Goal: Task Accomplishment & Management: Manage account settings

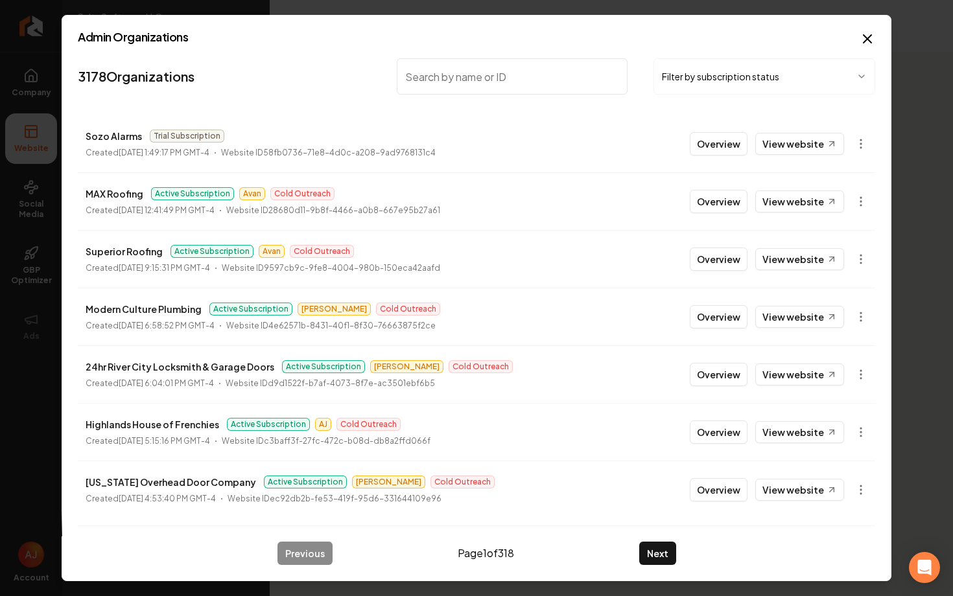
type input "o"
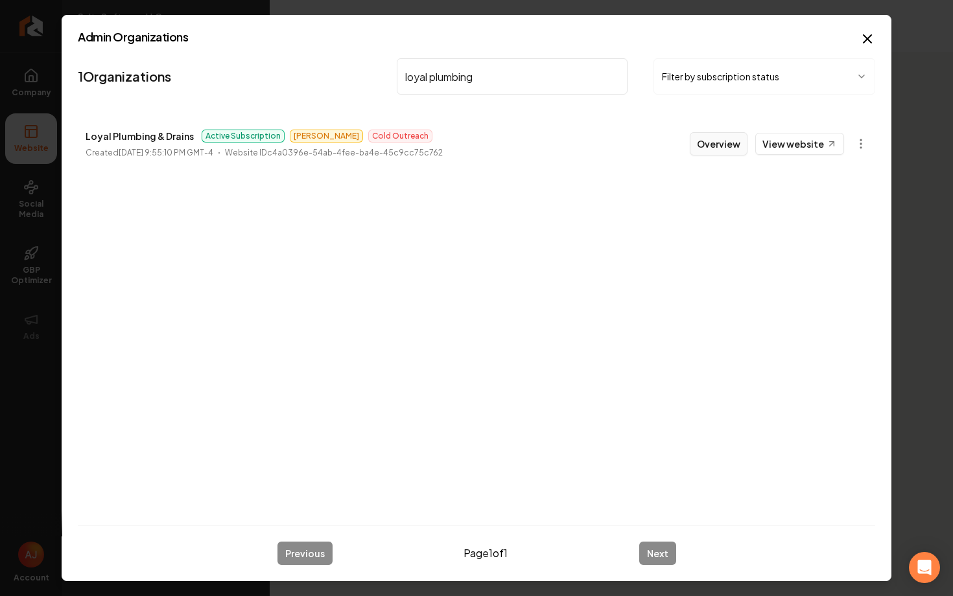
type input "loyal plumbing"
click at [713, 147] on button "Overview" at bounding box center [718, 143] width 58 height 23
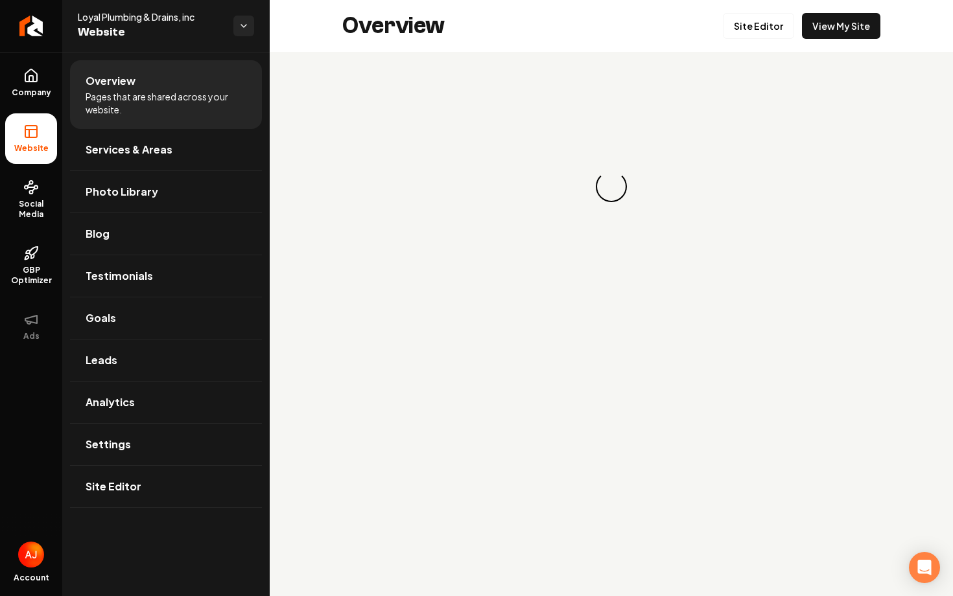
click at [845, 36] on link "View My Site" at bounding box center [841, 26] width 78 height 26
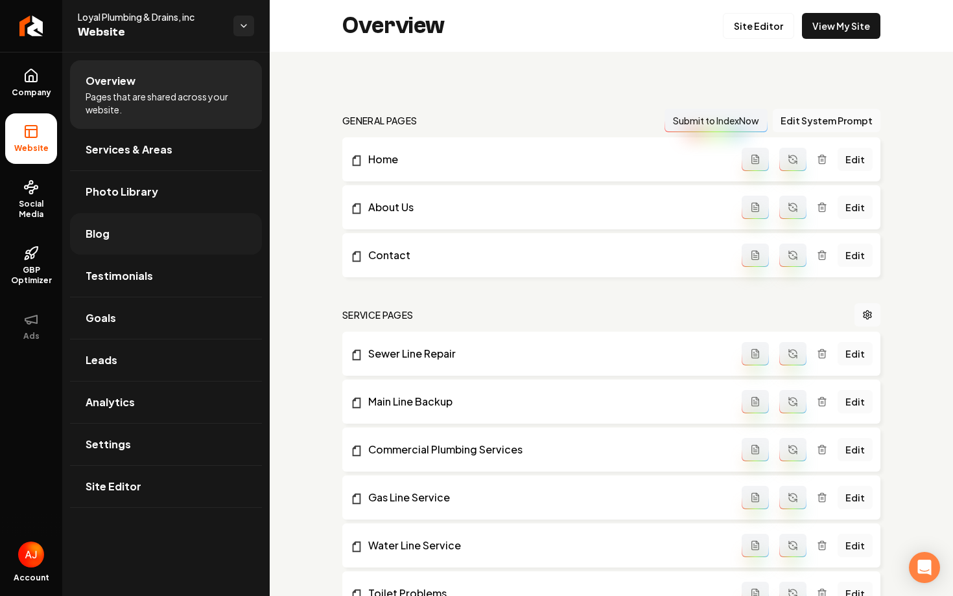
click at [161, 226] on link "Blog" at bounding box center [166, 233] width 192 height 41
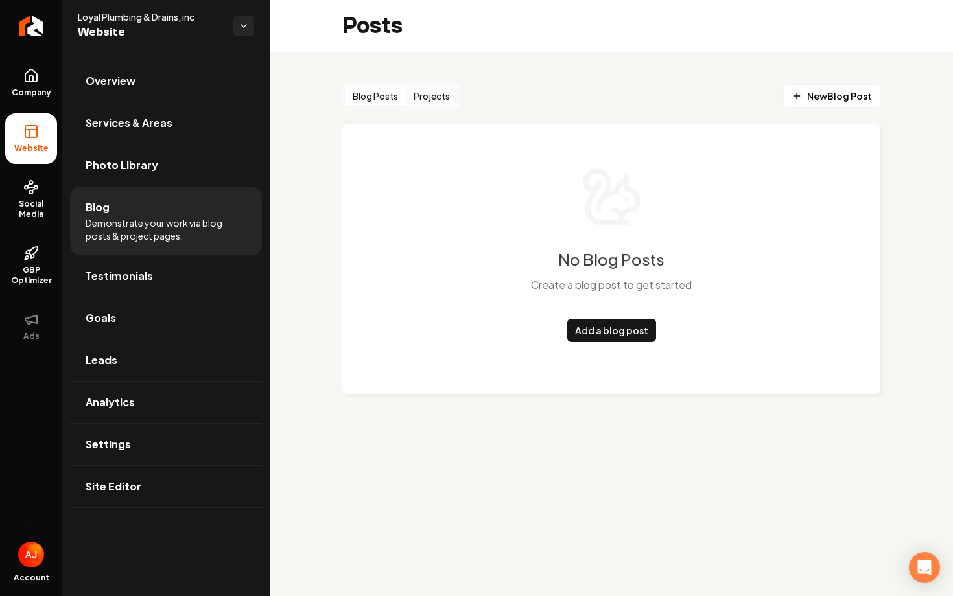
click at [444, 93] on button "Projects" at bounding box center [432, 96] width 52 height 21
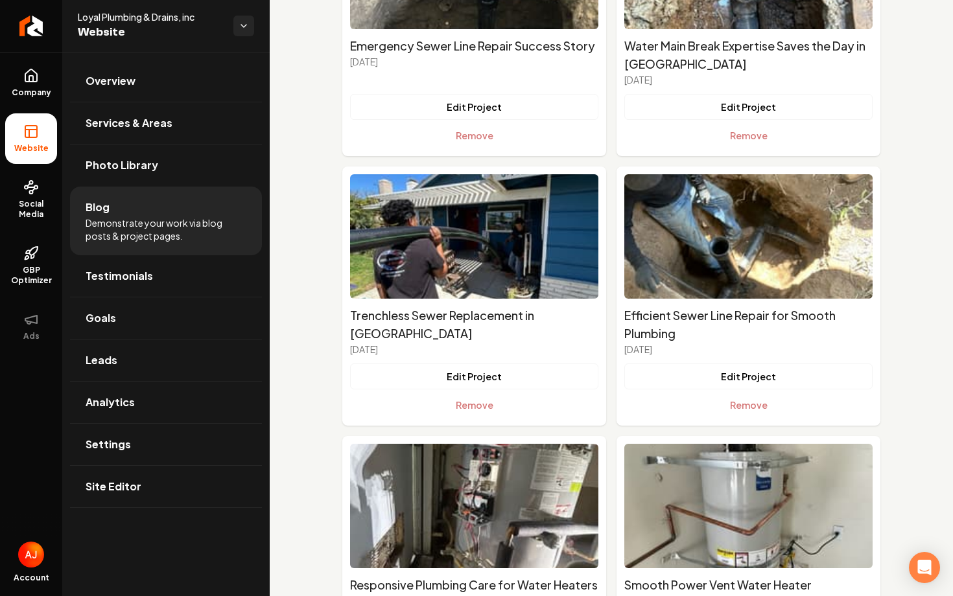
scroll to position [273, 0]
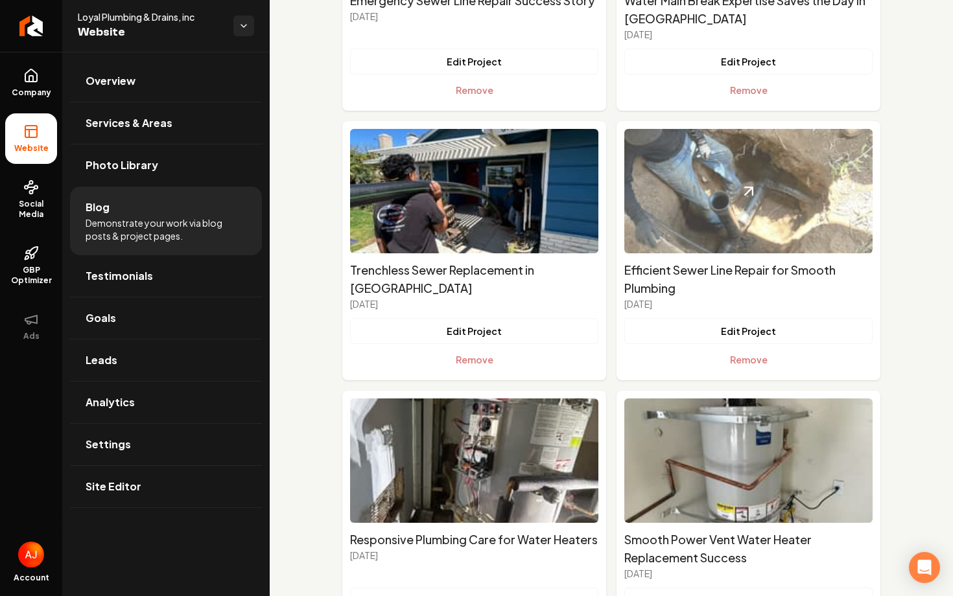
click at [762, 216] on img "Main content area" at bounding box center [748, 191] width 248 height 124
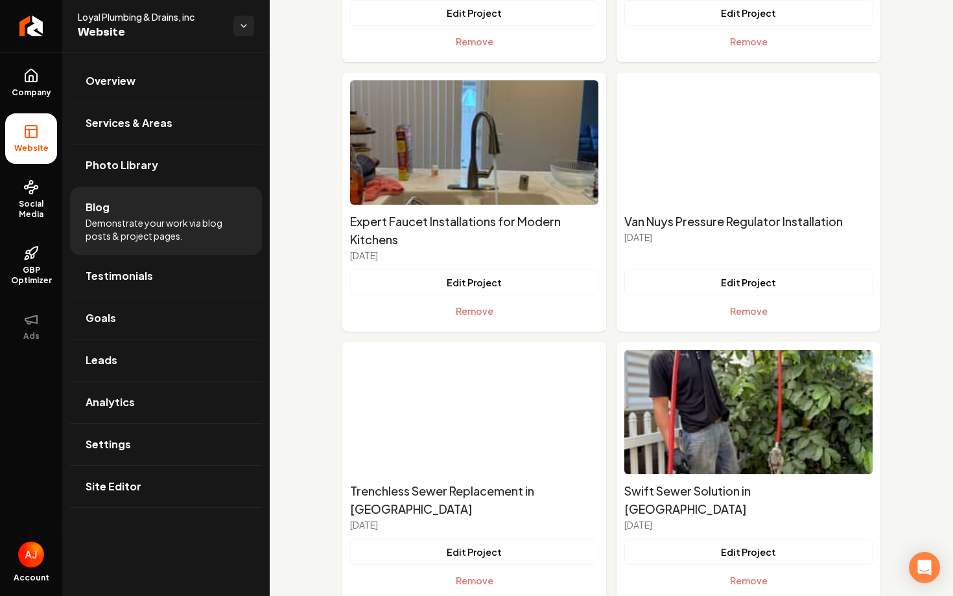
scroll to position [2208, 0]
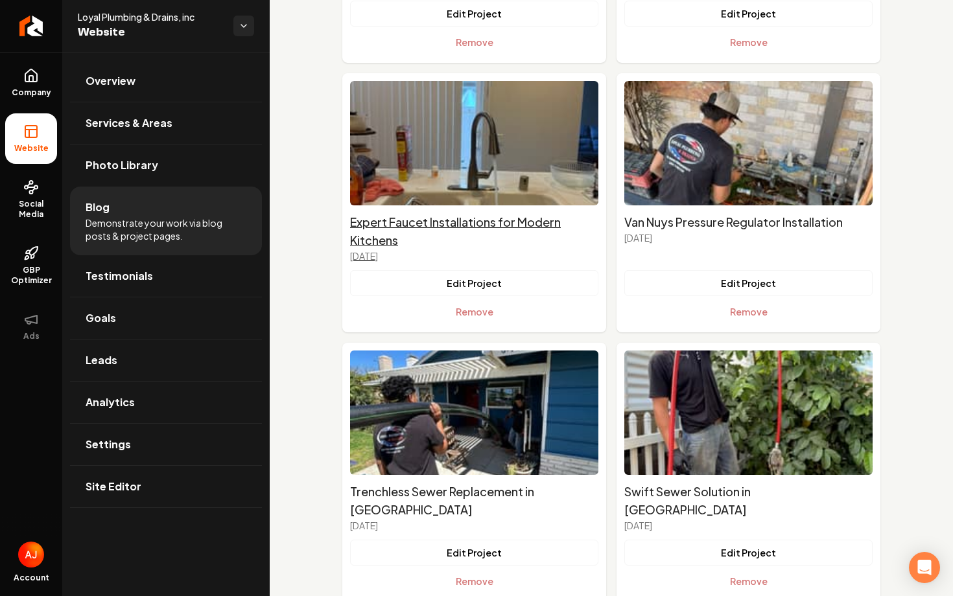
click at [397, 213] on h2 "Expert Faucet Installations for Modern Kitchens" at bounding box center [474, 231] width 248 height 36
click at [644, 483] on h2 "Swift Sewer Solution in Mobile Home Park" at bounding box center [748, 501] width 248 height 36
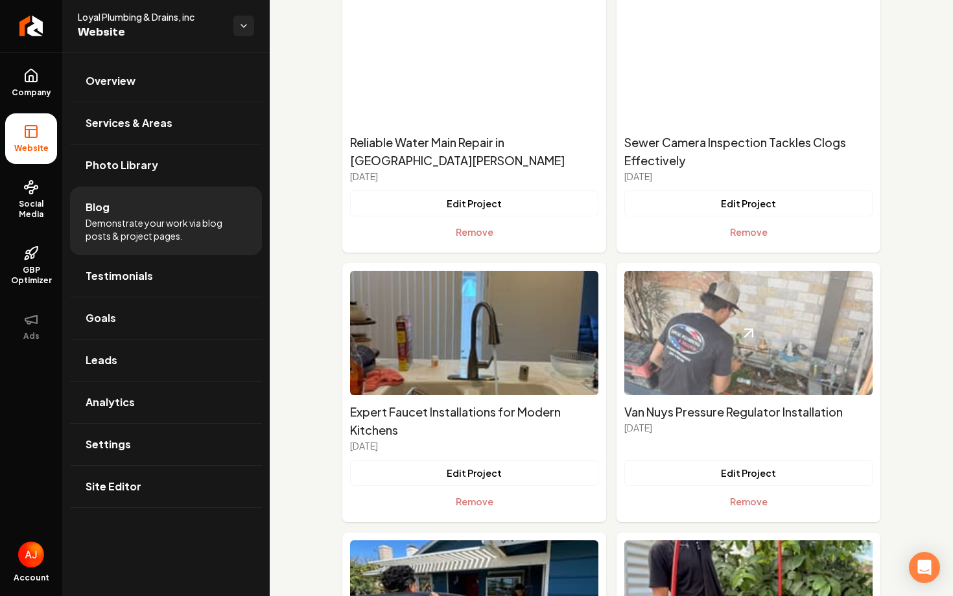
scroll to position [1923, 0]
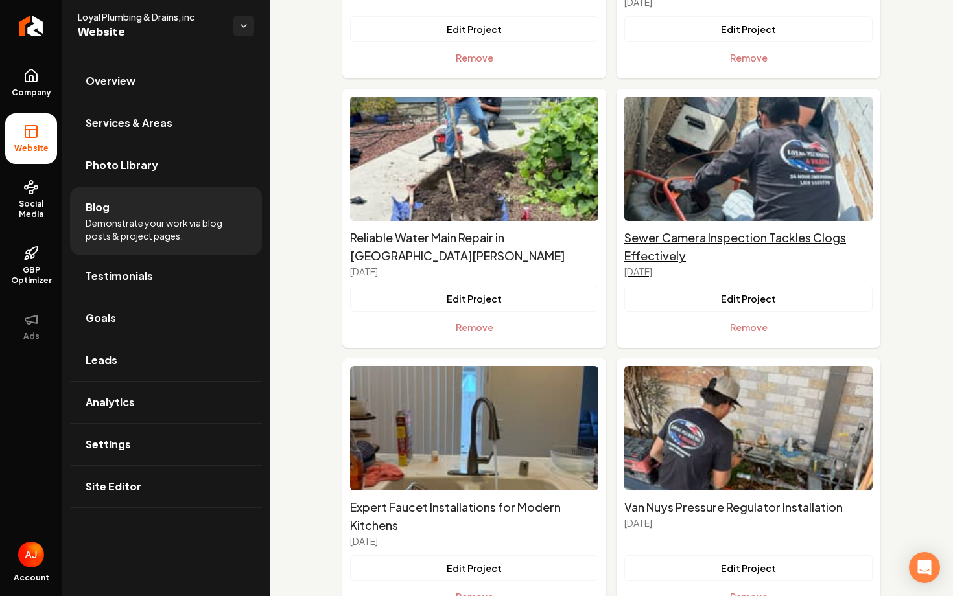
click at [659, 229] on h2 "Sewer Camera Inspection Tackles Clogs Effectively" at bounding box center [748, 247] width 248 height 36
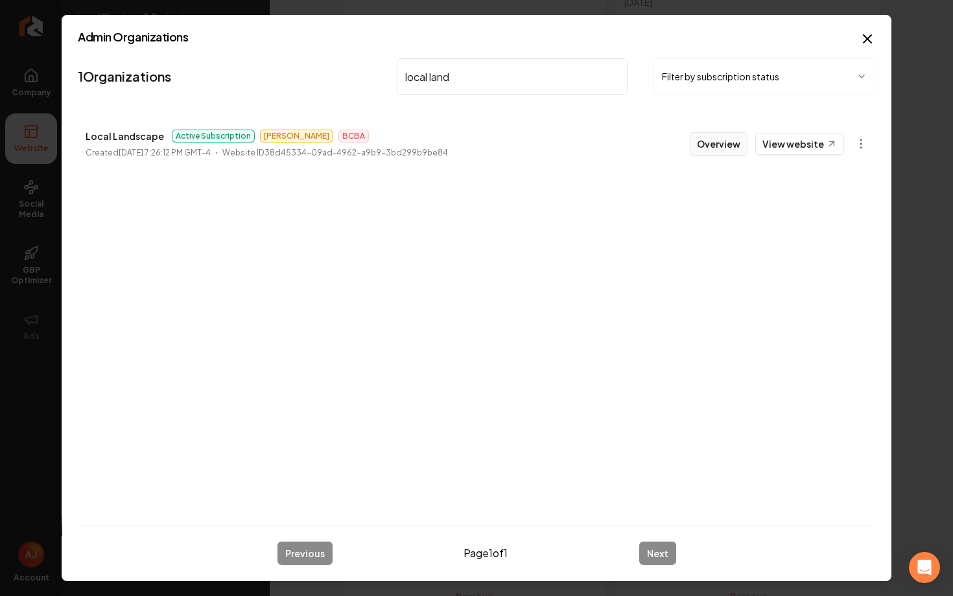
type input "local land"
click at [702, 149] on button "Overview" at bounding box center [718, 143] width 58 height 23
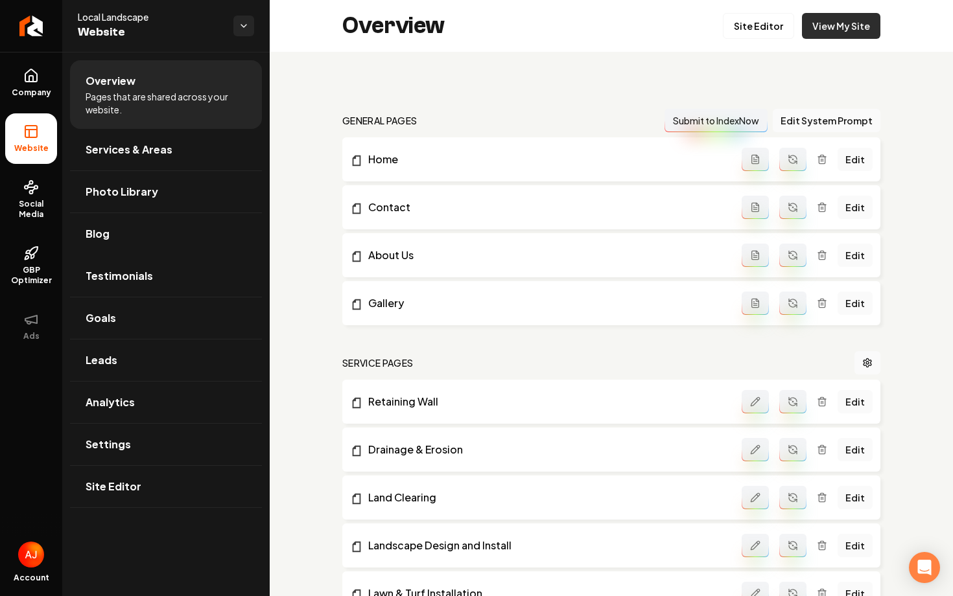
click at [812, 17] on link "View My Site" at bounding box center [841, 26] width 78 height 26
click at [761, 26] on link "Site Editor" at bounding box center [758, 26] width 71 height 26
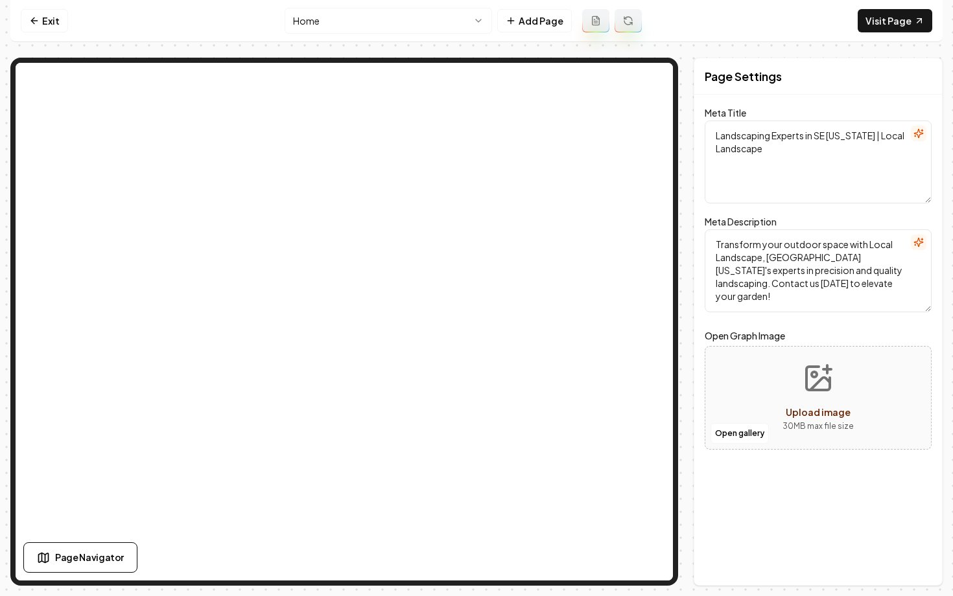
click at [371, 24] on html "Computer Required This feature is only available on a computer. Please switch t…" at bounding box center [476, 298] width 953 height 596
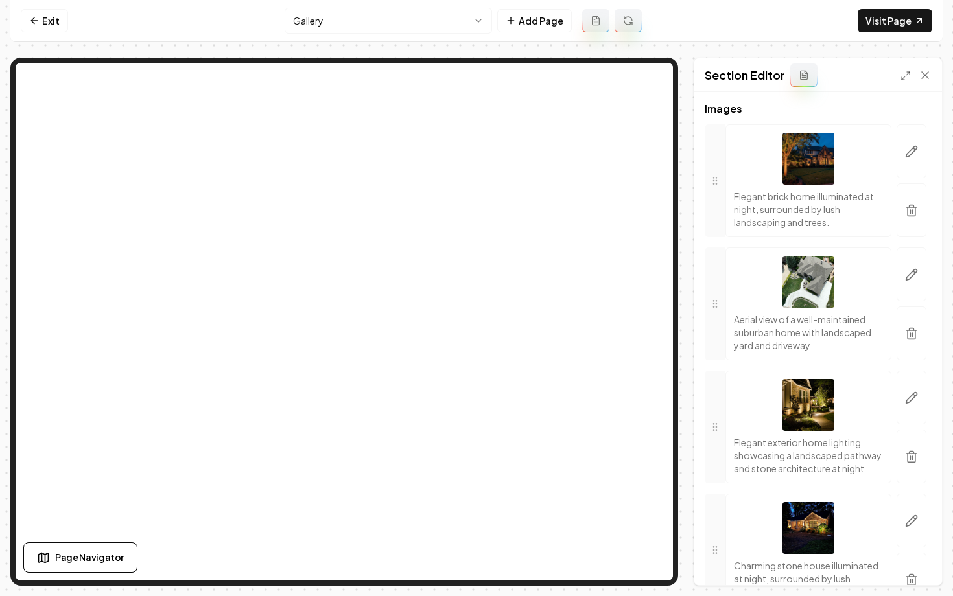
scroll to position [174, 0]
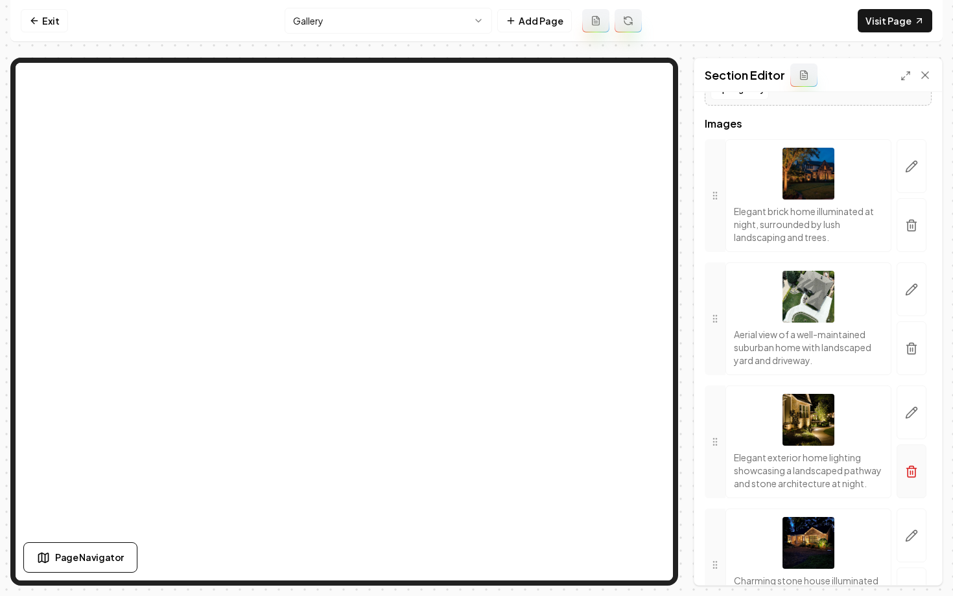
click at [913, 478] on icon "button" at bounding box center [911, 471] width 13 height 13
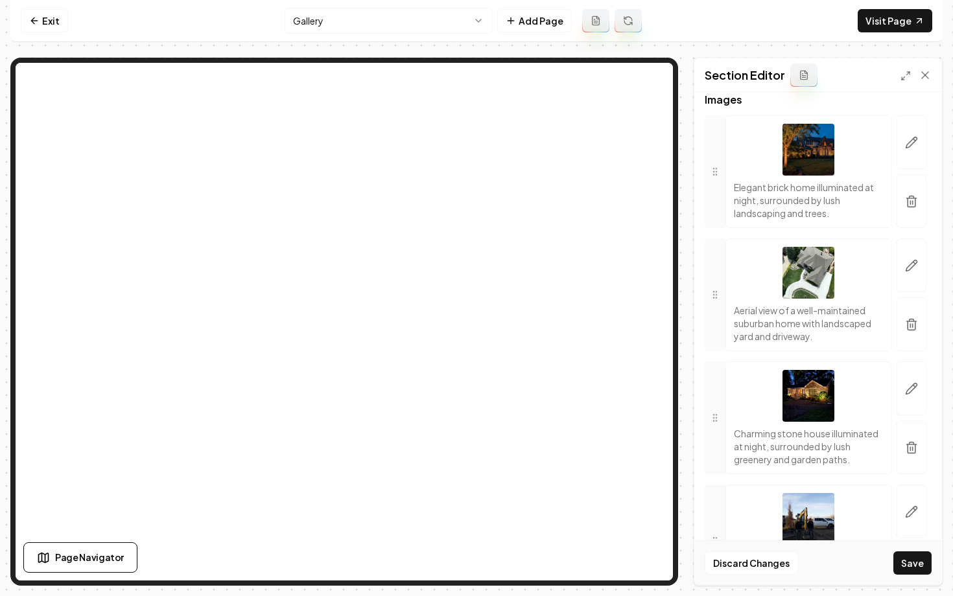
scroll to position [200, 0]
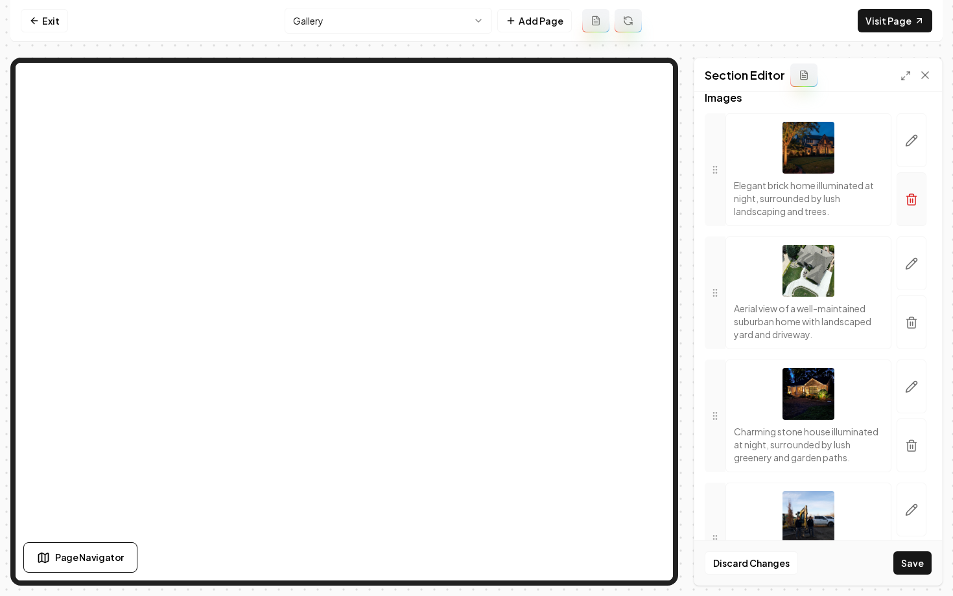
click at [913, 207] on button "button" at bounding box center [911, 199] width 30 height 54
click at [914, 204] on icon "button" at bounding box center [911, 200] width 8 height 8
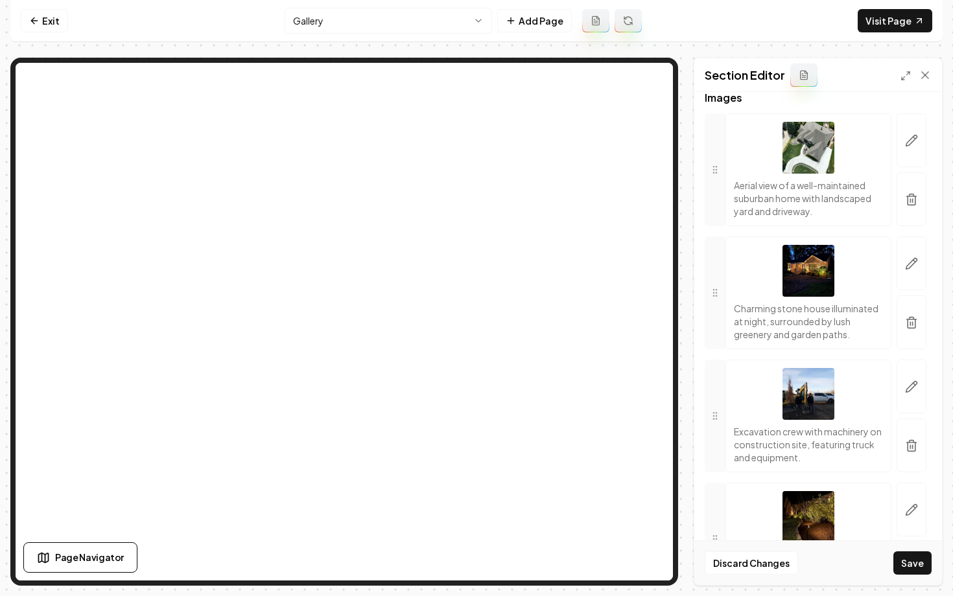
click at [912, 321] on icon "button" at bounding box center [911, 322] width 13 height 13
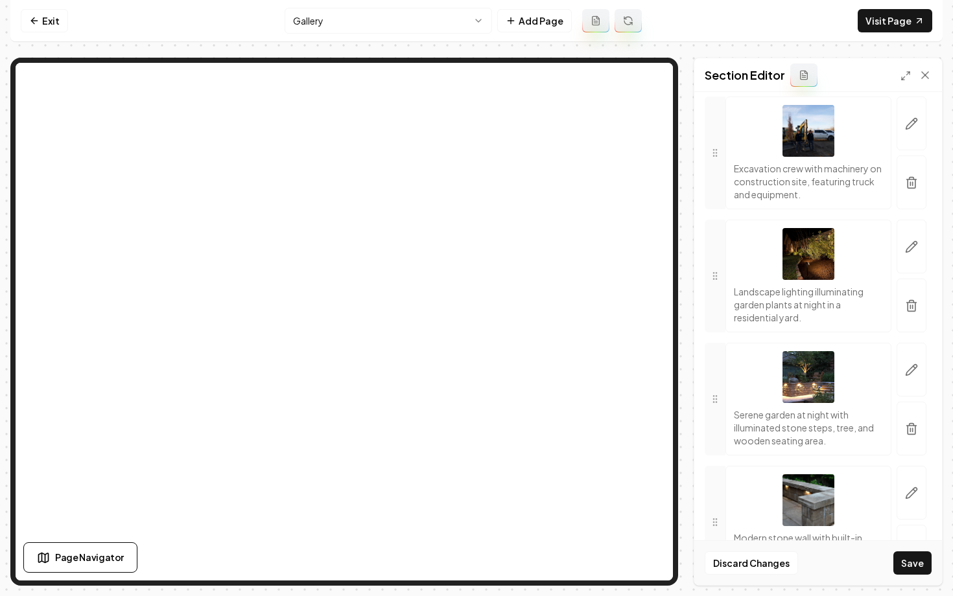
scroll to position [344, 0]
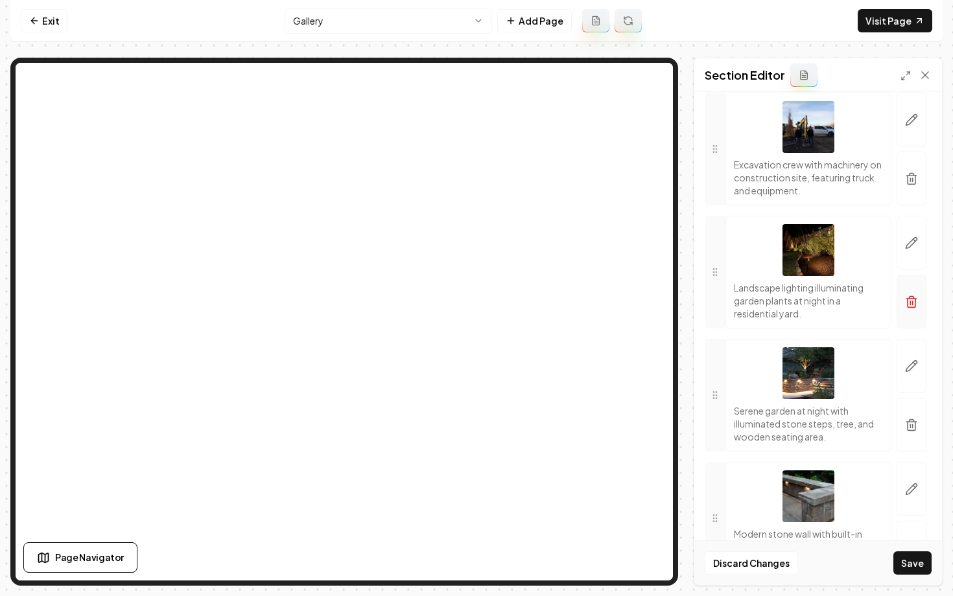
click at [909, 298] on icon "button" at bounding box center [911, 297] width 5 height 2
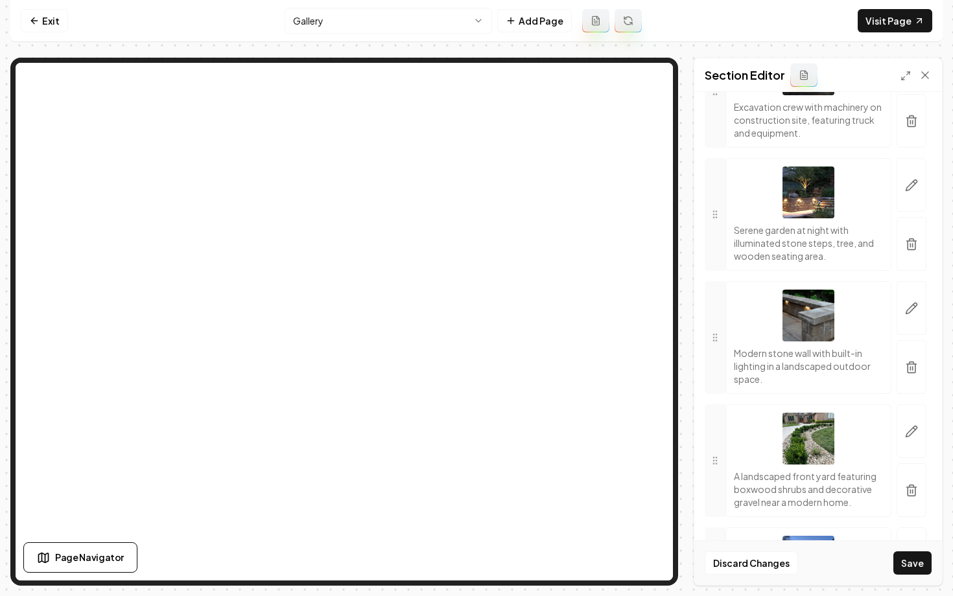
scroll to position [401, 0]
click at [905, 562] on button "Save" at bounding box center [912, 562] width 38 height 23
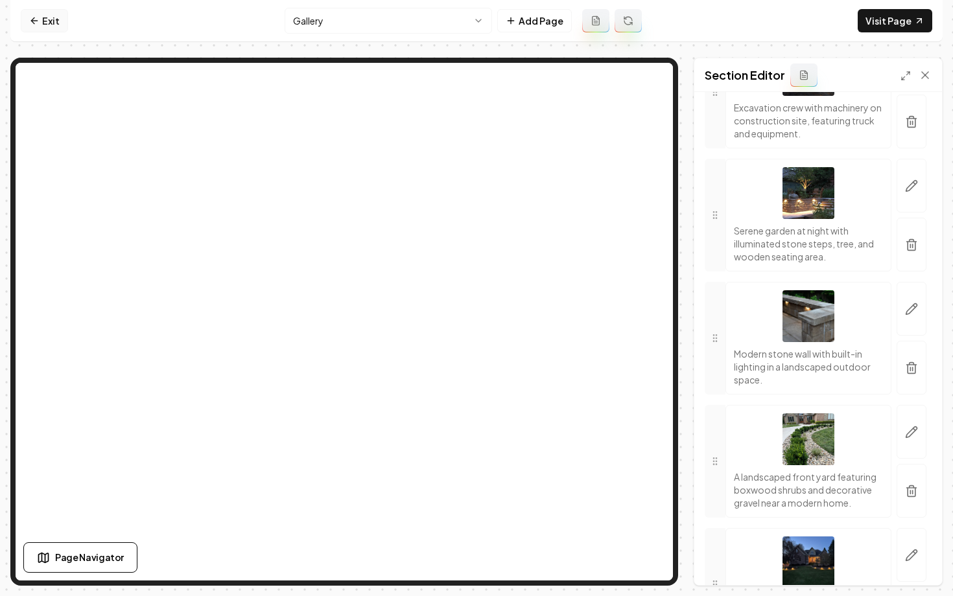
click at [41, 21] on link "Exit" at bounding box center [44, 20] width 47 height 23
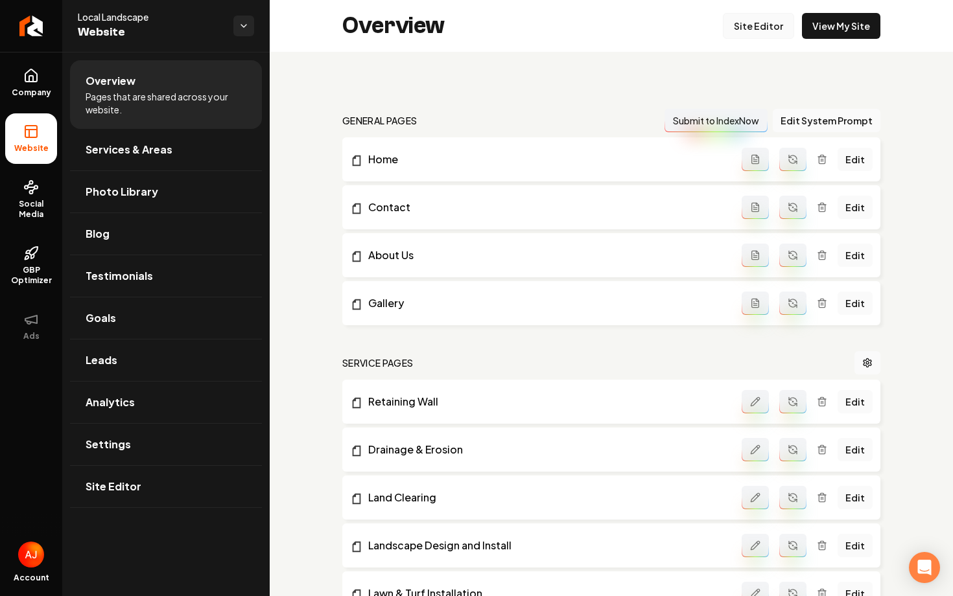
click at [758, 27] on link "Site Editor" at bounding box center [758, 26] width 71 height 26
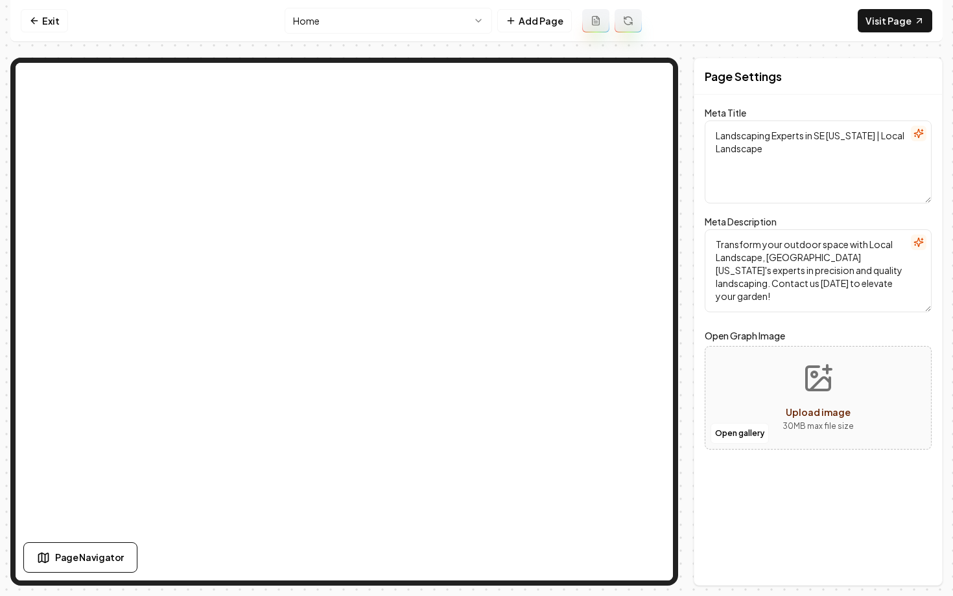
click at [387, 20] on html "Computer Required This feature is only available on a computer. Please switch t…" at bounding box center [476, 298] width 953 height 596
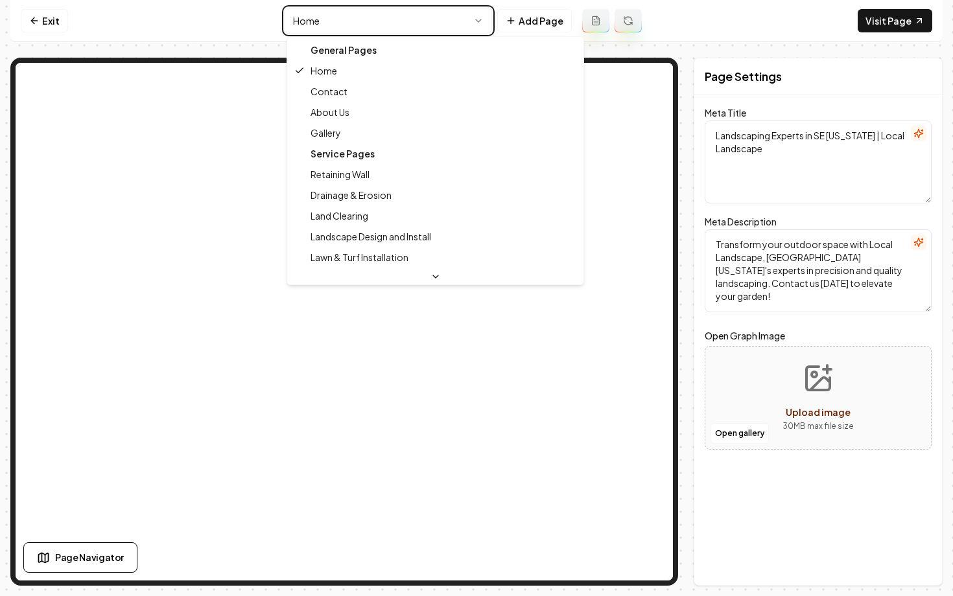
type textarea "Landscaping Project Gallery | Inspiration by Local Landscape"
type textarea "Explore the beauty of nature with Local Landscape's stunning gallery. See our e…"
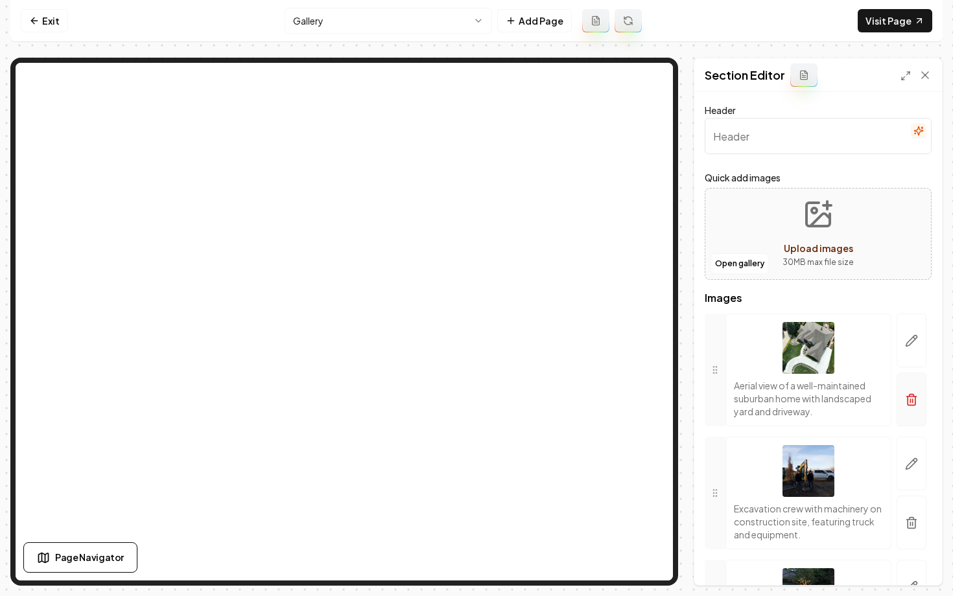
scroll to position [1, 0]
click at [909, 401] on icon "button" at bounding box center [911, 398] width 13 height 13
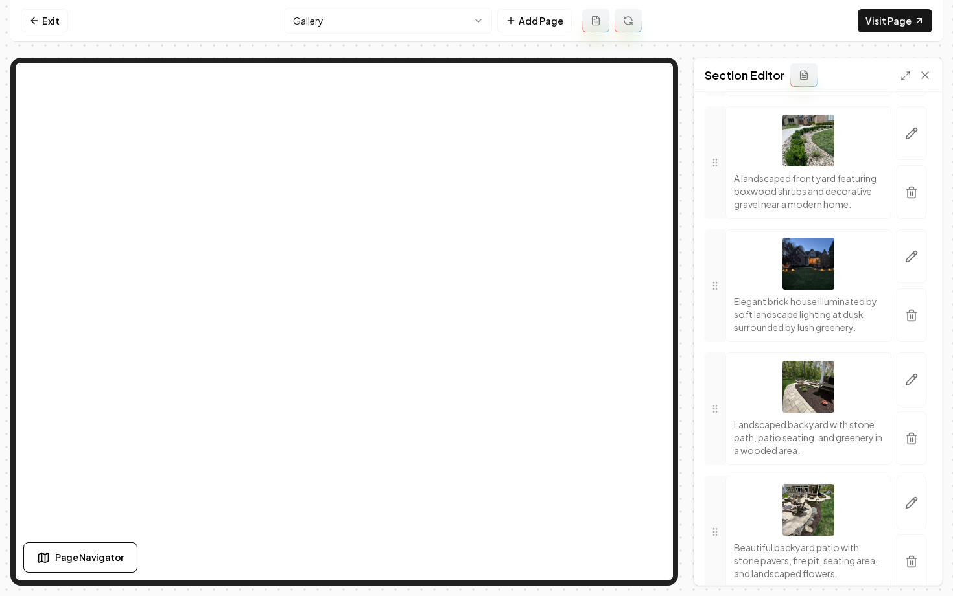
scroll to position [700, 0]
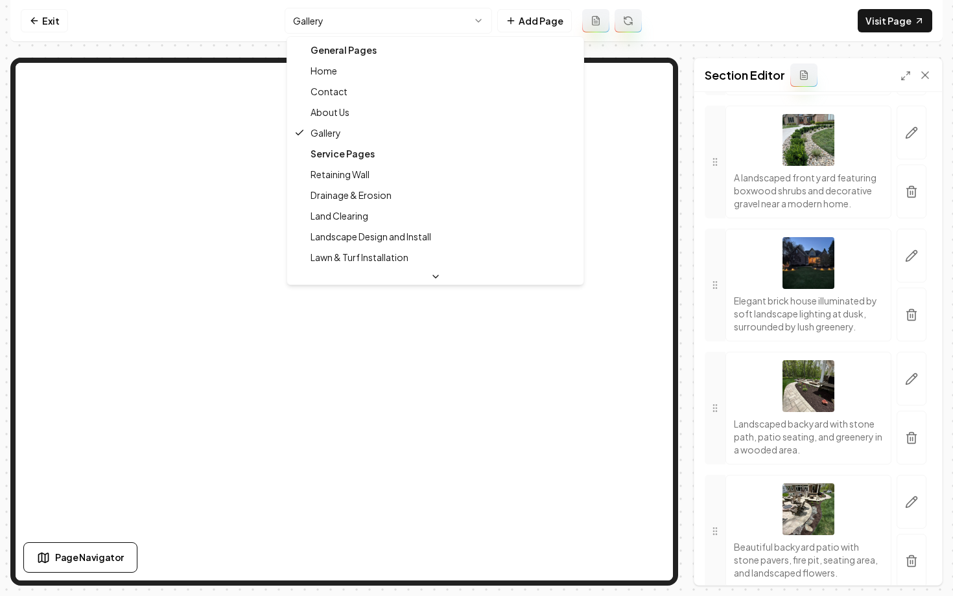
click at [313, 23] on html "Computer Required This feature is only available on a computer. Please switch t…" at bounding box center [476, 298] width 953 height 596
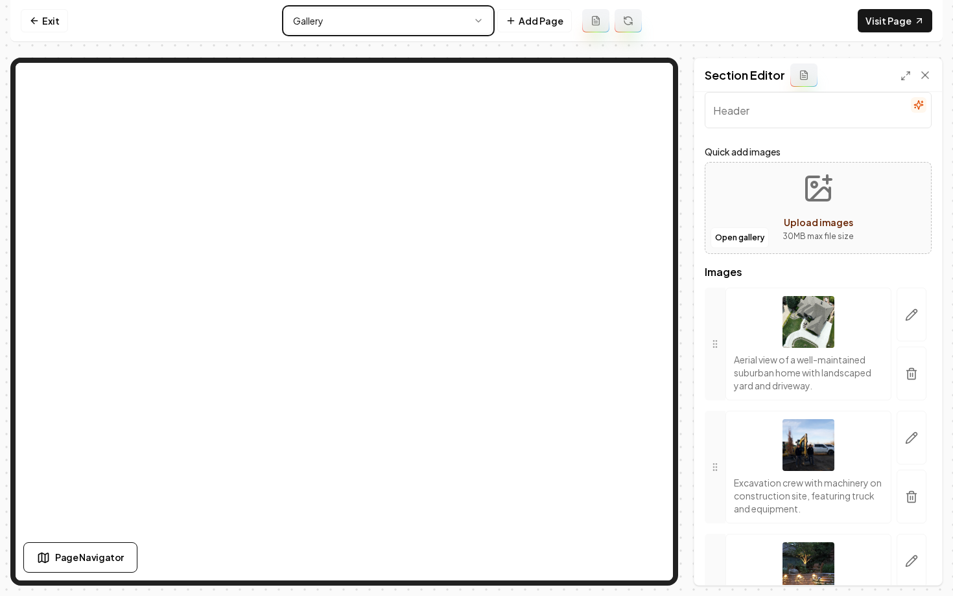
scroll to position [0, 0]
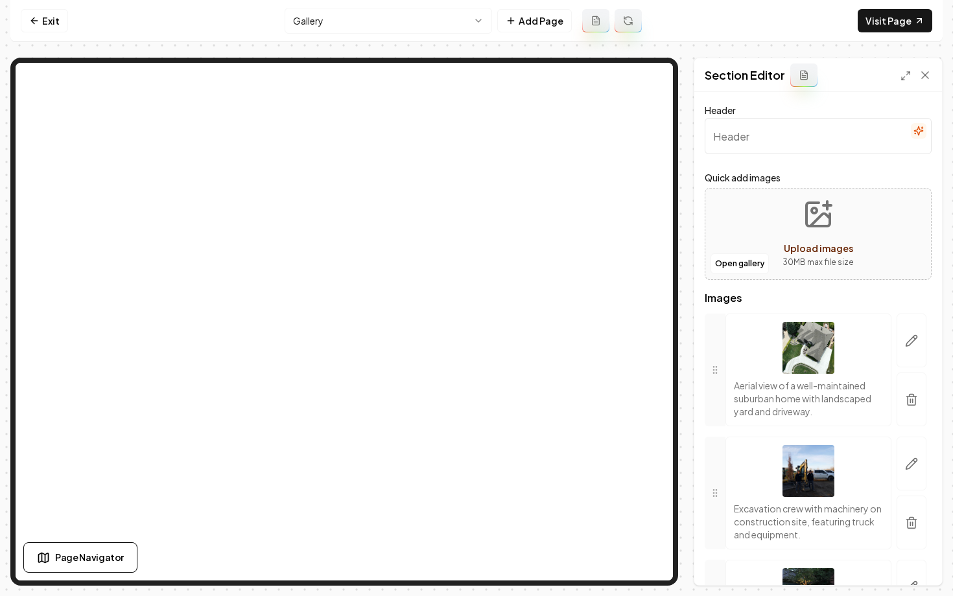
click at [703, 164] on div "Header Quick add images Open gallery Upload images 30 MB max file size Images A…" at bounding box center [818, 338] width 248 height 493
click at [40, 27] on link "Exit" at bounding box center [44, 20] width 47 height 23
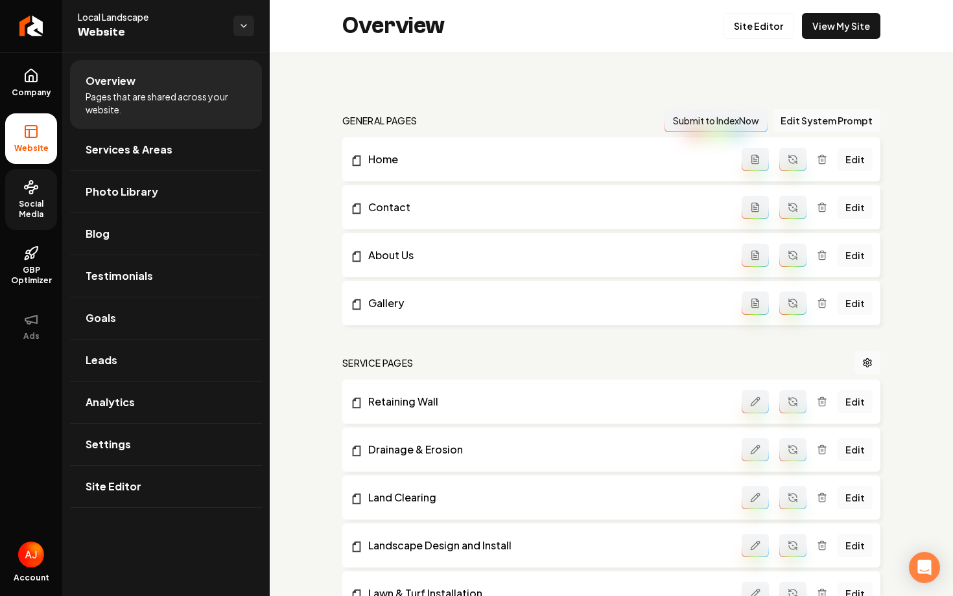
click at [31, 212] on span "Social Media" at bounding box center [31, 209] width 52 height 21
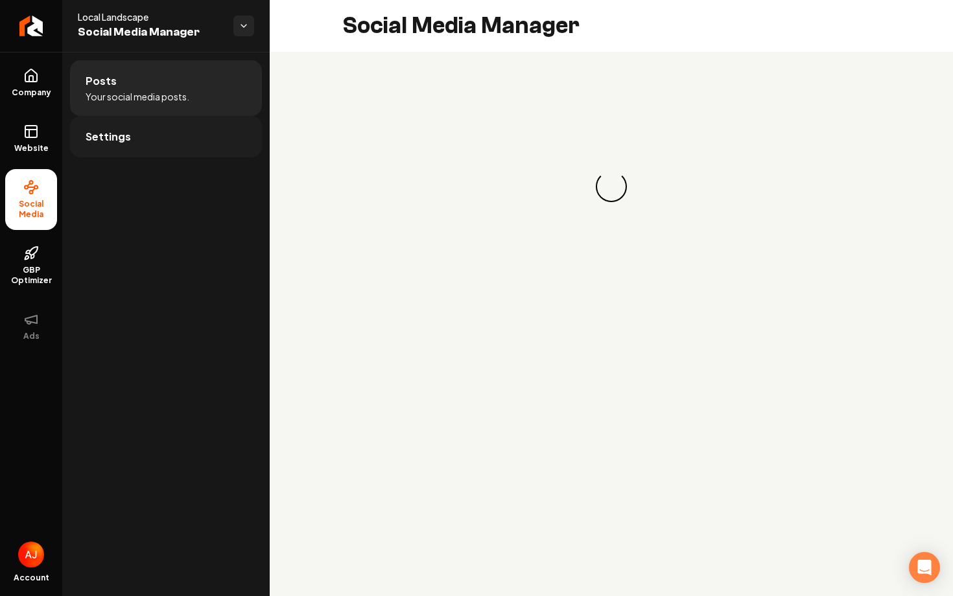
click at [185, 136] on link "Settings" at bounding box center [166, 136] width 192 height 41
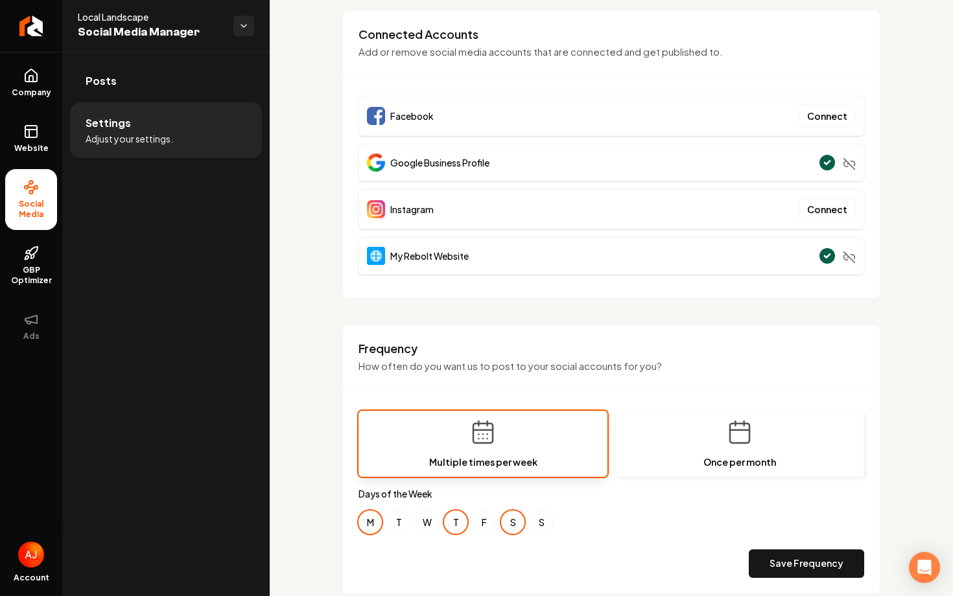
scroll to position [245, 0]
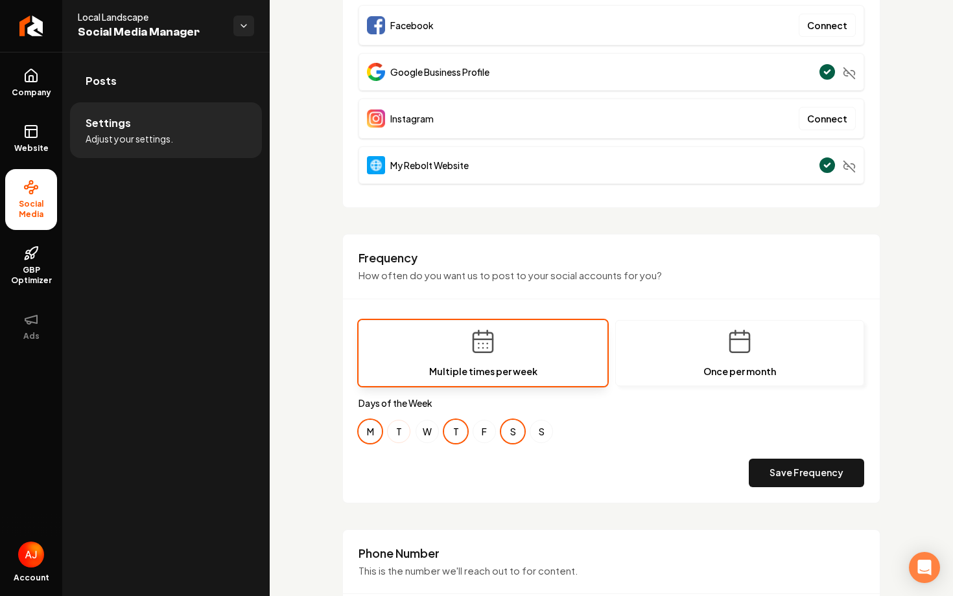
click at [393, 427] on button "T" at bounding box center [398, 431] width 23 height 23
click at [426, 429] on button "W" at bounding box center [426, 431] width 23 height 23
click at [478, 430] on button "F" at bounding box center [483, 431] width 23 height 23
click at [532, 430] on button "S" at bounding box center [540, 431] width 23 height 23
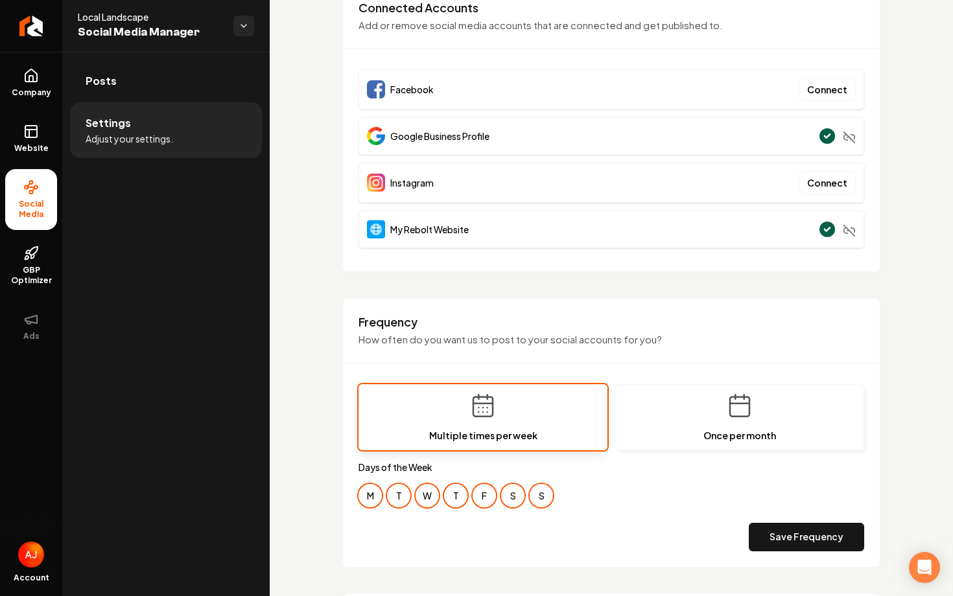
scroll to position [172, 0]
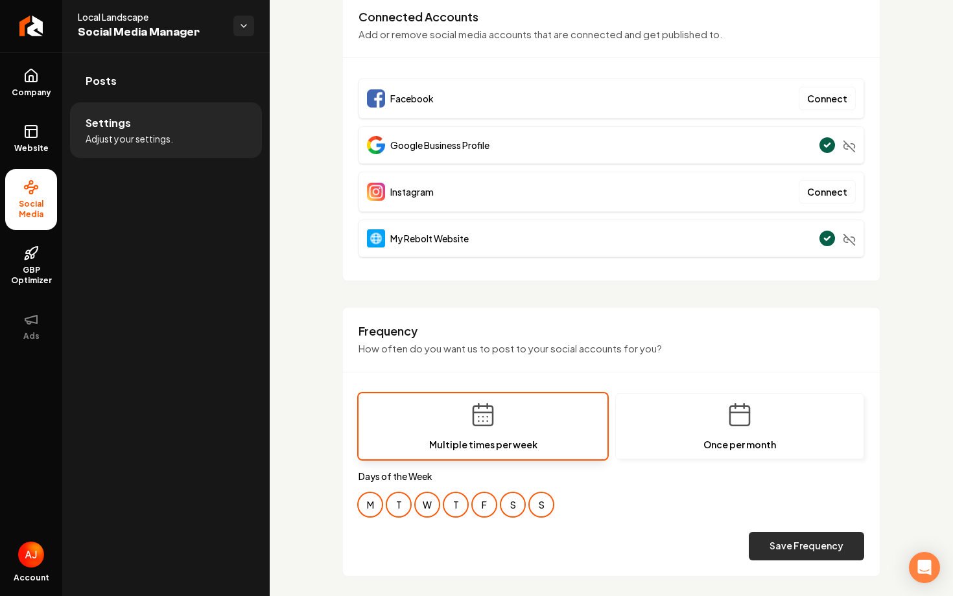
click at [781, 547] on button "Save Frequency" at bounding box center [805, 546] width 115 height 29
click at [764, 547] on button "Save Frequency" at bounding box center [805, 546] width 115 height 29
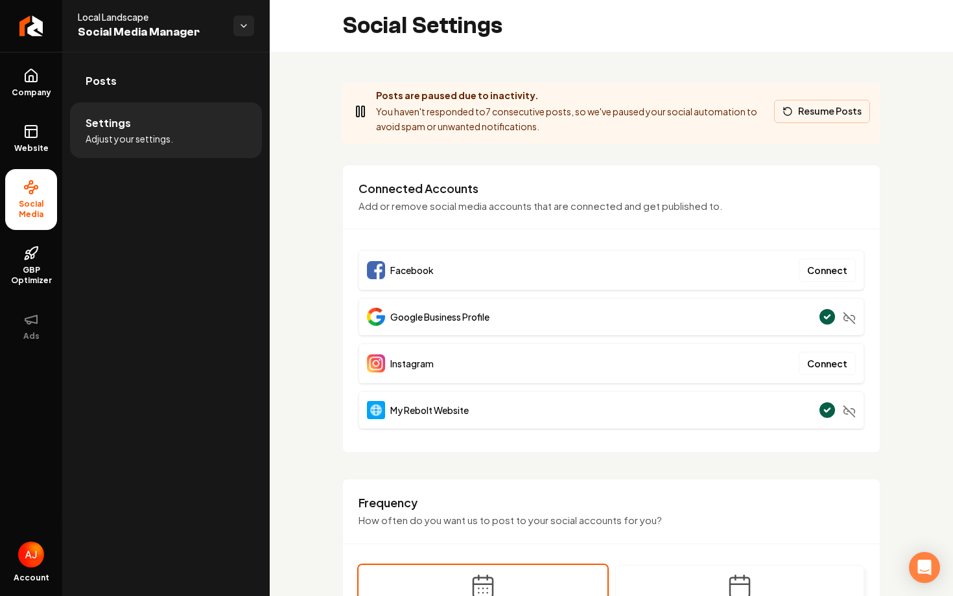
click at [800, 112] on button "Resume Posts" at bounding box center [822, 111] width 96 height 23
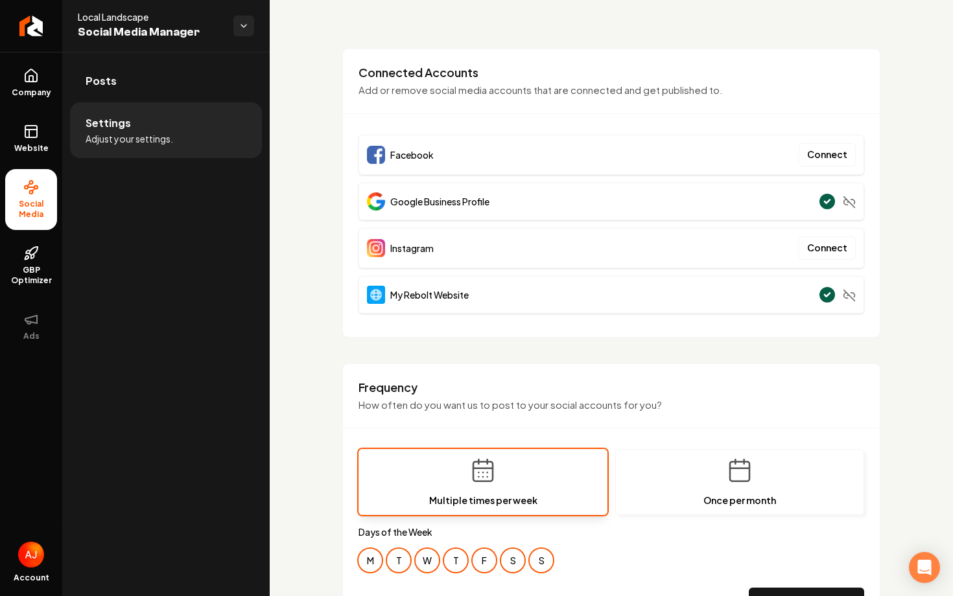
scroll to position [56, 0]
click at [43, 132] on link "Website" at bounding box center [31, 138] width 52 height 51
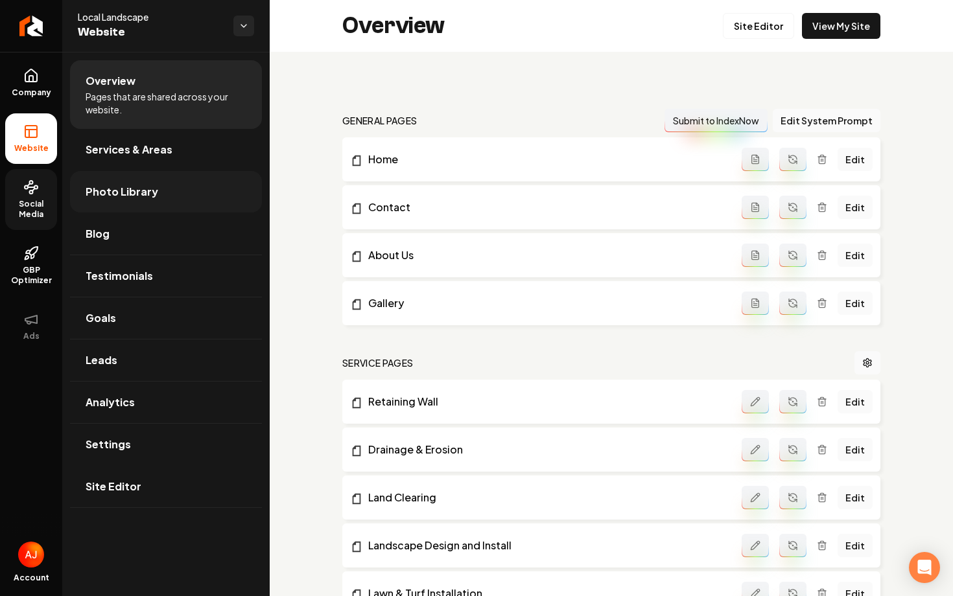
click at [113, 194] on span "Photo Library" at bounding box center [122, 192] width 73 height 16
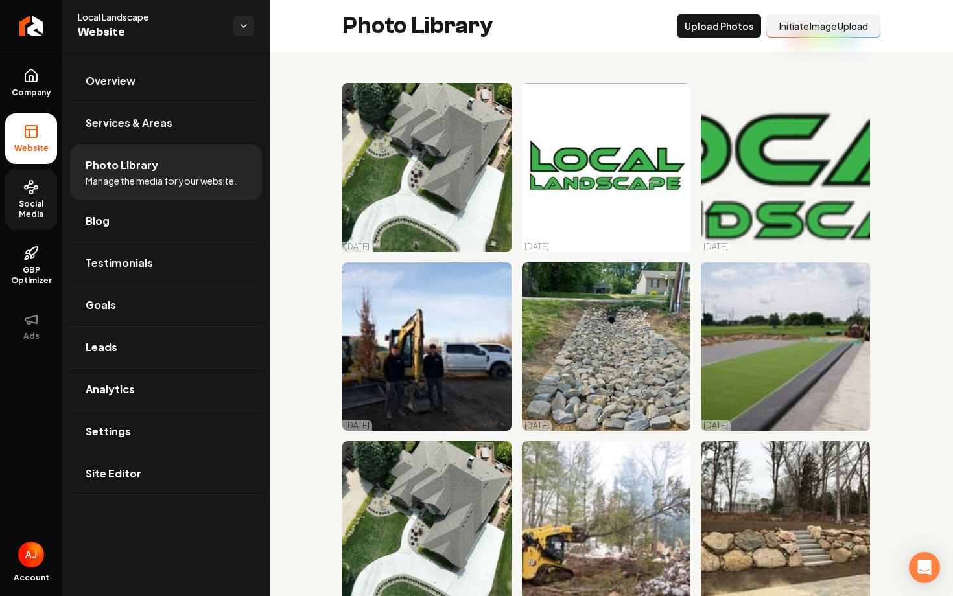
click at [803, 28] on button "Initiate Image Upload" at bounding box center [823, 25] width 114 height 23
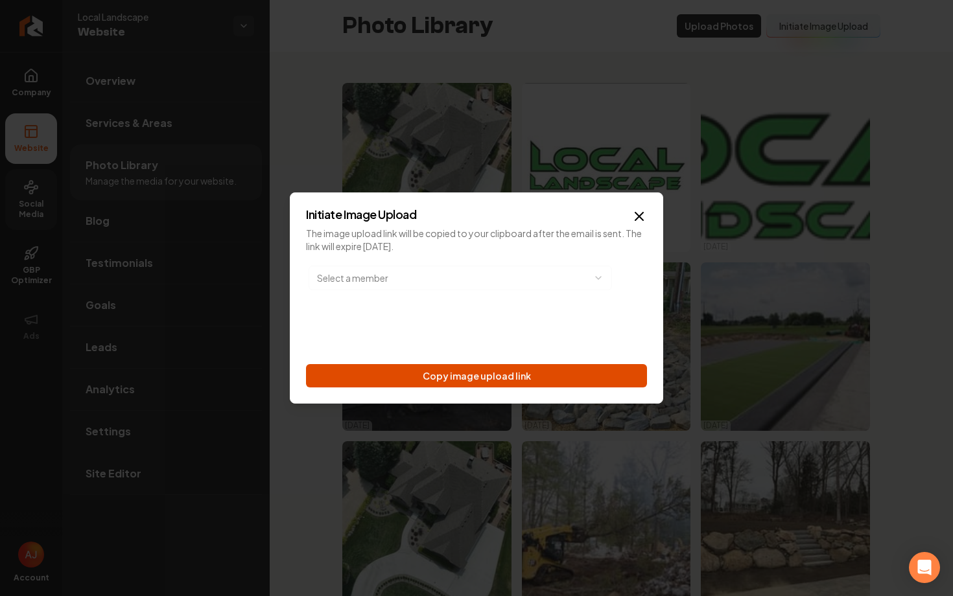
click at [391, 379] on button "Copy image upload link" at bounding box center [476, 375] width 341 height 23
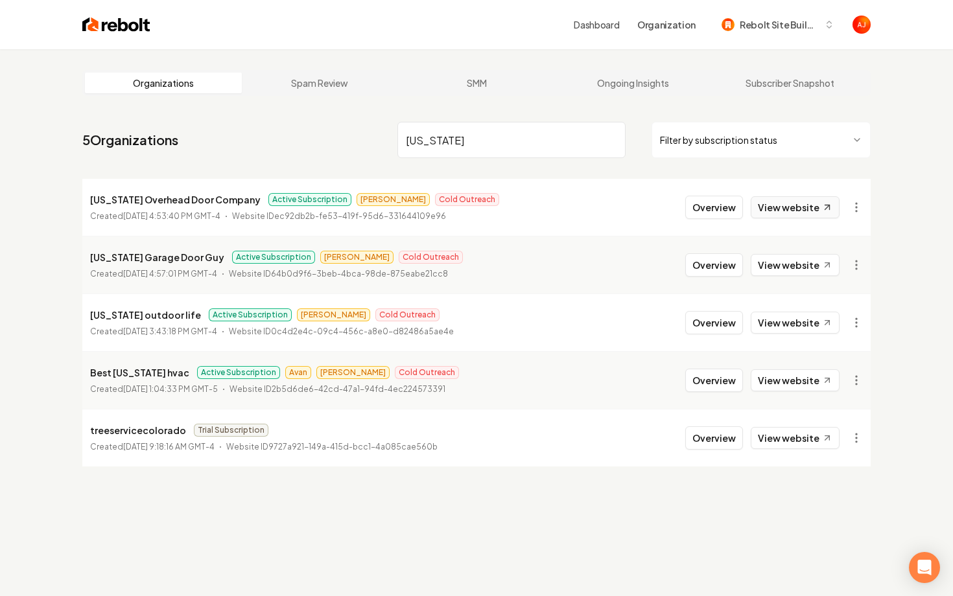
type input "colorado"
click at [769, 215] on link "View website" at bounding box center [794, 207] width 89 height 22
click at [720, 213] on button "Overview" at bounding box center [714, 207] width 58 height 23
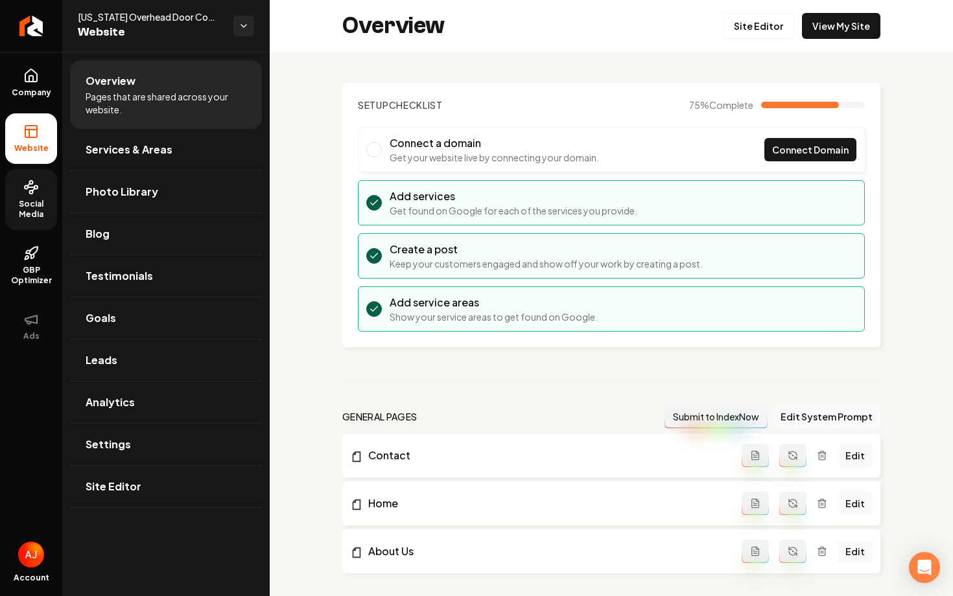
click at [32, 212] on span "Social Media" at bounding box center [31, 209] width 52 height 21
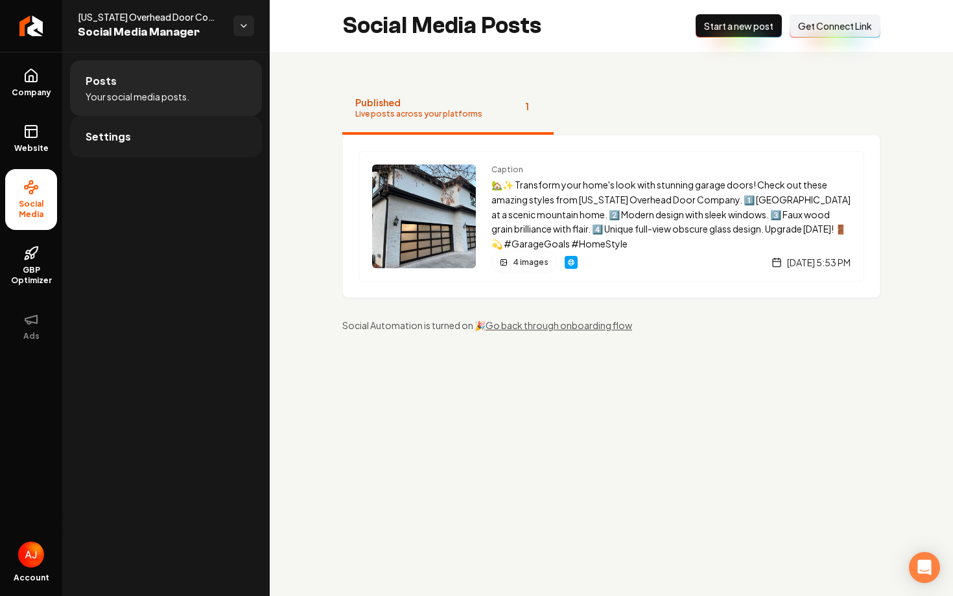
click at [145, 120] on link "Settings" at bounding box center [166, 136] width 192 height 41
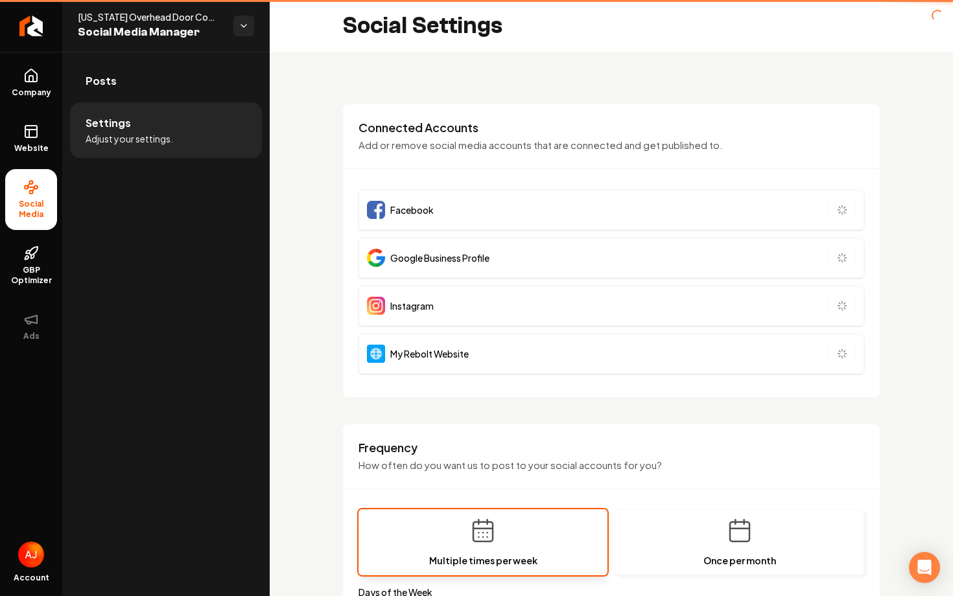
type input "**********"
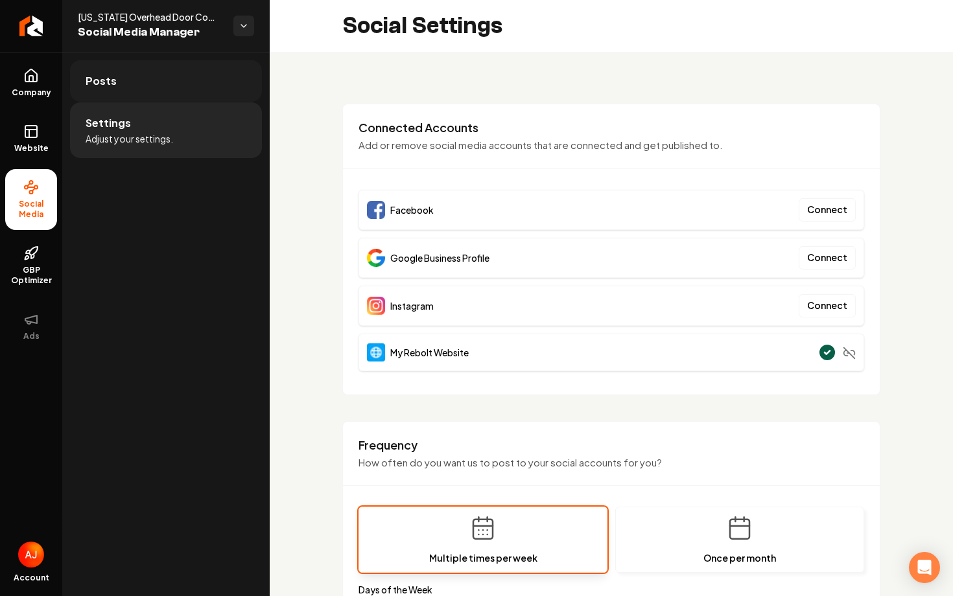
click at [125, 71] on link "Posts" at bounding box center [166, 80] width 192 height 41
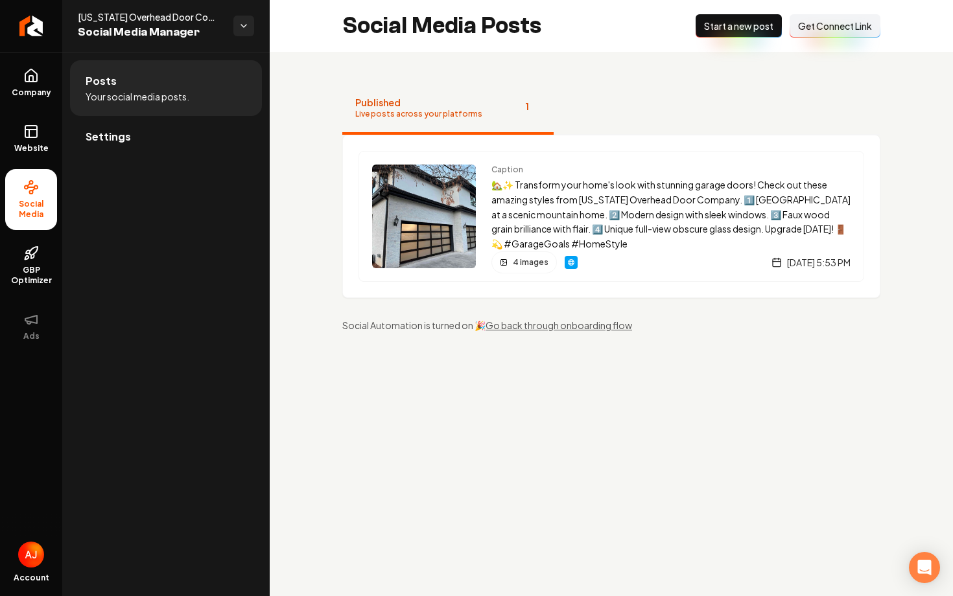
click at [809, 30] on span "Get Connect Link" at bounding box center [835, 25] width 74 height 13
click at [142, 167] on div "Posts Your social media posts. Settings" at bounding box center [165, 324] width 207 height 544
click at [161, 139] on link "Settings" at bounding box center [166, 136] width 192 height 41
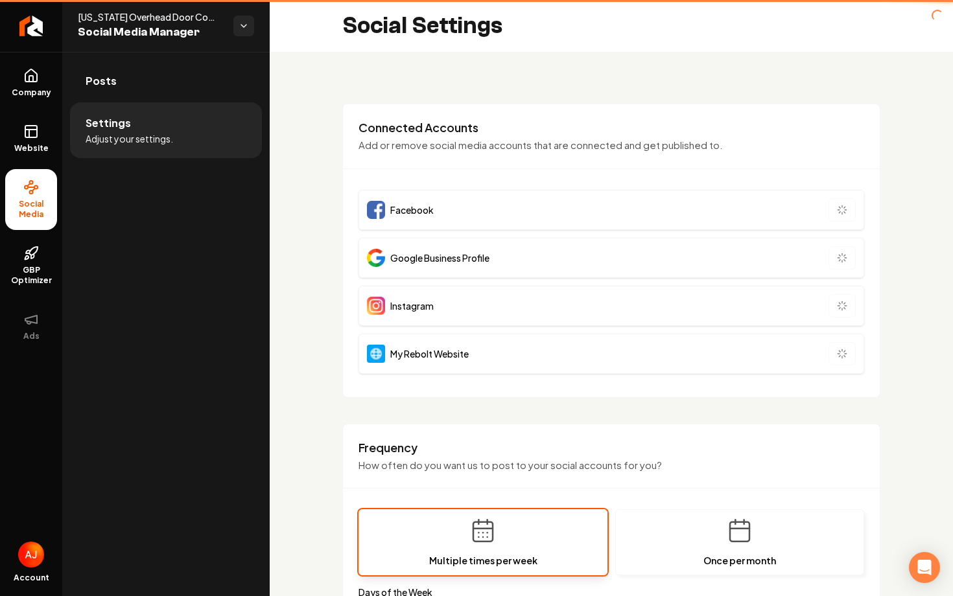
type input "**********"
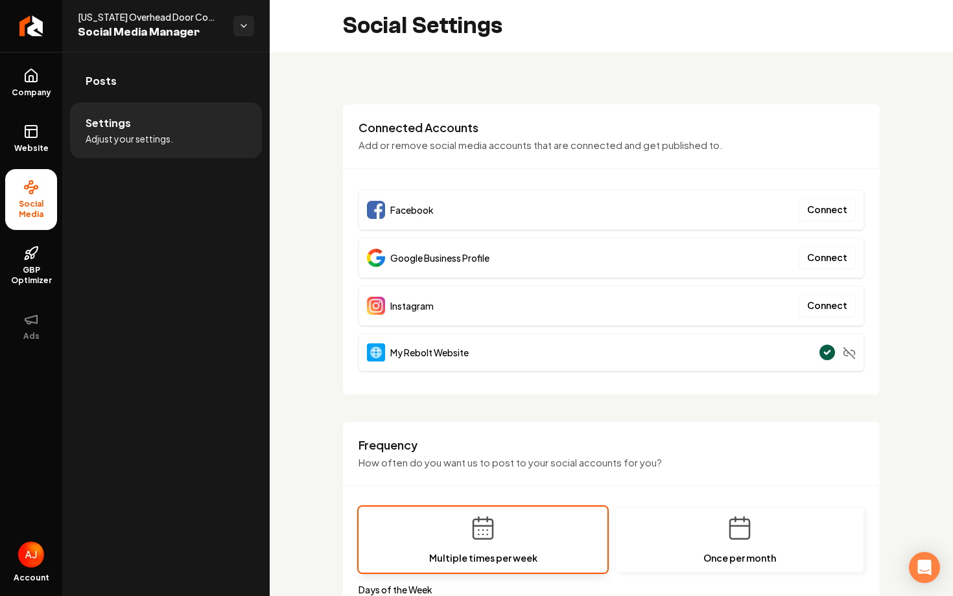
click at [632, 202] on div "Facebook Connect" at bounding box center [610, 210] width 505 height 40
drag, startPoint x: 490, startPoint y: 274, endPoint x: 393, endPoint y: 273, distance: 97.2
click at [393, 273] on div "Google Business Profile Connect" at bounding box center [610, 258] width 505 height 40
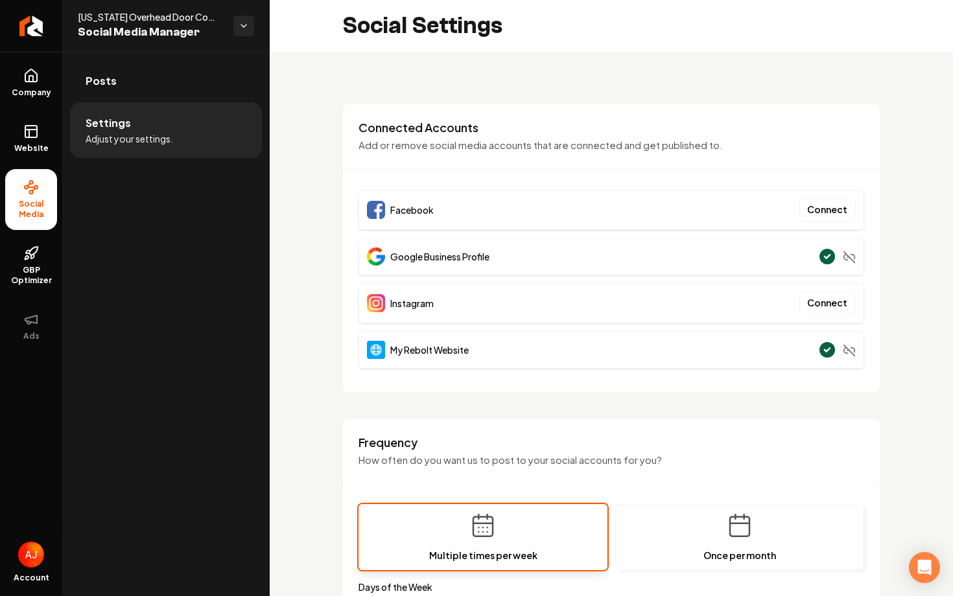
click at [873, 278] on div "Connected Accounts Add or remove social media accounts that are connected and g…" at bounding box center [611, 248] width 538 height 289
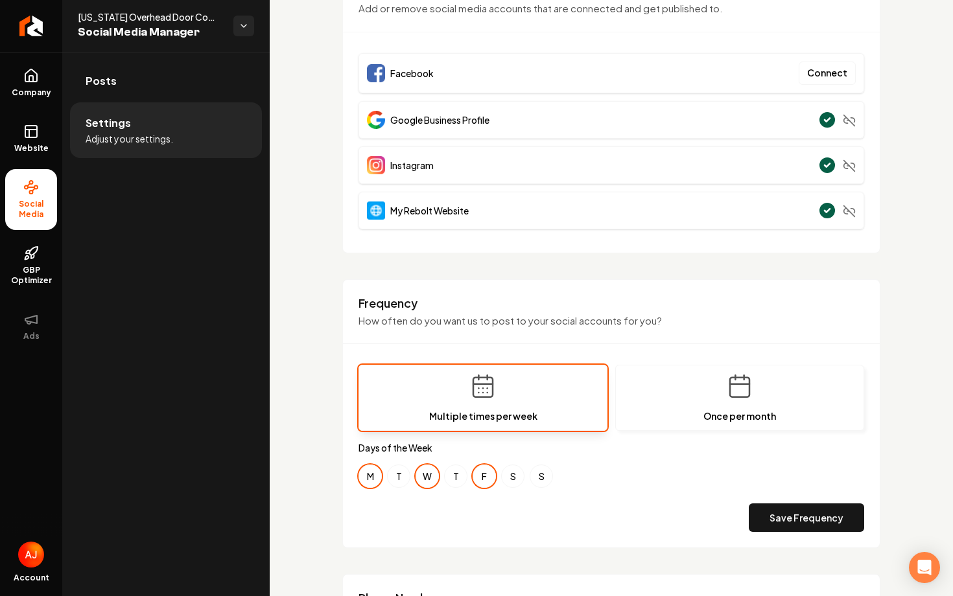
scroll to position [153, 0]
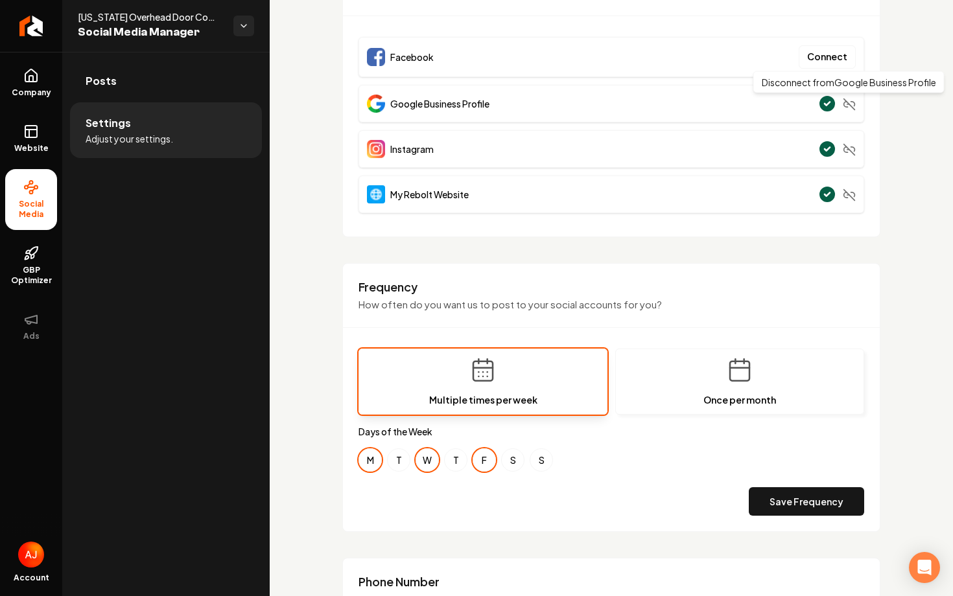
click at [896, 94] on div "**********" at bounding box center [611, 454] width 683 height 1111
drag, startPoint x: 548, startPoint y: 304, endPoint x: 656, endPoint y: 286, distance: 109.6
click at [656, 286] on div "Frequency How often do you want us to post to your social accounts for you?" at bounding box center [611, 303] width 537 height 49
click at [656, 286] on h3 "Frequency" at bounding box center [610, 287] width 505 height 16
click at [673, 312] on div "Frequency How often do you want us to post to your social accounts for you?" at bounding box center [611, 303] width 537 height 49
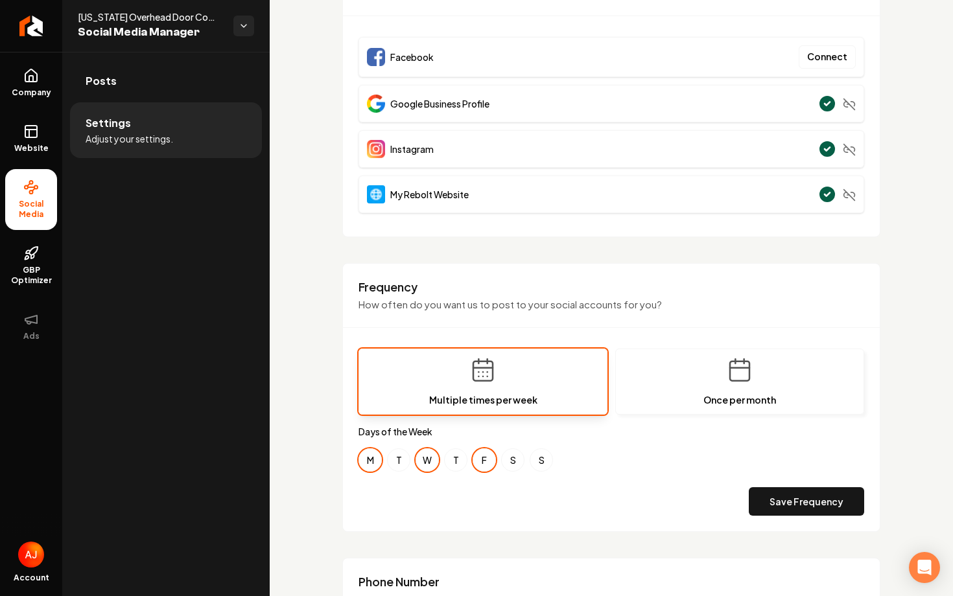
scroll to position [0, 0]
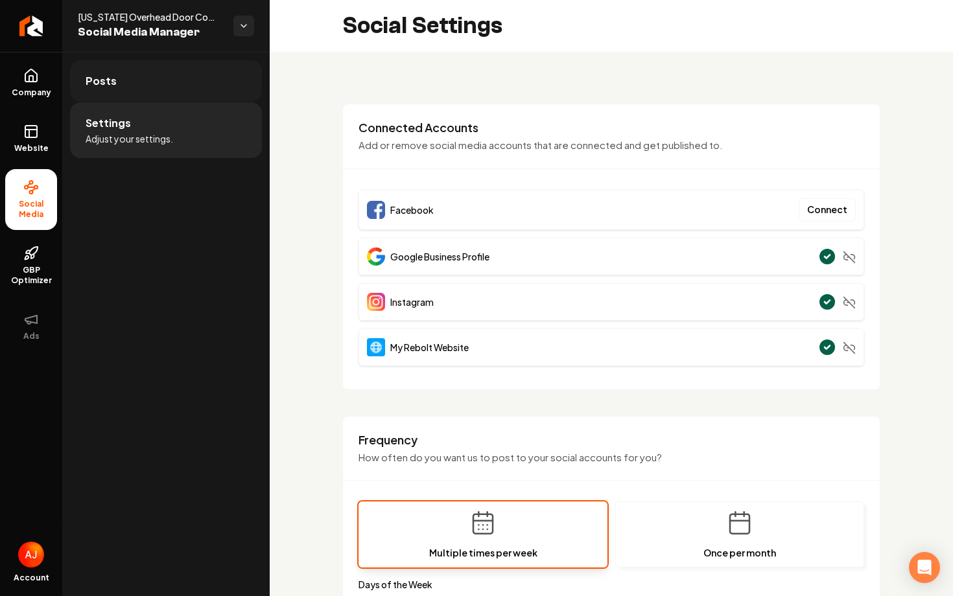
click at [100, 91] on link "Posts" at bounding box center [166, 80] width 192 height 41
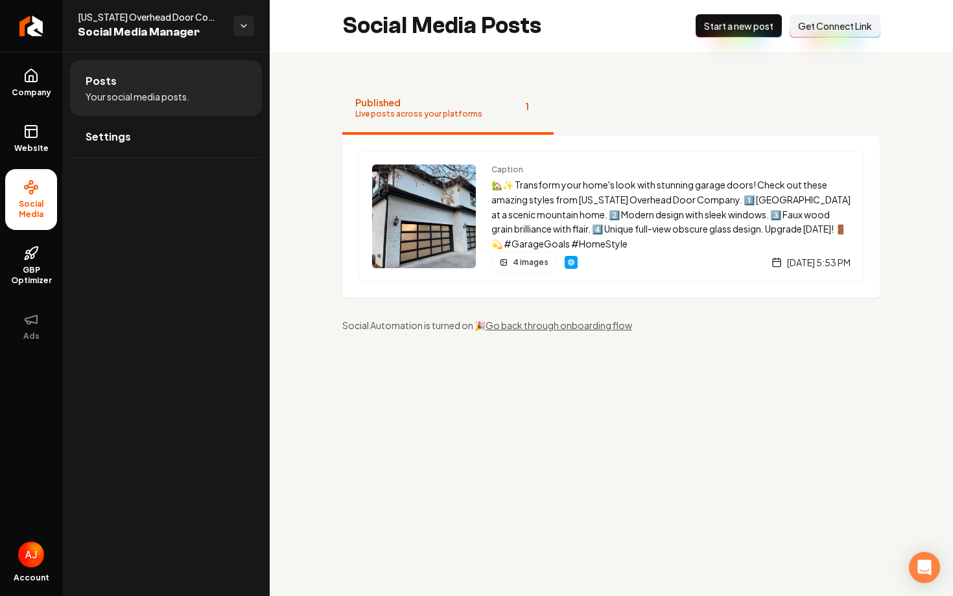
click at [817, 28] on span "Get Connect Link" at bounding box center [835, 25] width 74 height 13
click at [35, 88] on span "Company" at bounding box center [31, 92] width 50 height 10
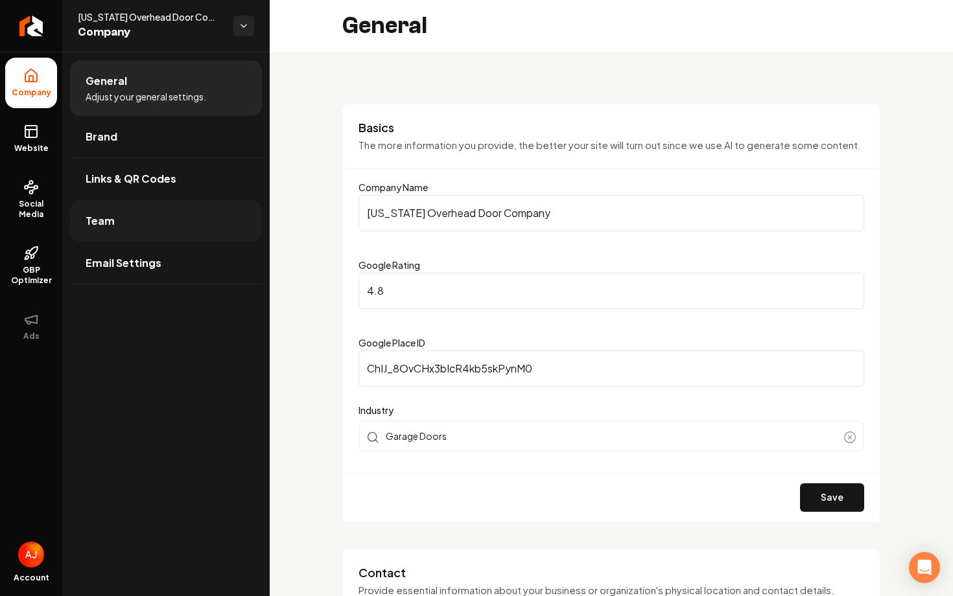
click at [97, 222] on span "Team" at bounding box center [100, 221] width 29 height 16
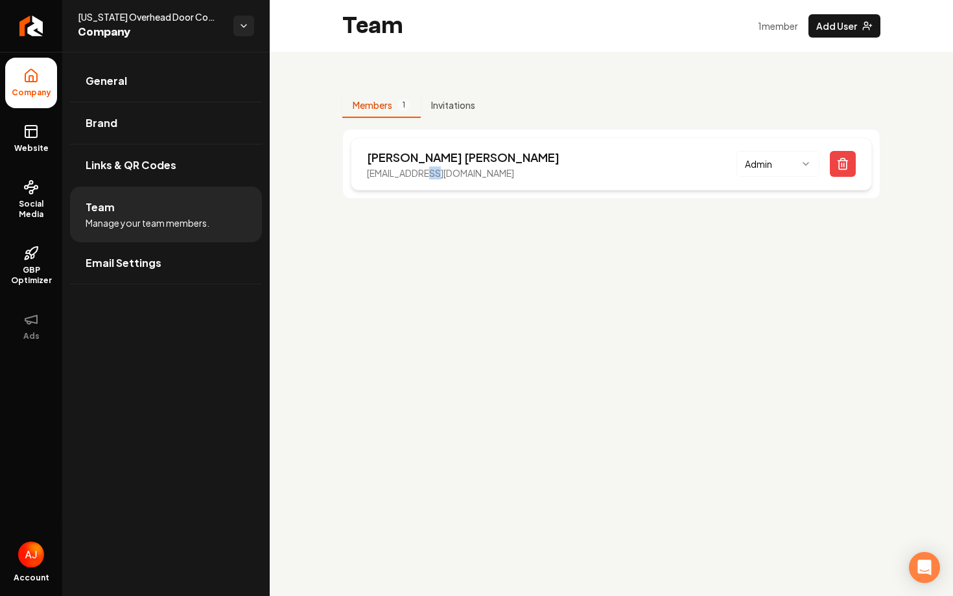
click at [435, 175] on p "tbaer@cohdco.com" at bounding box center [463, 173] width 192 height 13
drag, startPoint x: 457, startPoint y: 178, endPoint x: 399, endPoint y: 175, distance: 58.4
click at [399, 175] on div "Todd Baer tbaer@cohdco.com Admin" at bounding box center [611, 163] width 521 height 53
copy p "cohdco.com"
click at [19, 195] on link "Social Media" at bounding box center [31, 199] width 52 height 61
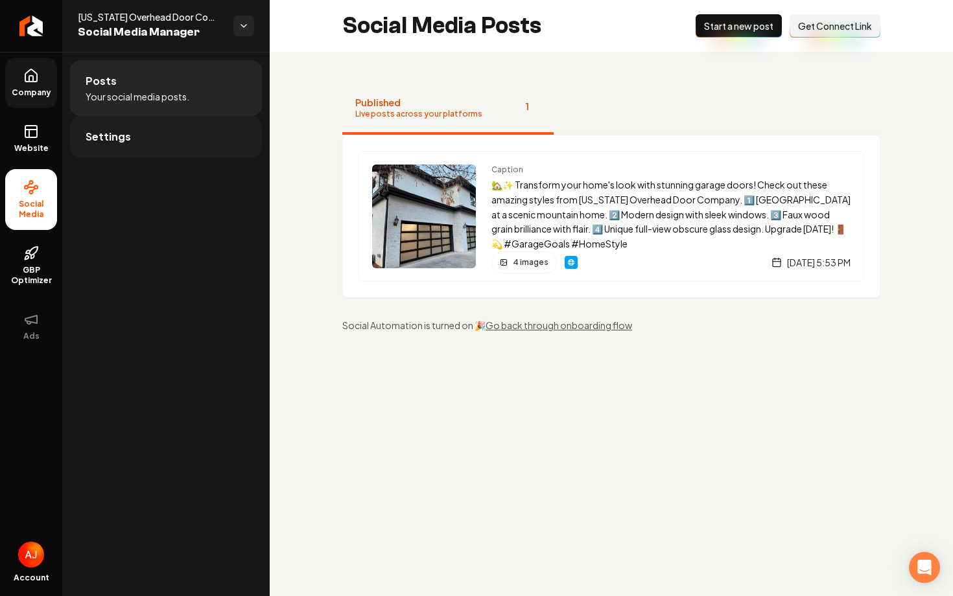
click at [198, 143] on link "Settings" at bounding box center [166, 136] width 192 height 41
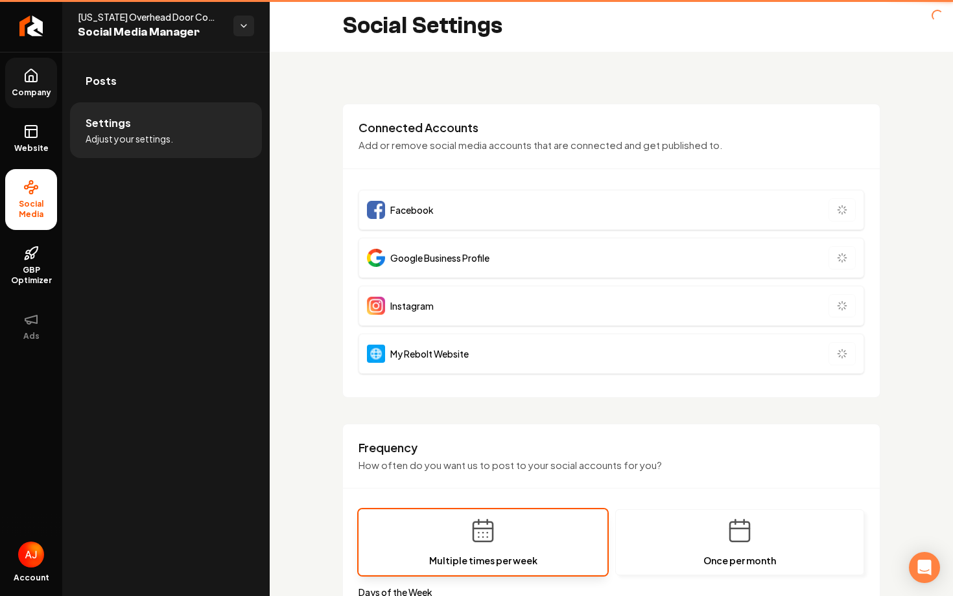
type input "**********"
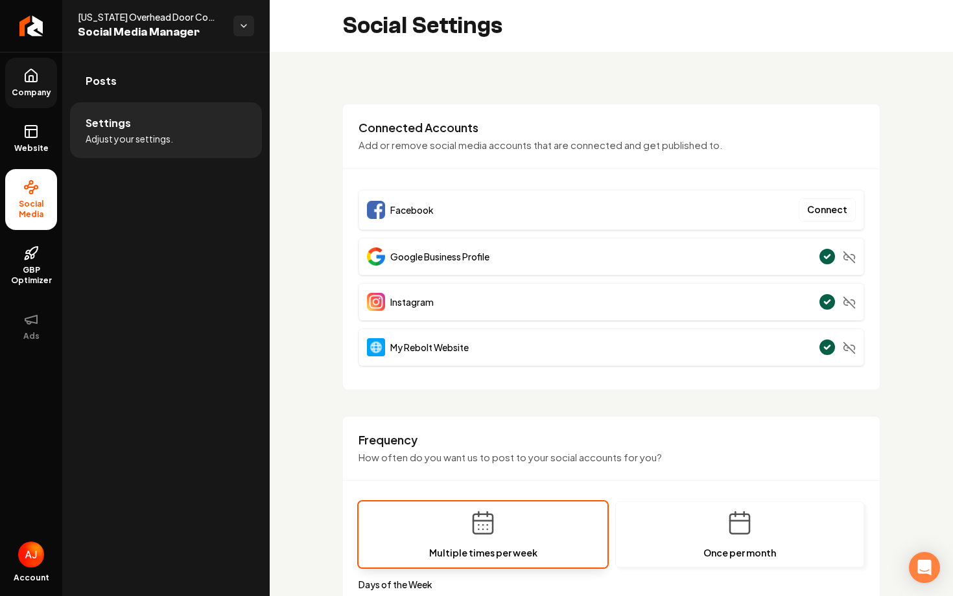
click at [540, 183] on div "Connected Accounts Add or remove social media accounts that are connected and g…" at bounding box center [611, 247] width 538 height 286
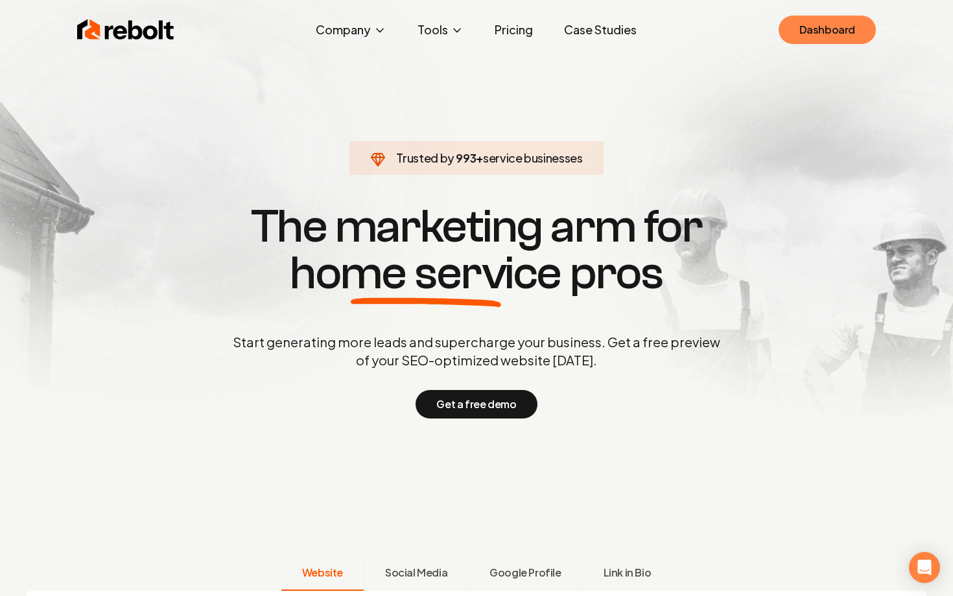
click at [805, 39] on link "Dashboard" at bounding box center [826, 30] width 97 height 29
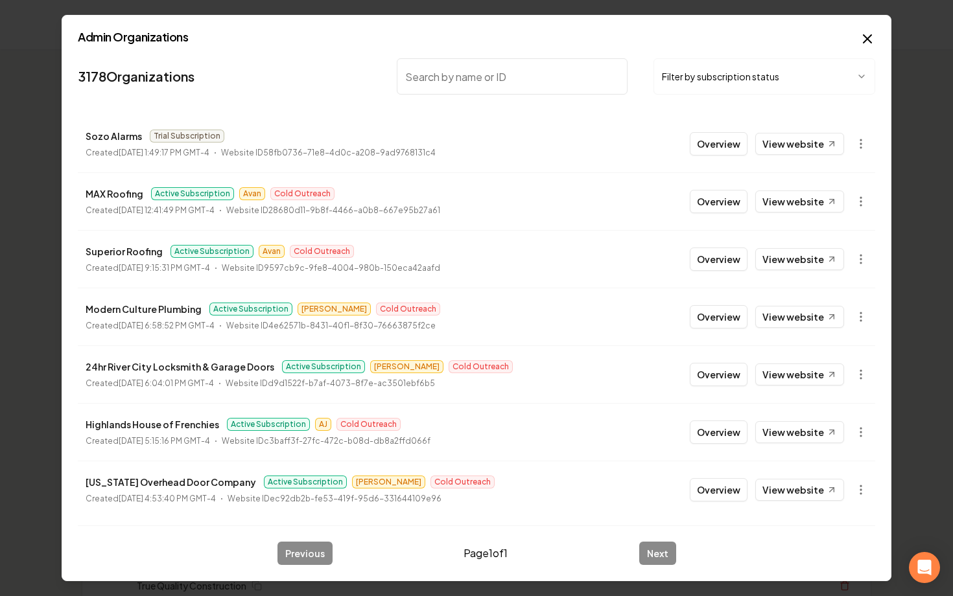
click at [437, 76] on input "search" at bounding box center [512, 76] width 231 height 36
type input "dallas"
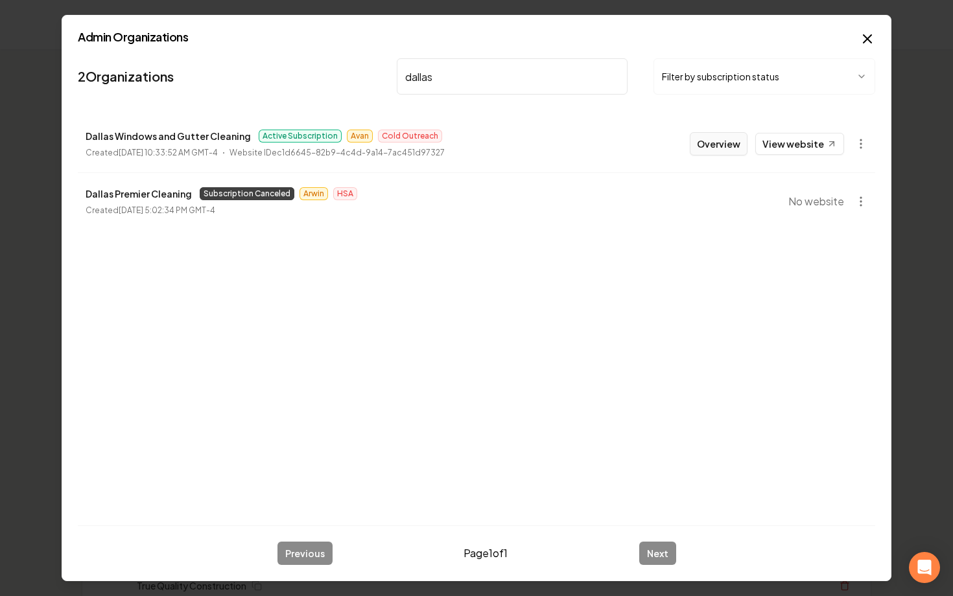
click at [732, 144] on button "Overview" at bounding box center [718, 143] width 58 height 23
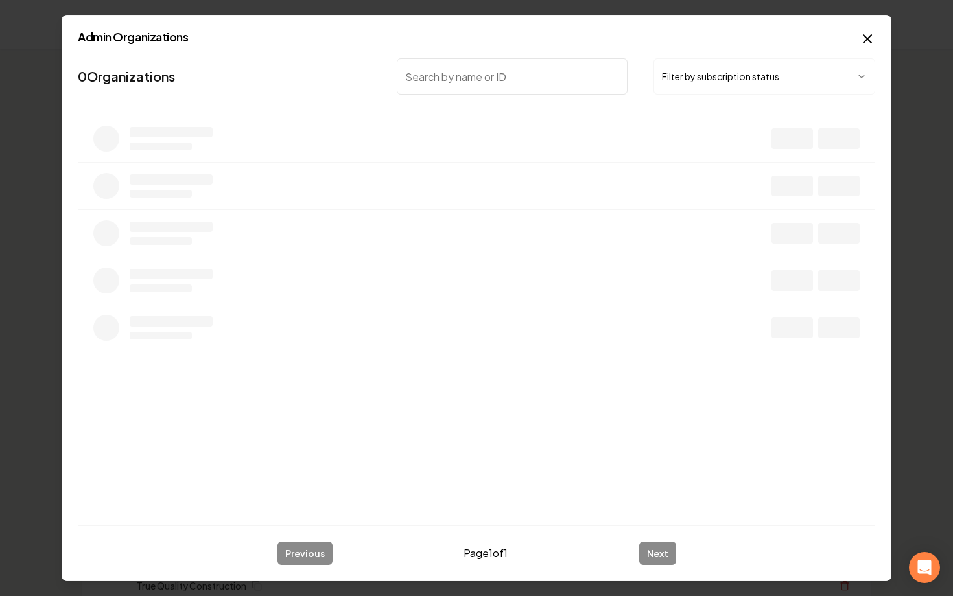
type input "s"
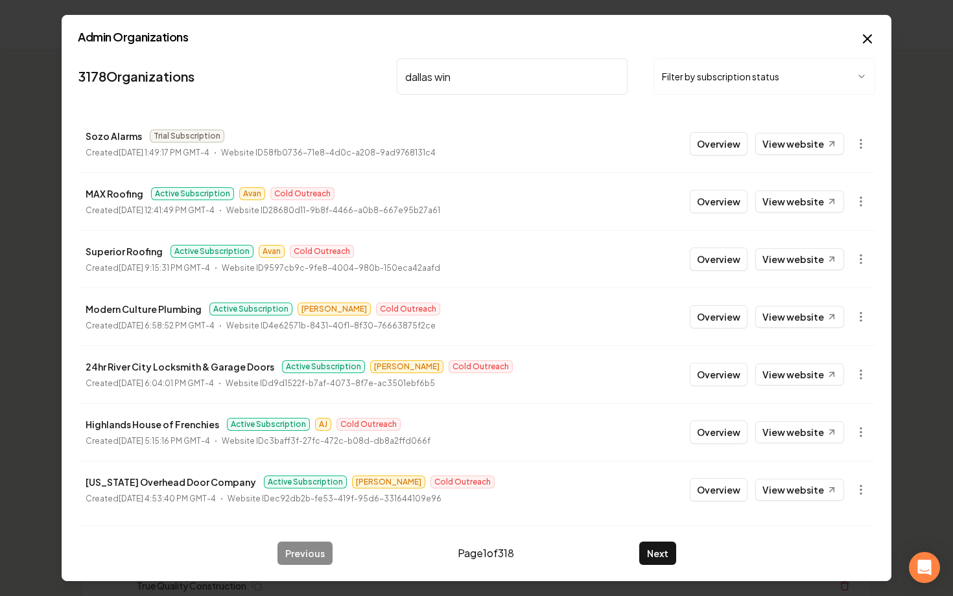
type input "dallas wind"
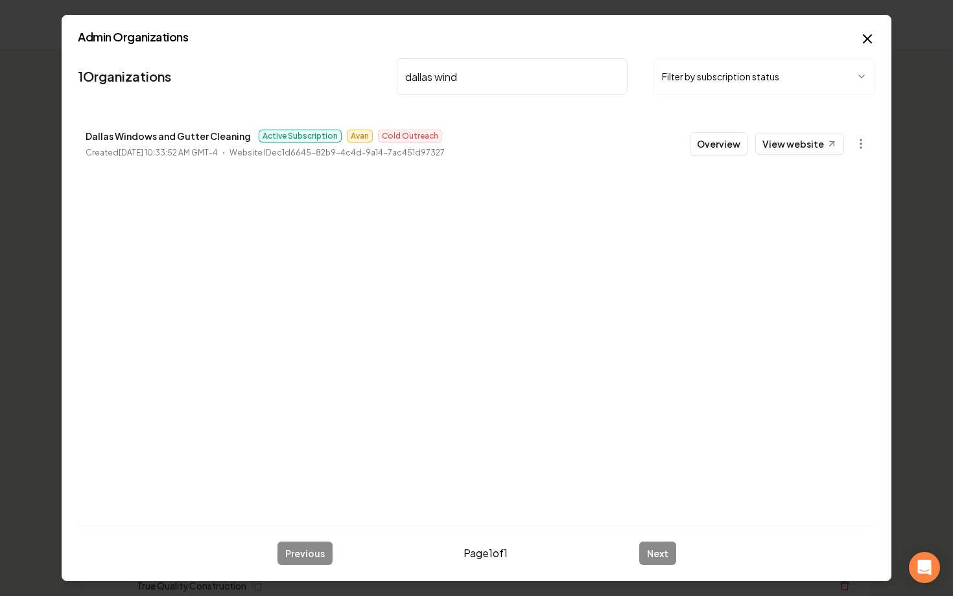
click at [725, 147] on button "Overview" at bounding box center [718, 143] width 58 height 23
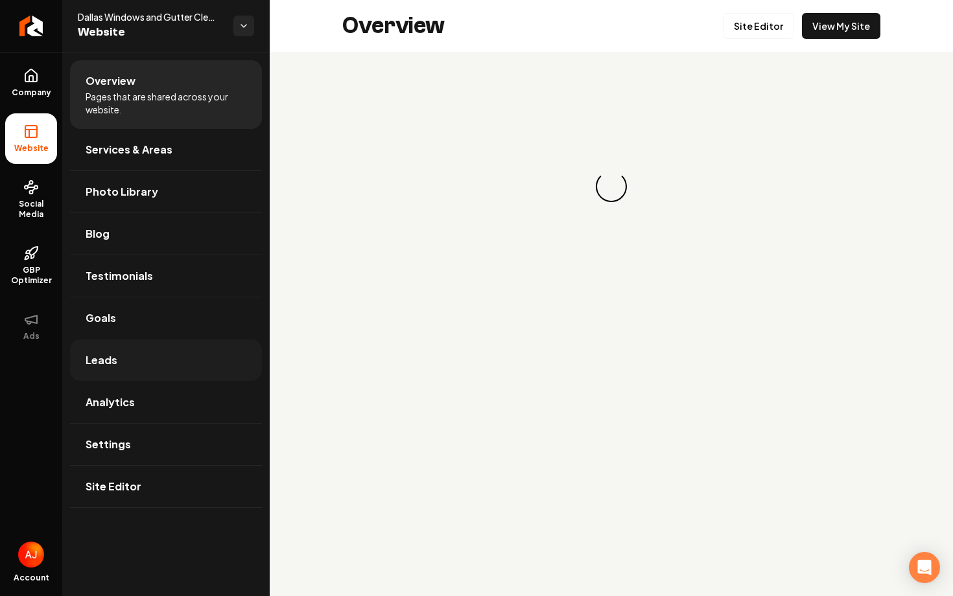
click at [160, 358] on link "Leads" at bounding box center [166, 360] width 192 height 41
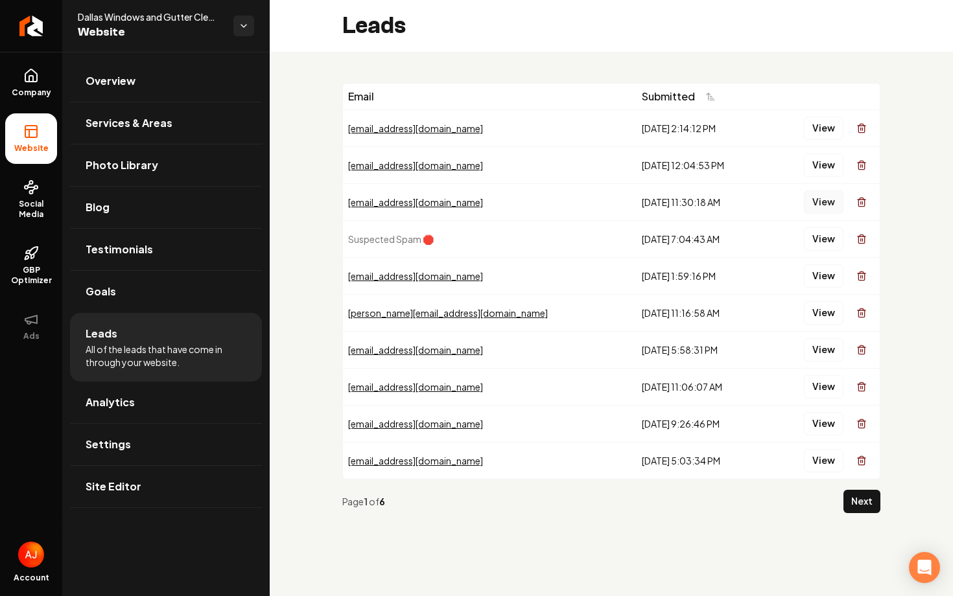
click at [826, 202] on button "View" at bounding box center [824, 202] width 40 height 23
click at [813, 166] on button "View" at bounding box center [824, 165] width 40 height 23
click at [813, 130] on button "View" at bounding box center [824, 128] width 40 height 23
click at [141, 457] on link "Settings" at bounding box center [166, 444] width 192 height 41
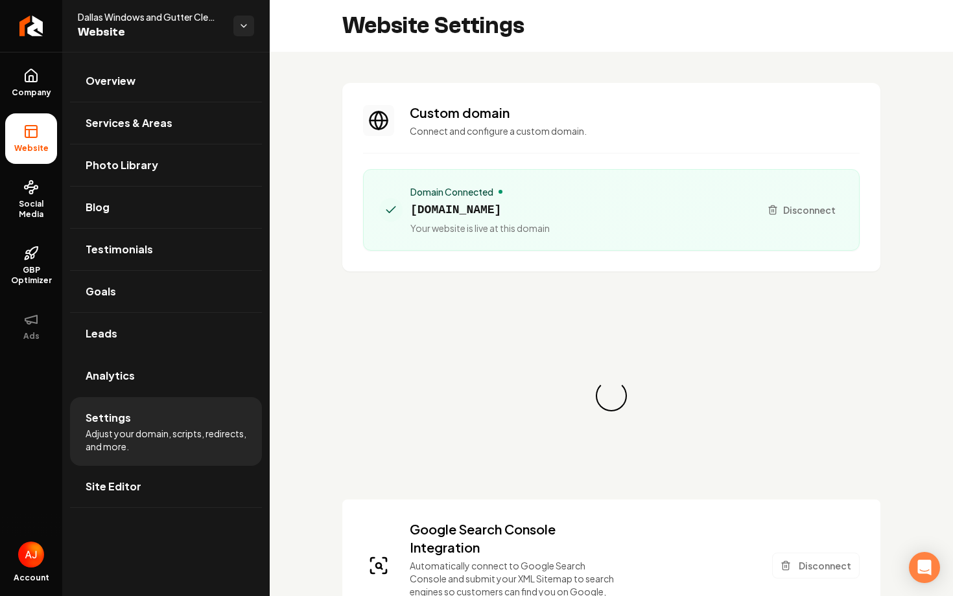
scroll to position [117, 0]
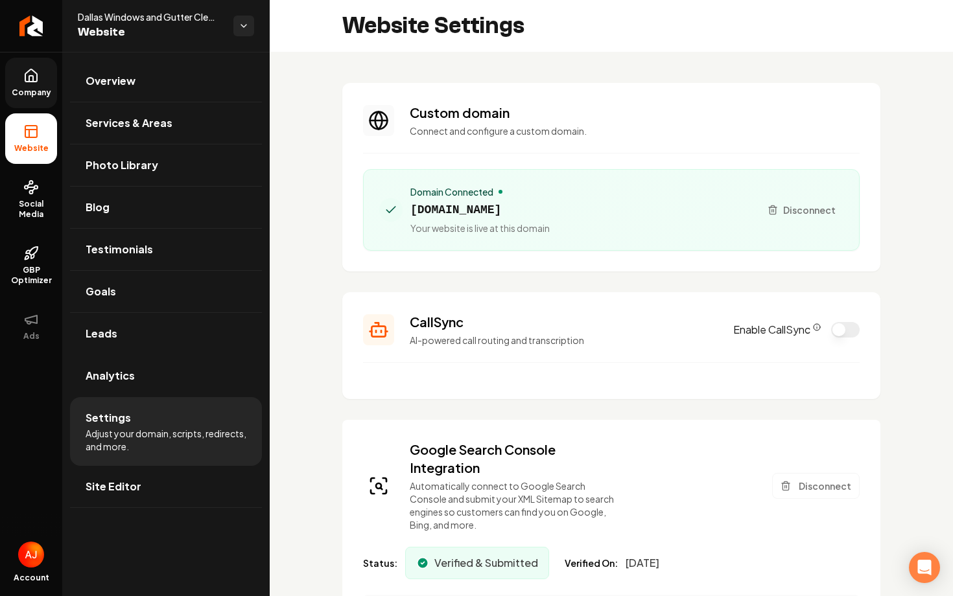
click at [38, 82] on icon at bounding box center [31, 76] width 16 height 16
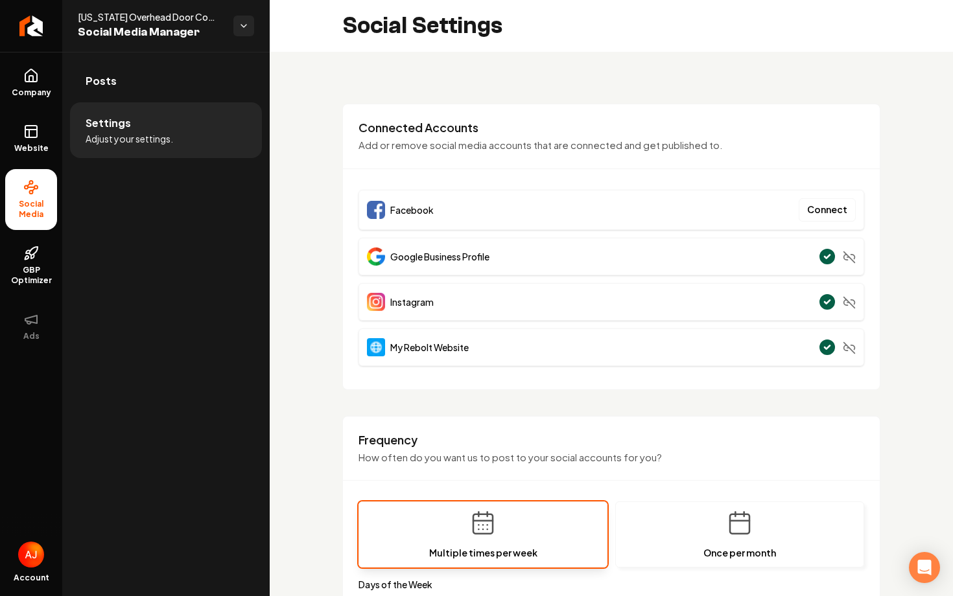
click at [647, 160] on div "Connected Accounts Add or remove social media accounts that are connected and g…" at bounding box center [611, 144] width 537 height 49
click at [661, 172] on div "Connected Accounts Add or remove social media accounts that are connected and g…" at bounding box center [611, 247] width 538 height 286
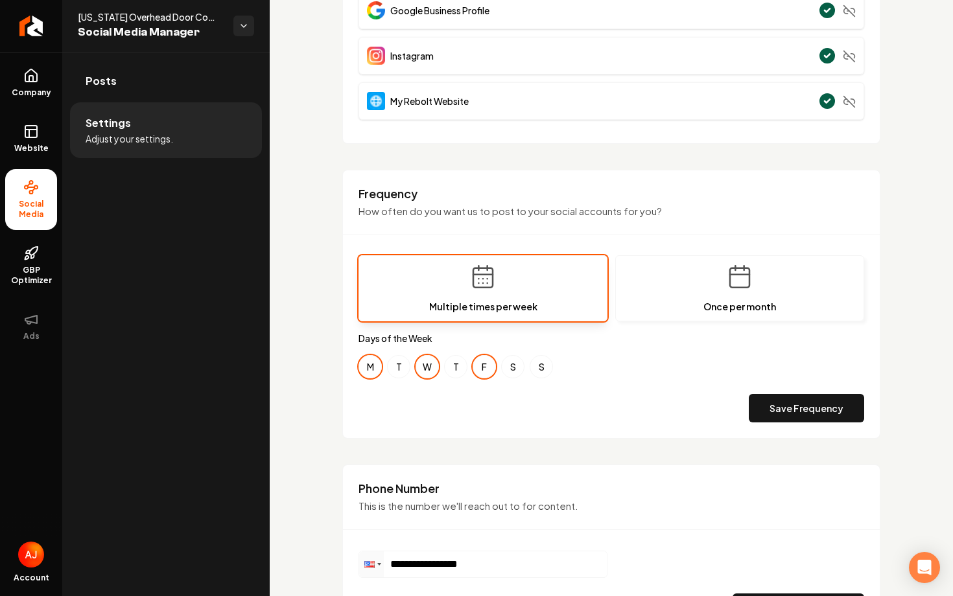
scroll to position [262, 0]
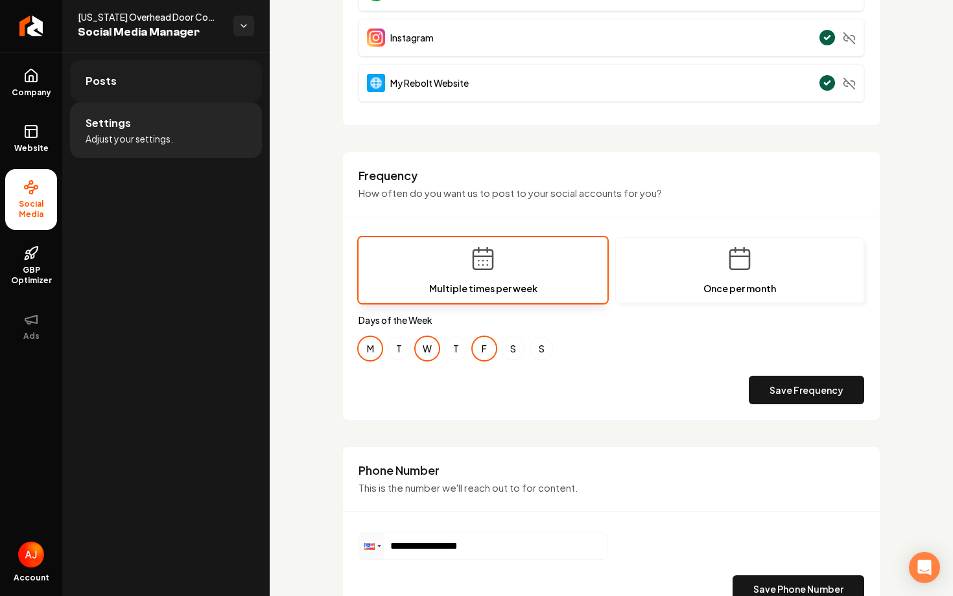
click at [113, 83] on span "Posts" at bounding box center [101, 81] width 31 height 16
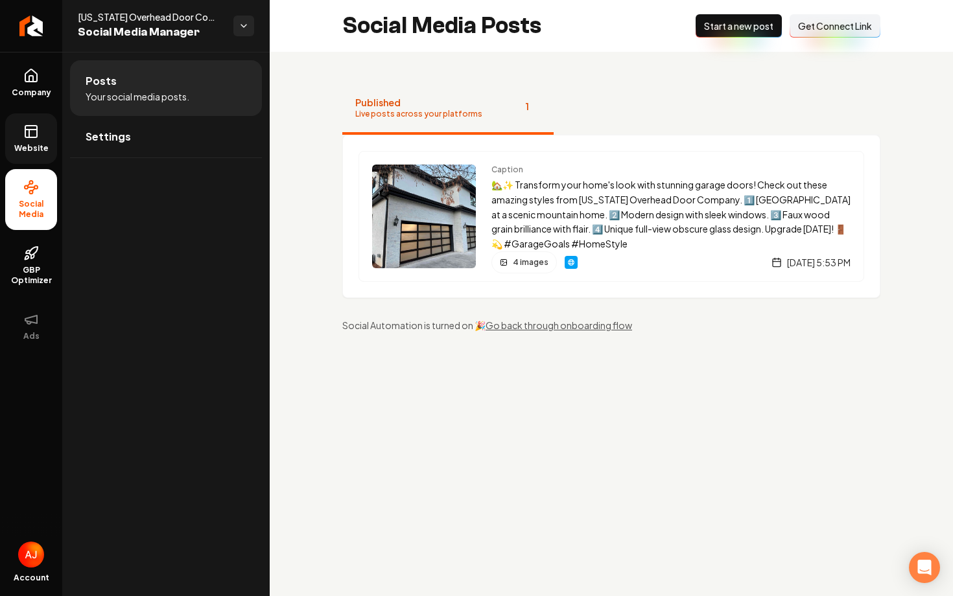
click at [25, 135] on rect at bounding box center [31, 132] width 12 height 12
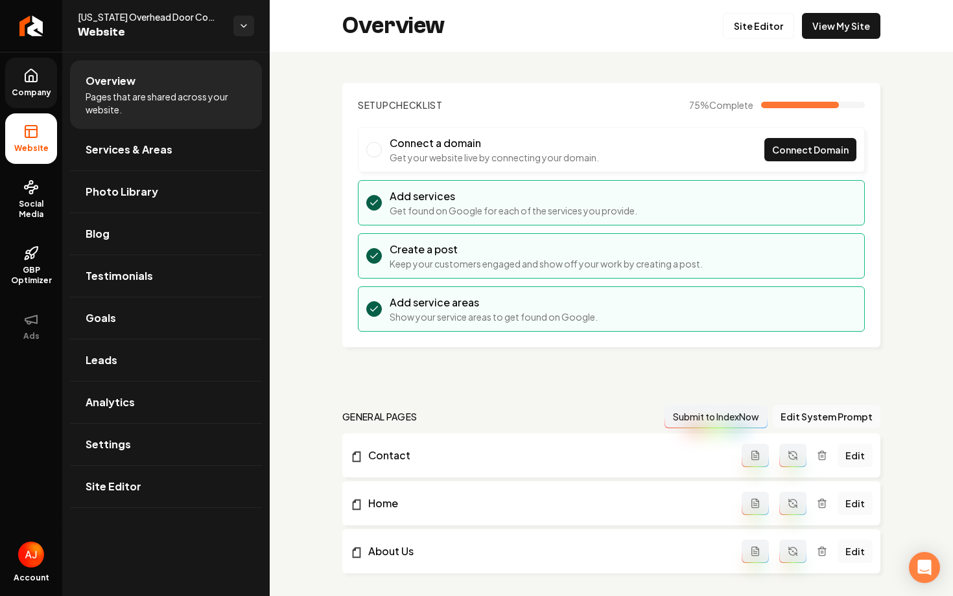
click at [31, 86] on link "Company" at bounding box center [31, 83] width 52 height 51
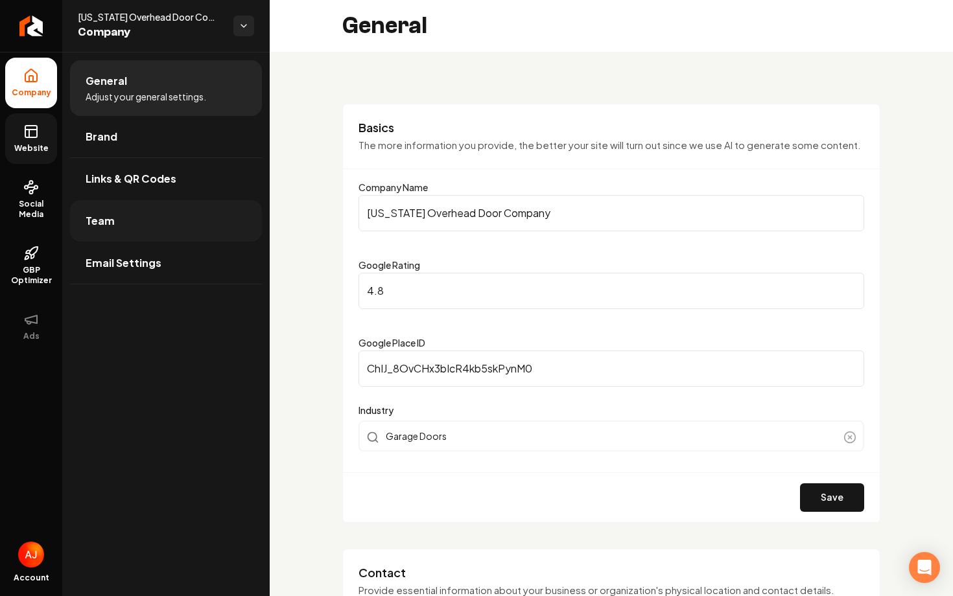
click at [183, 214] on link "Team" at bounding box center [166, 220] width 192 height 41
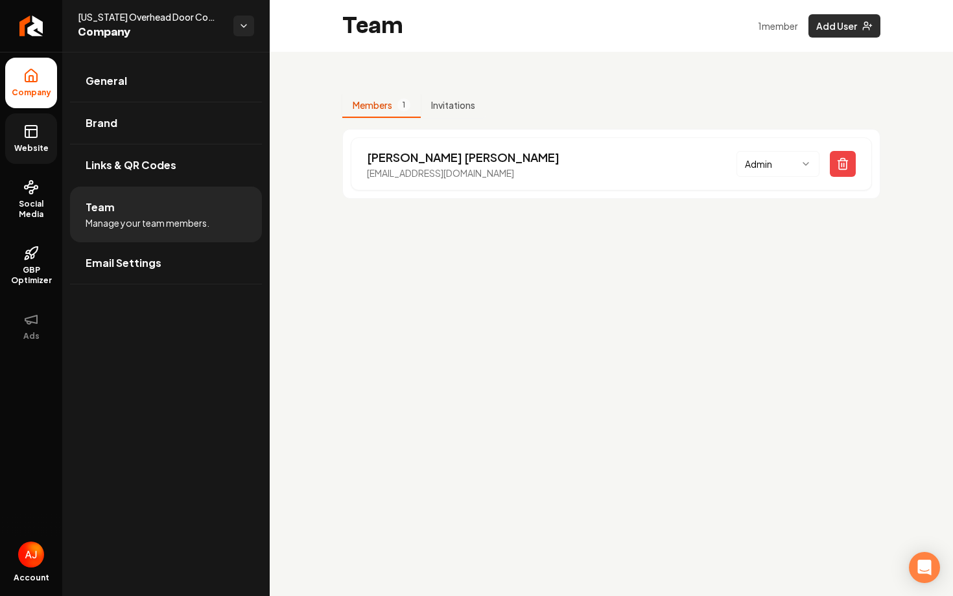
click at [834, 30] on button "Add User" at bounding box center [844, 25] width 72 height 23
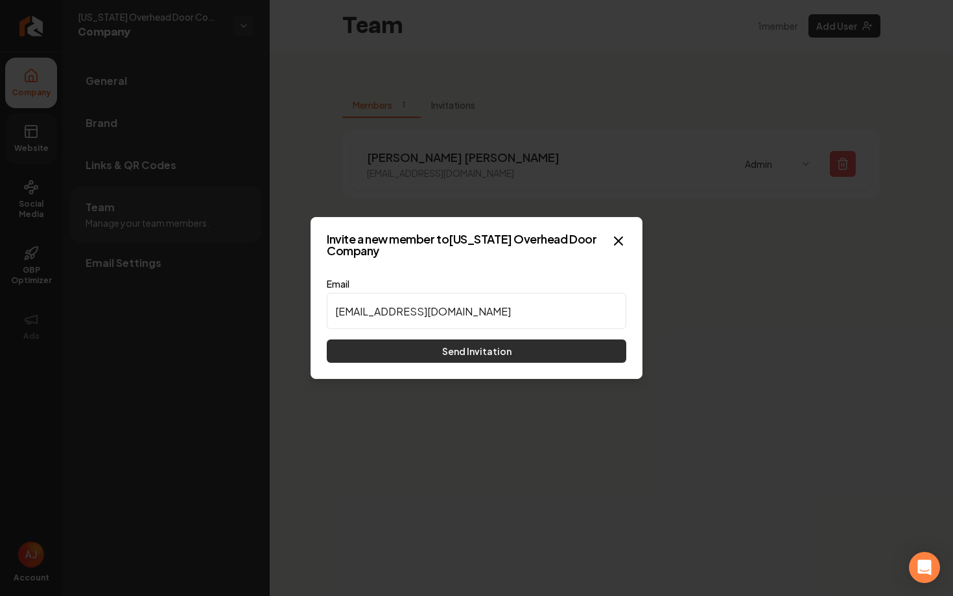
type input "sales@cohdco.com"
click at [468, 353] on button "Send Invitation" at bounding box center [476, 351] width 299 height 23
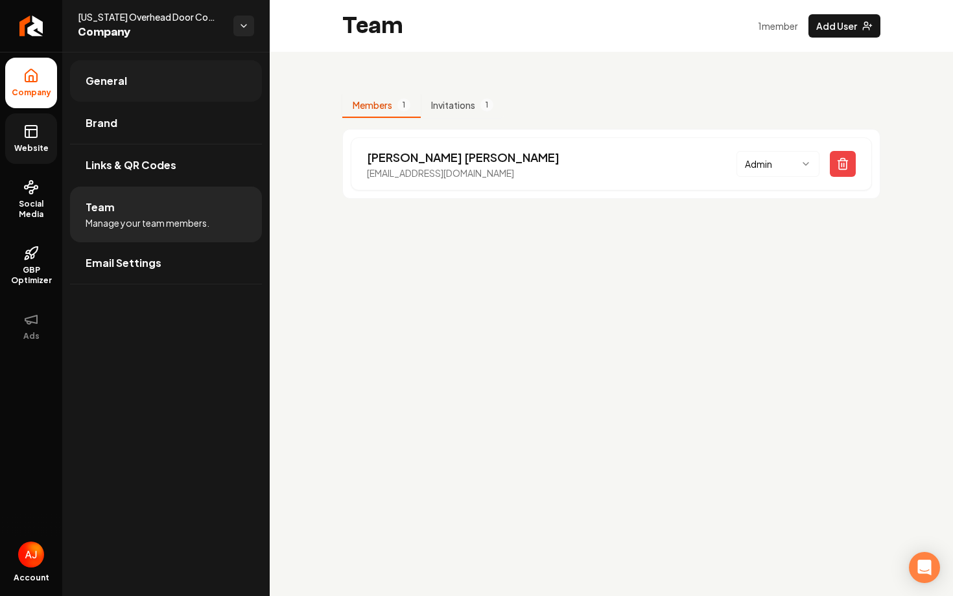
click at [119, 79] on span "General" at bounding box center [106, 81] width 41 height 16
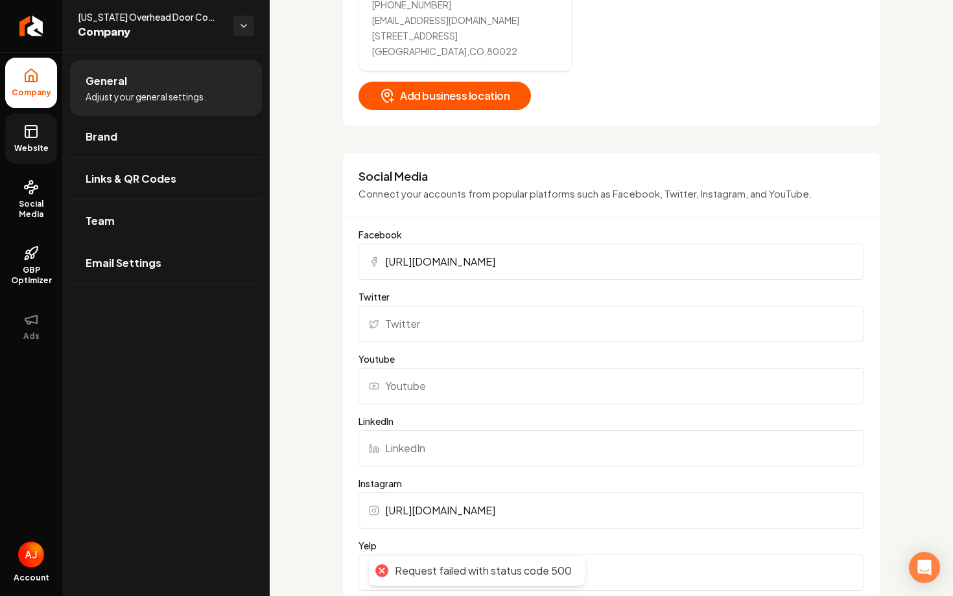
scroll to position [642, 0]
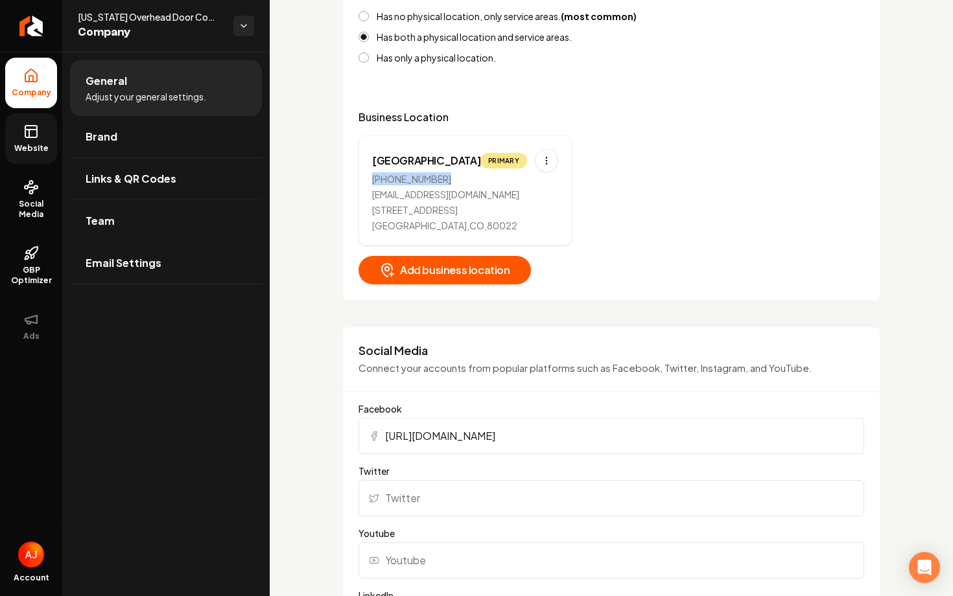
drag, startPoint x: 441, startPoint y: 181, endPoint x: 371, endPoint y: 176, distance: 69.5
click at [372, 176] on div "(720) 881-0311" at bounding box center [465, 178] width 186 height 13
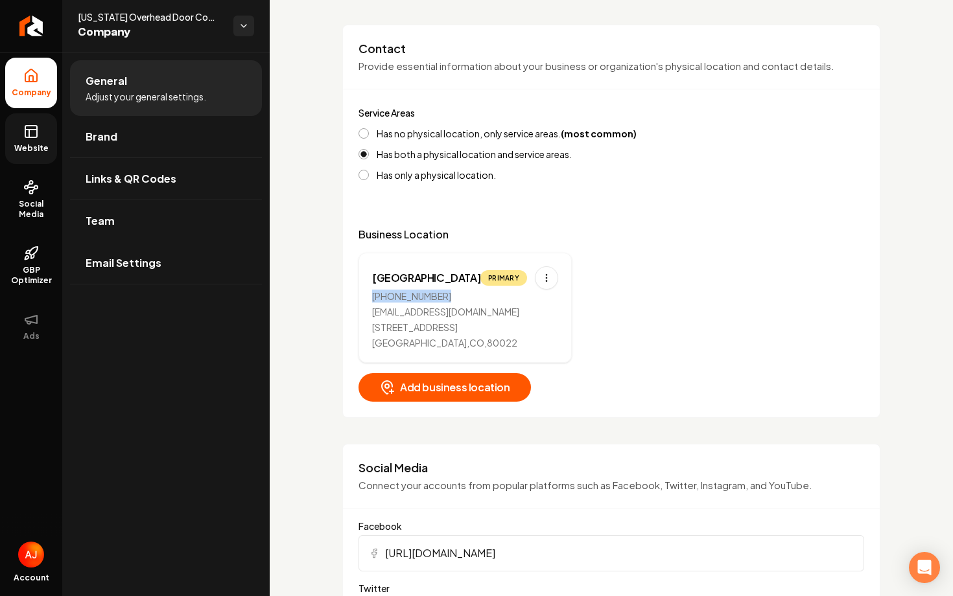
scroll to position [524, 0]
click at [535, 280] on html "Company Website Social Media GBP Optimizer Ads Account Colorado Overhead Door C…" at bounding box center [476, 298] width 953 height 596
click at [492, 310] on div "Edit" at bounding box center [500, 306] width 97 height 21
select select "**"
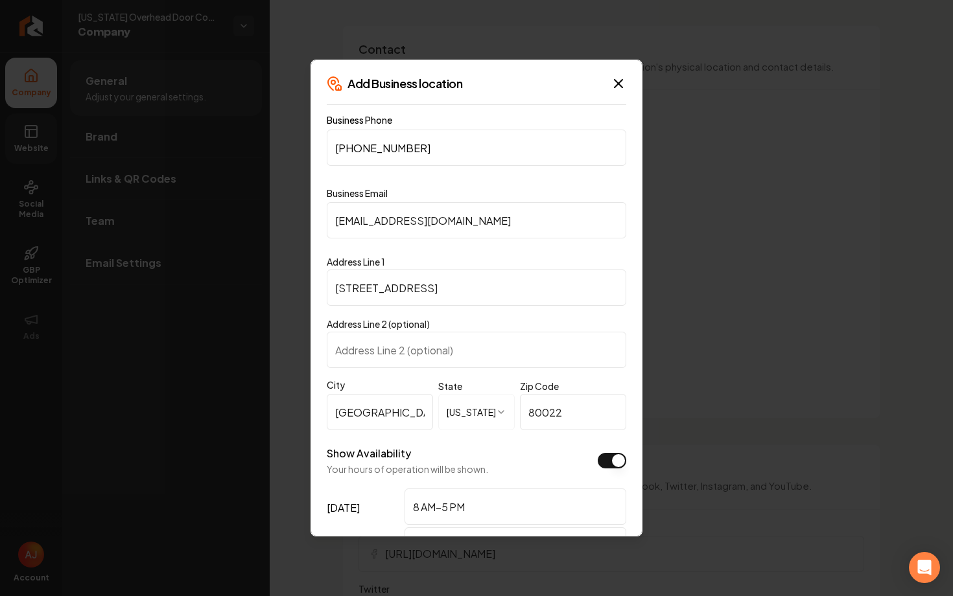
scroll to position [290, 0]
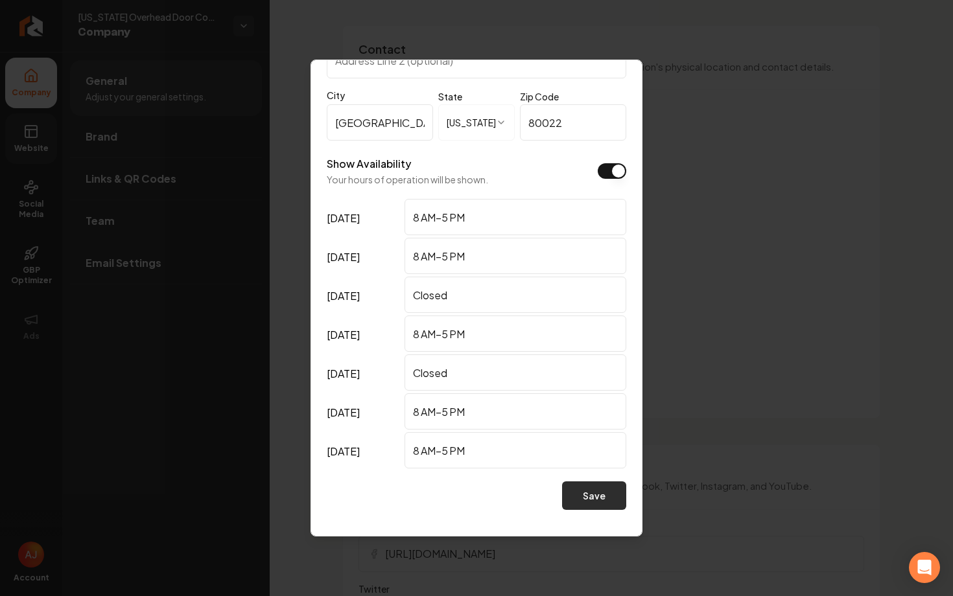
type input "(303) 308-8100"
click at [582, 498] on button "Save" at bounding box center [594, 495] width 64 height 29
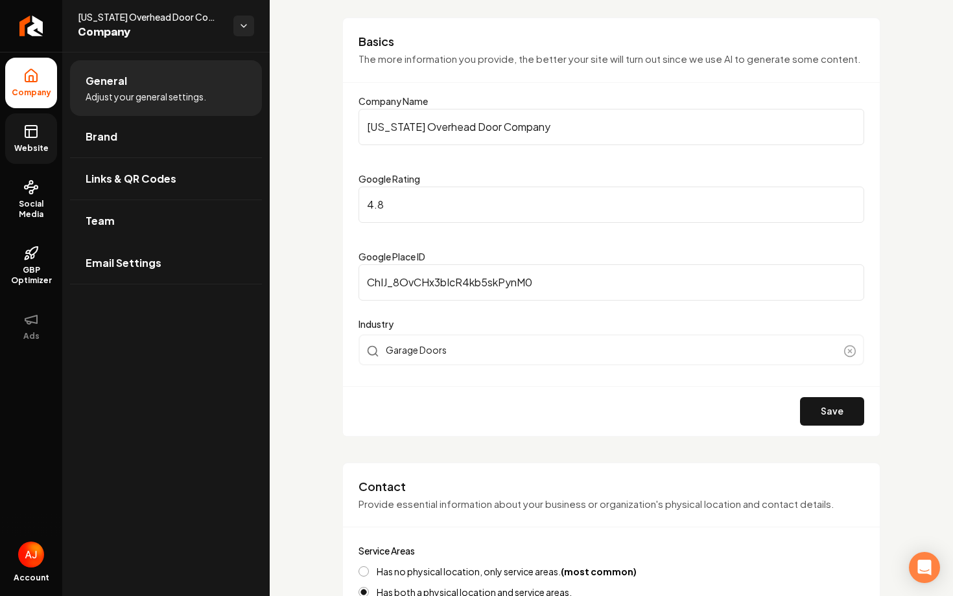
scroll to position [0, 0]
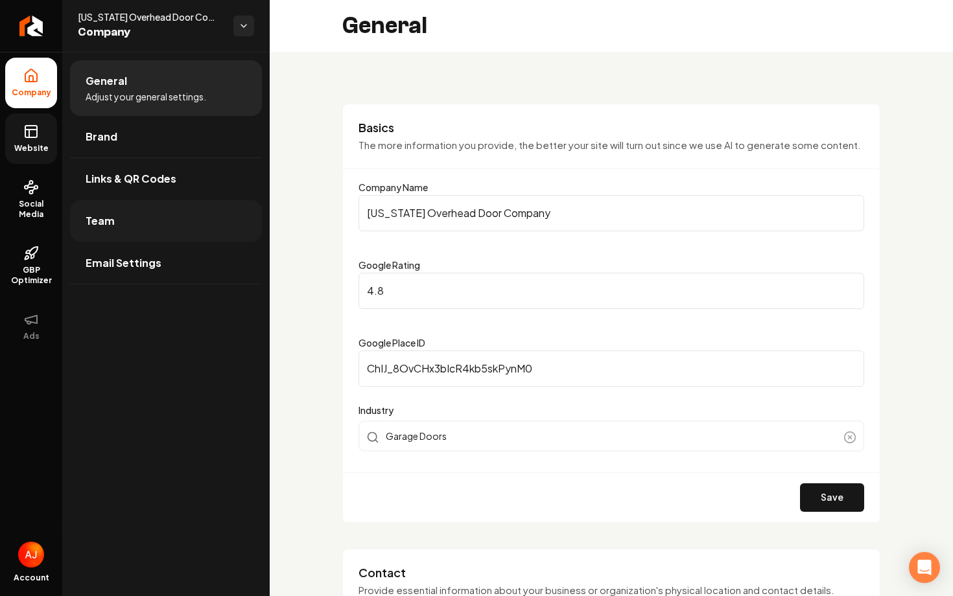
click at [141, 222] on link "Team" at bounding box center [166, 220] width 192 height 41
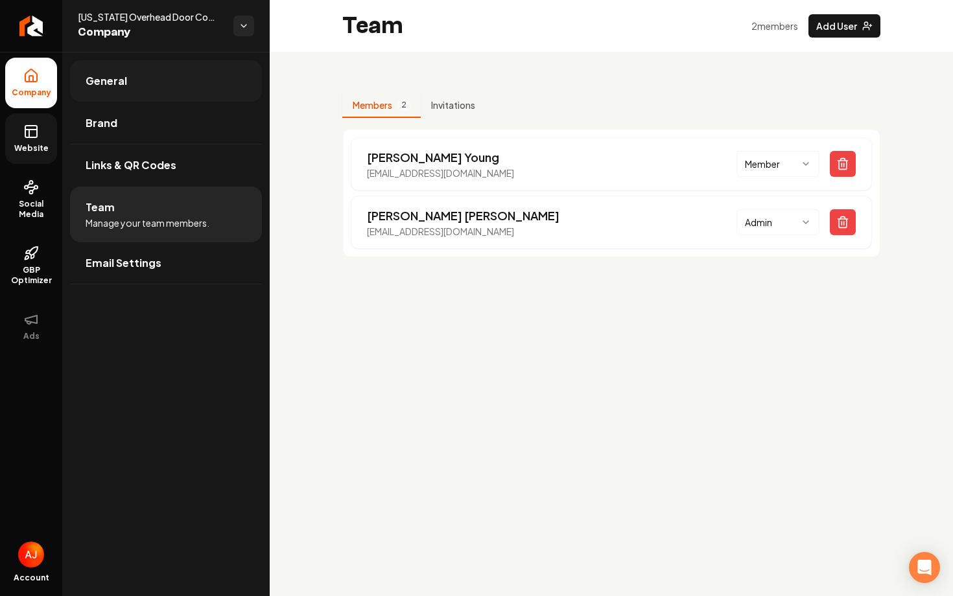
click at [111, 92] on link "General" at bounding box center [166, 80] width 192 height 41
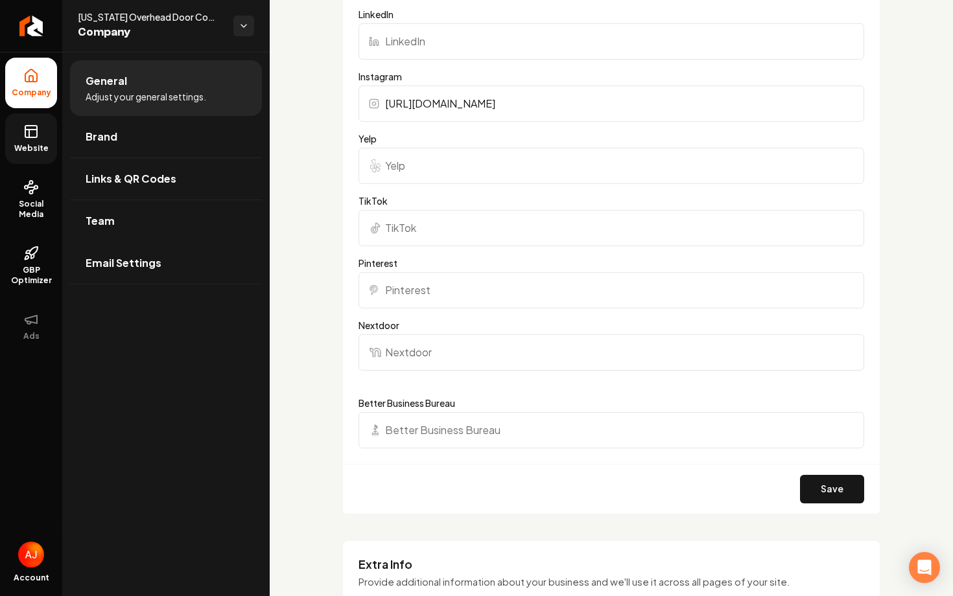
scroll to position [1212, 0]
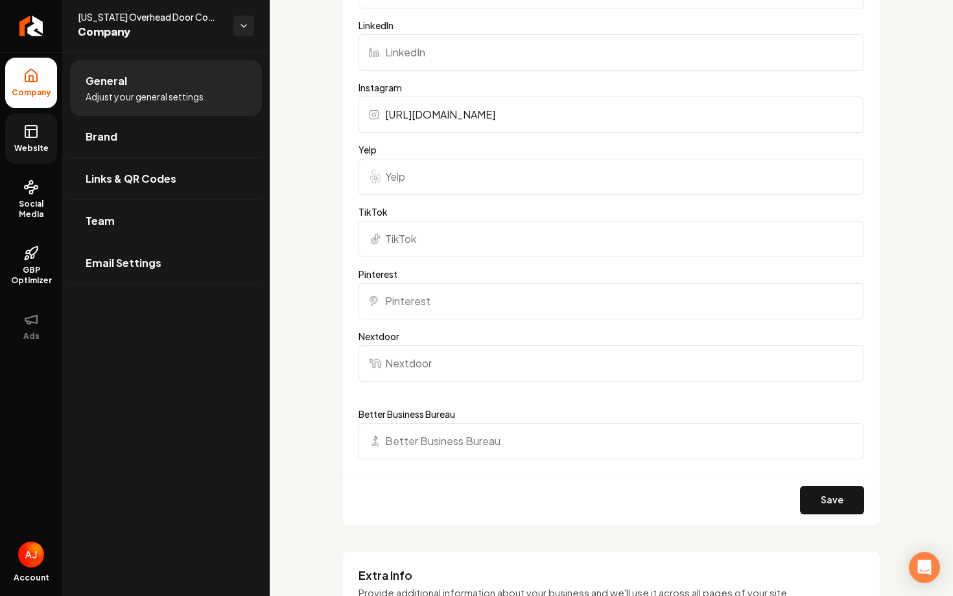
click at [29, 141] on link "Website" at bounding box center [31, 138] width 52 height 51
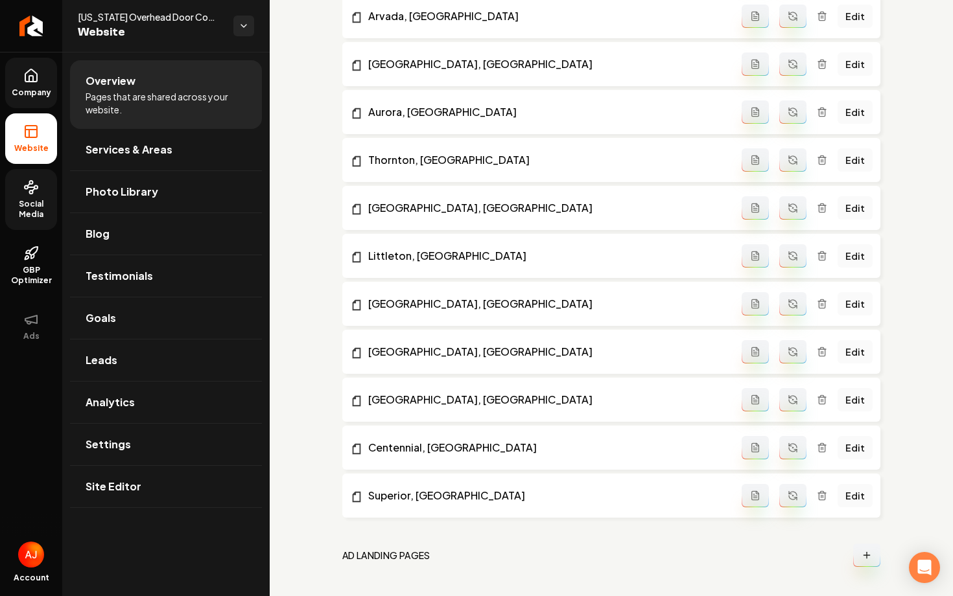
click at [38, 189] on icon at bounding box center [31, 187] width 16 height 16
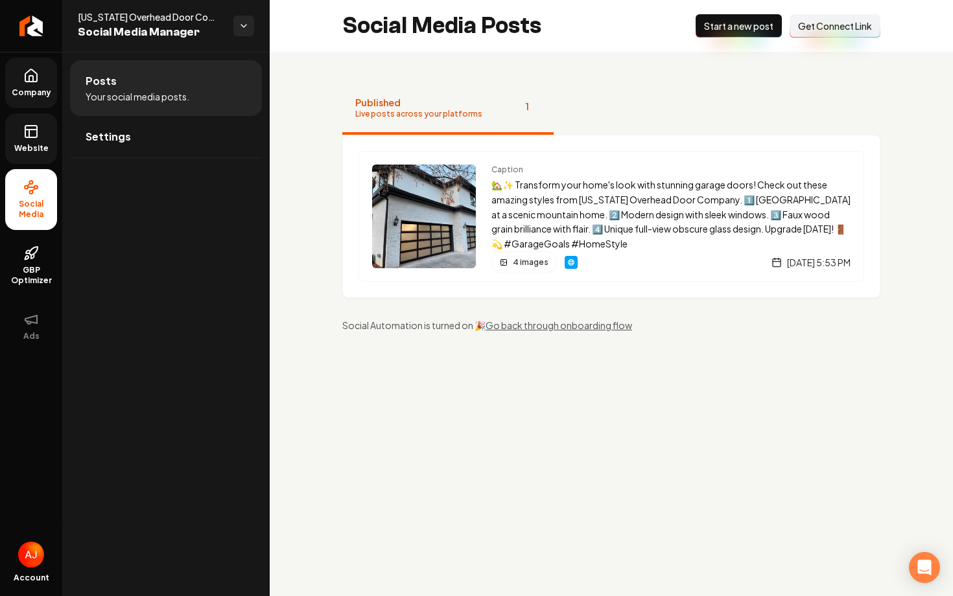
click at [34, 146] on span "Website" at bounding box center [31, 148] width 45 height 10
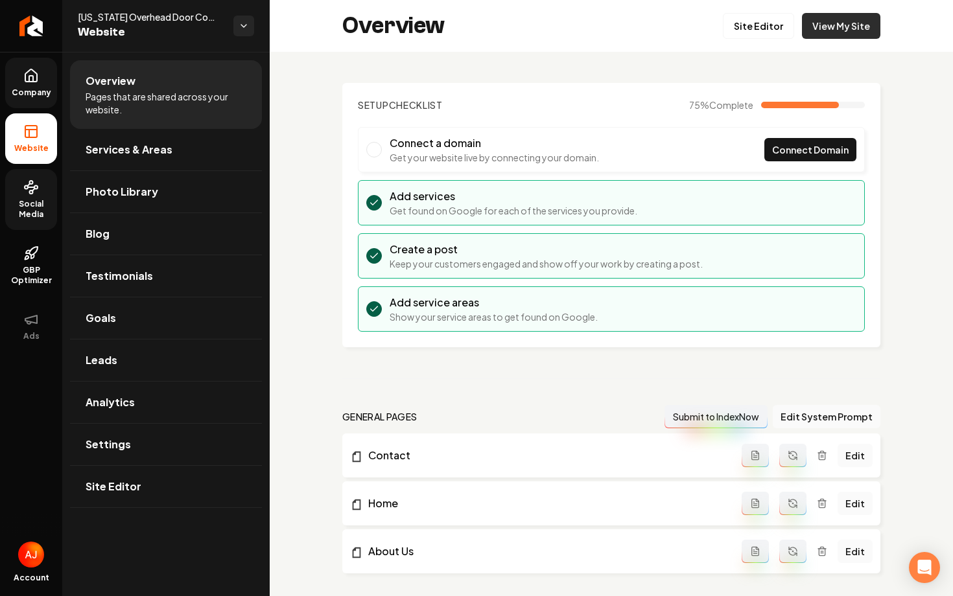
click at [828, 33] on link "View My Site" at bounding box center [841, 26] width 78 height 26
click at [150, 445] on link "Settings" at bounding box center [166, 444] width 192 height 41
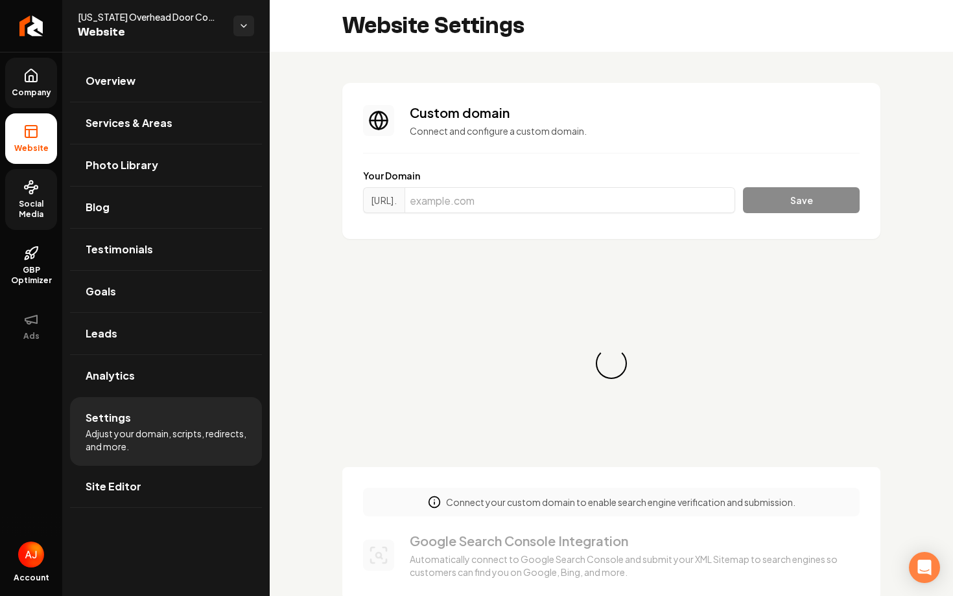
scroll to position [117, 0]
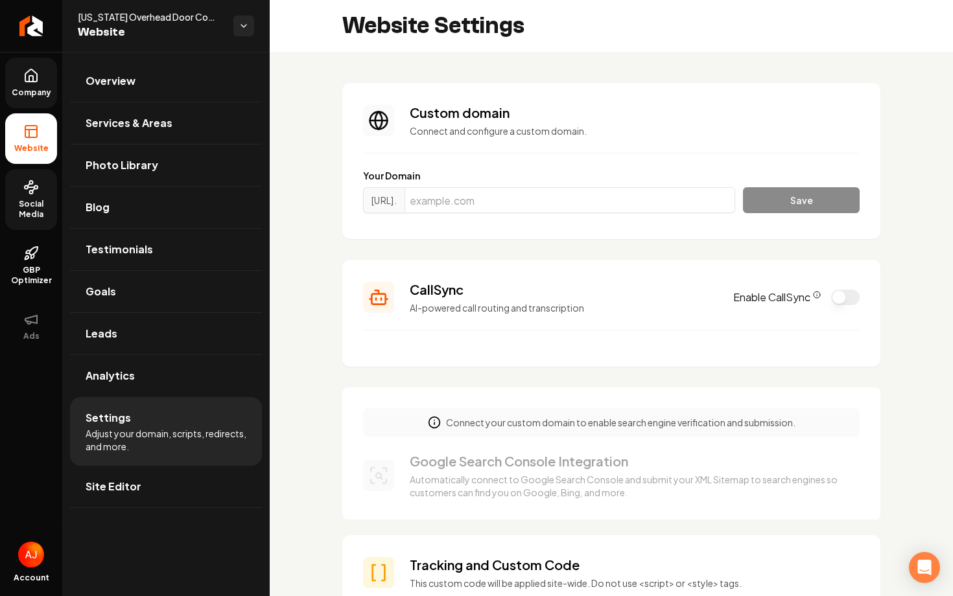
click at [839, 303] on button "Enable CallSync" at bounding box center [845, 298] width 29 height 16
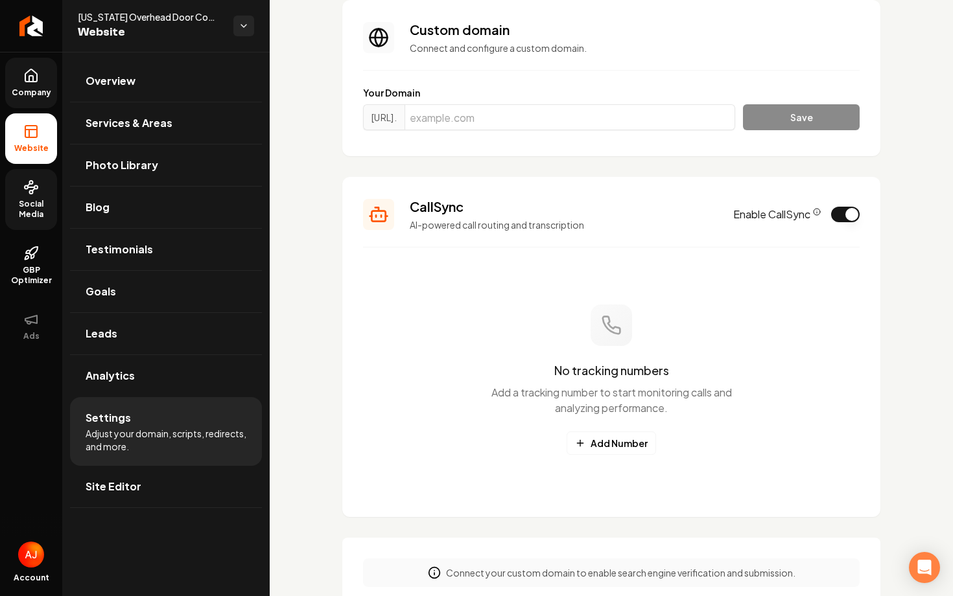
scroll to position [84, 0]
click at [594, 449] on button "Add Number" at bounding box center [610, 442] width 89 height 23
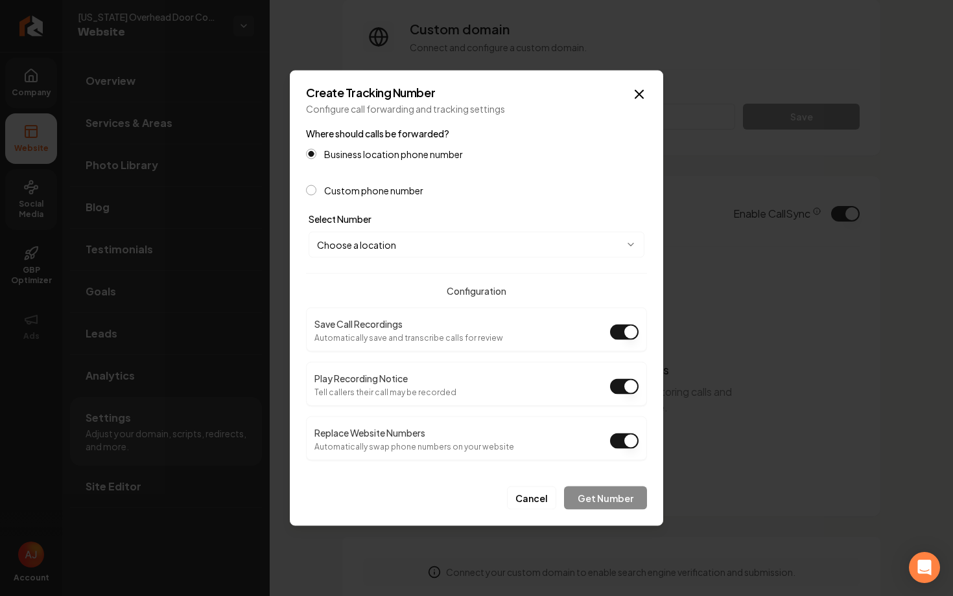
click at [384, 240] on body "Company Website Social Media GBP Optimizer Ads Account Colorado Overhead Door C…" at bounding box center [476, 298] width 953 height 596
select select "**********"
click at [602, 496] on button "Get Number" at bounding box center [605, 498] width 83 height 23
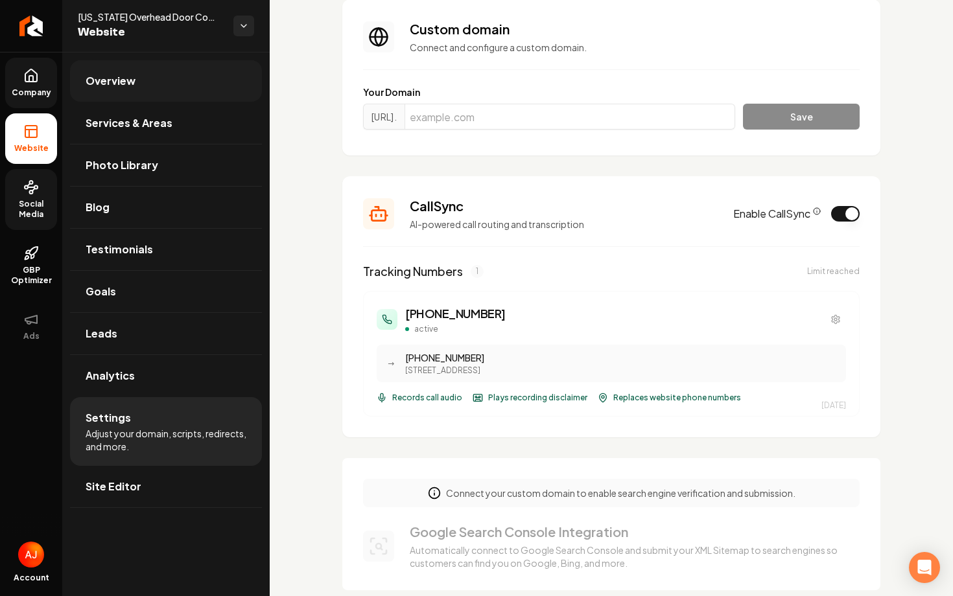
click at [104, 79] on span "Overview" at bounding box center [111, 81] width 50 height 16
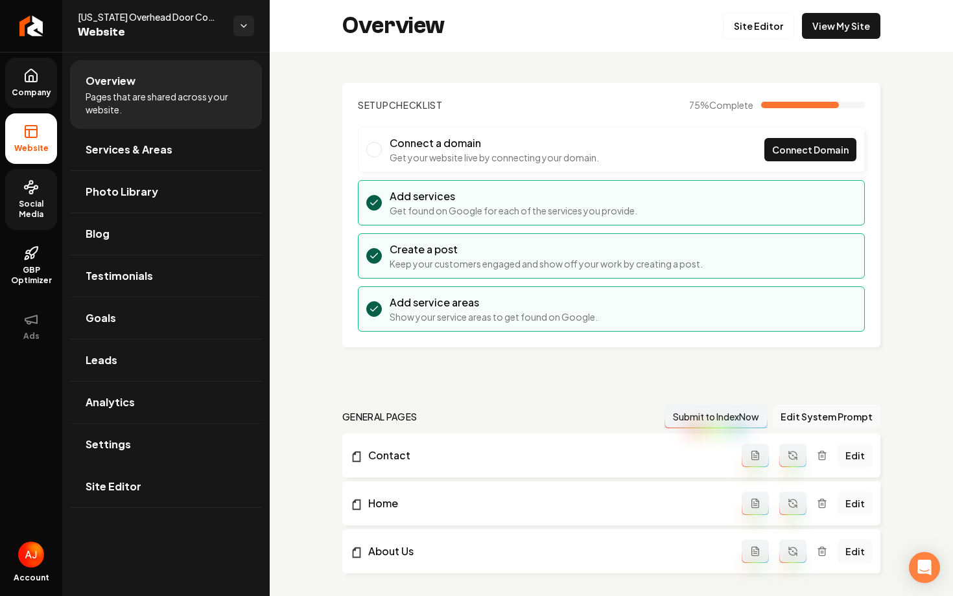
click at [826, 49] on div "Overview Site Editor View My Site" at bounding box center [611, 26] width 683 height 52
click at [827, 32] on link "View My Site" at bounding box center [841, 26] width 78 height 26
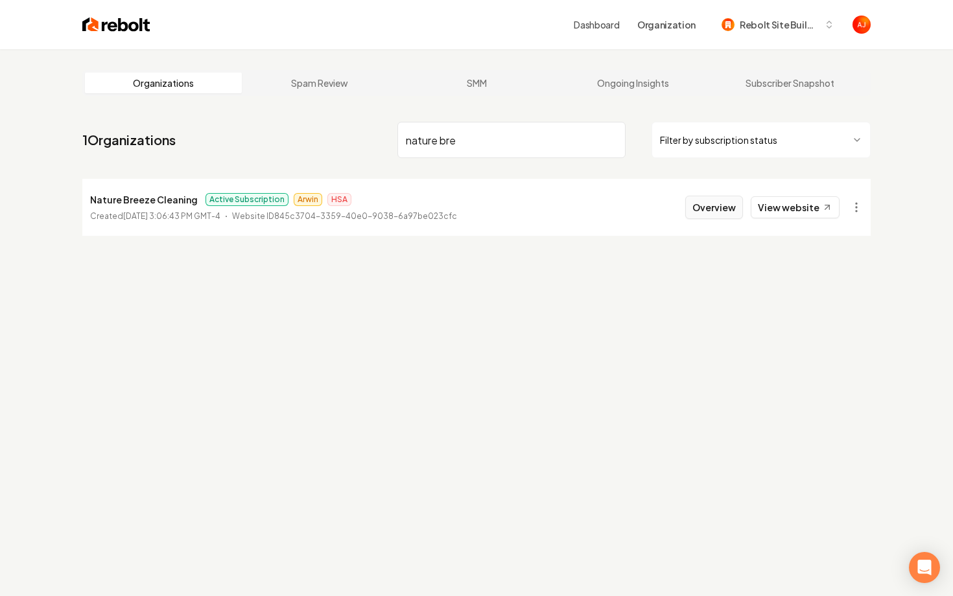
type input "nature bre"
click at [724, 205] on button "Overview" at bounding box center [714, 207] width 58 height 23
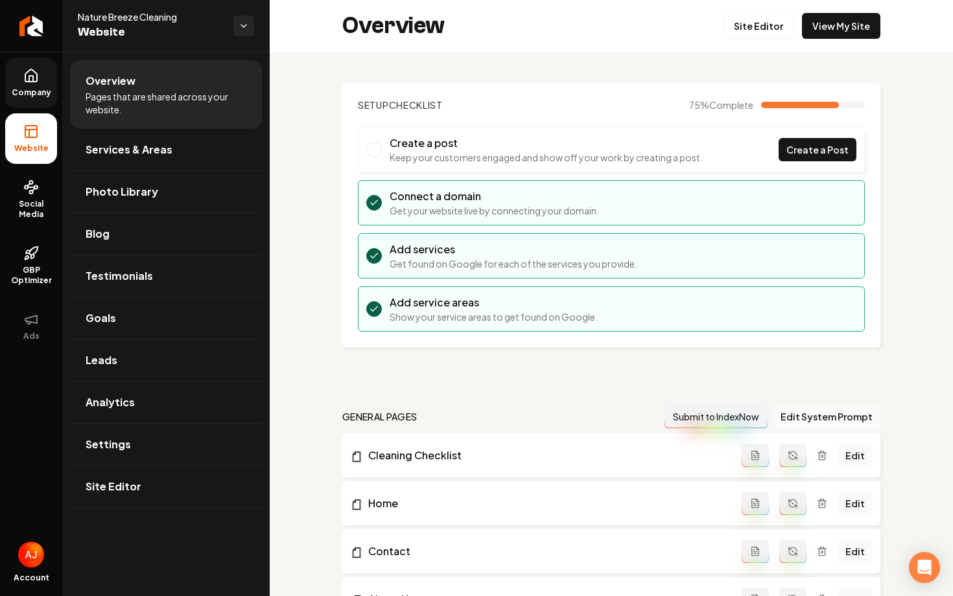
click at [39, 76] on link "Company" at bounding box center [31, 83] width 52 height 51
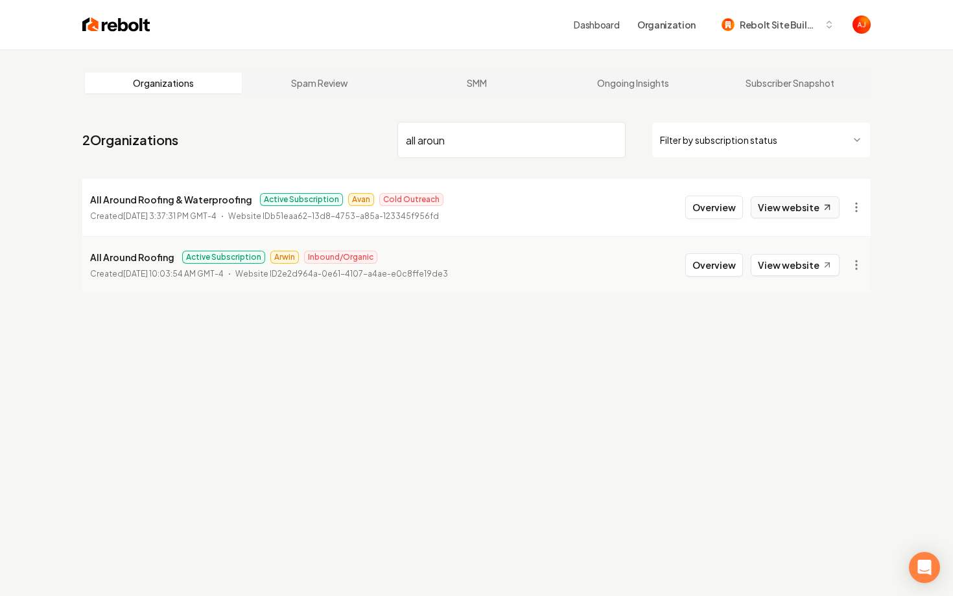
click at [791, 213] on link "View website" at bounding box center [794, 207] width 89 height 22
drag, startPoint x: 472, startPoint y: 147, endPoint x: 313, endPoint y: 145, distance: 158.8
click at [313, 145] on nav "2 Organizations all aroun Filter by subscription status" at bounding box center [476, 145] width 788 height 57
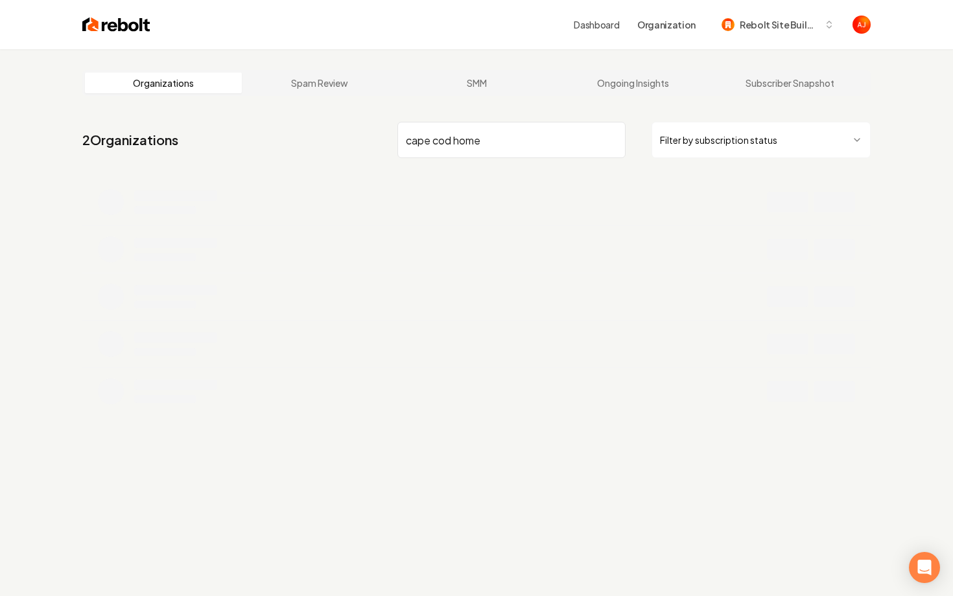
type input "cape cod home"
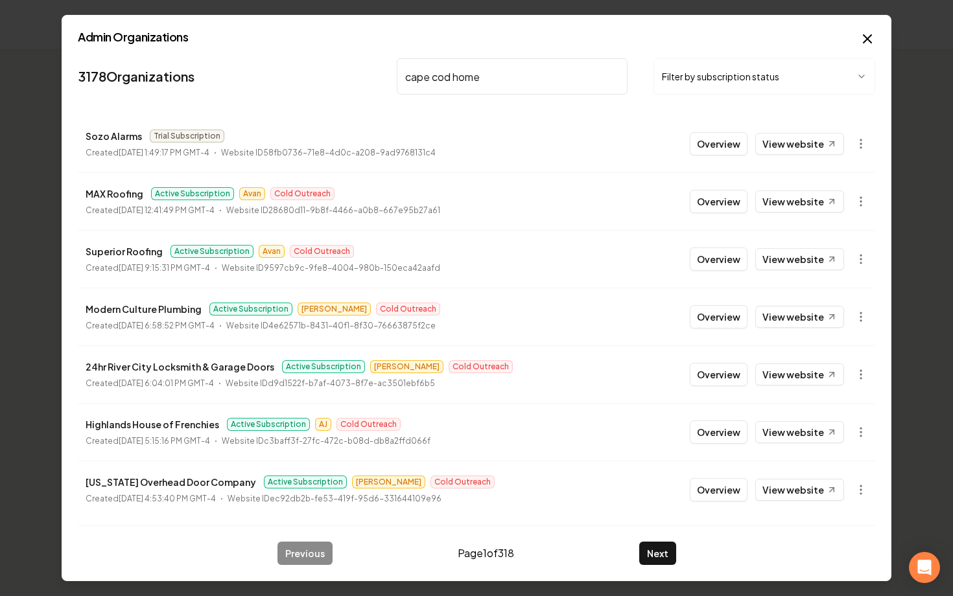
type input "cape cod home"
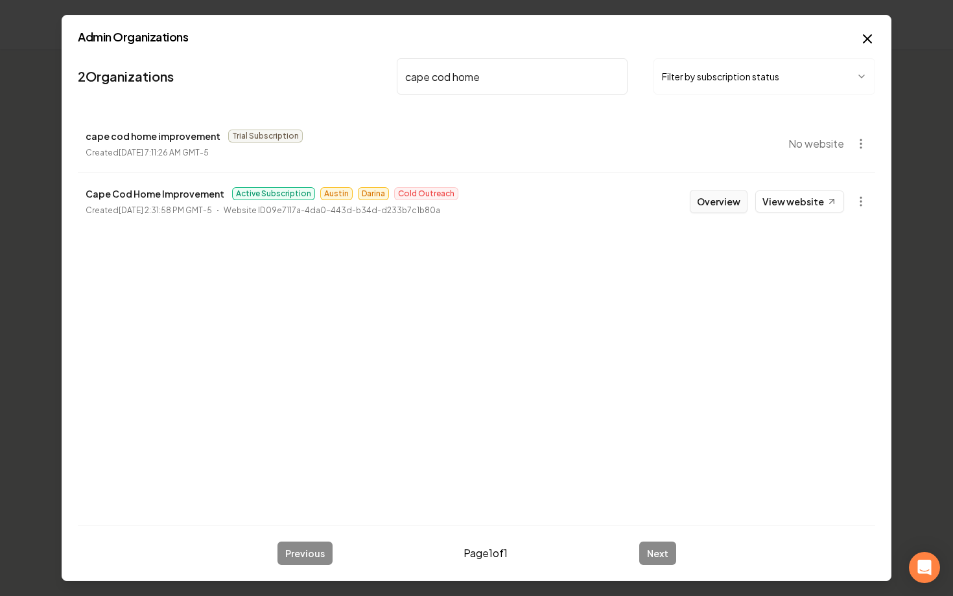
click at [721, 207] on button "Overview" at bounding box center [718, 201] width 58 height 23
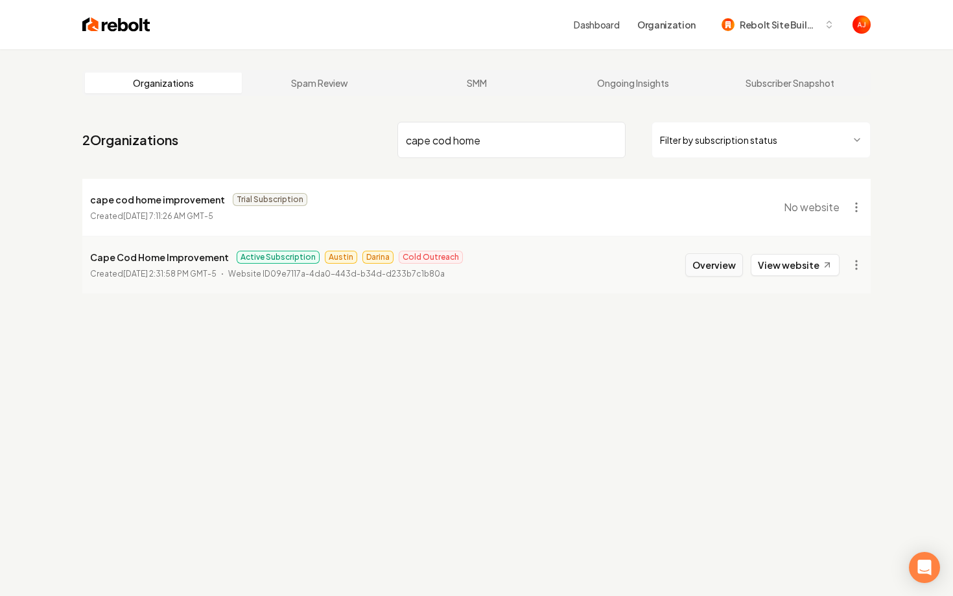
click at [708, 266] on button "Overview" at bounding box center [714, 264] width 58 height 23
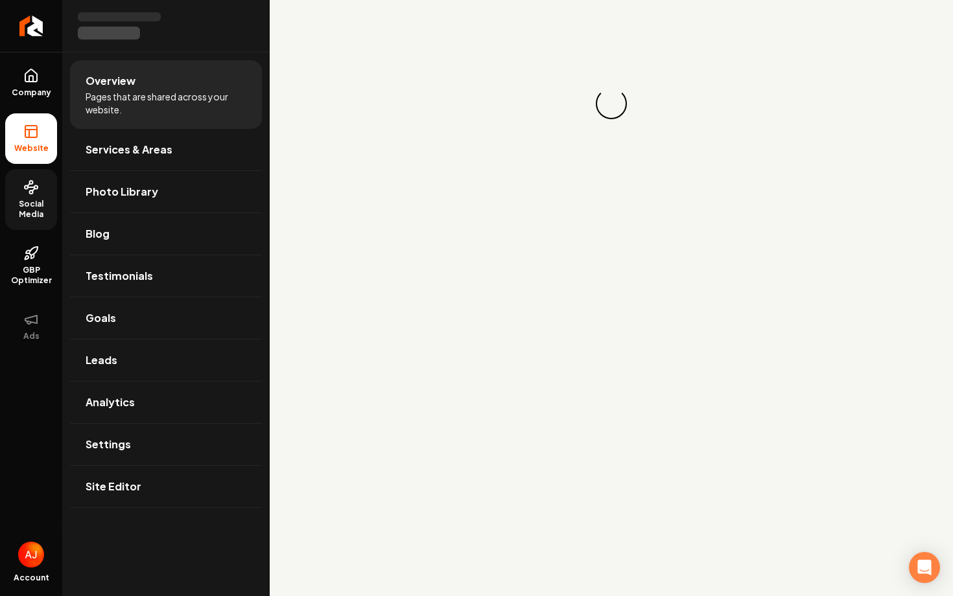
click at [32, 196] on link "Social Media" at bounding box center [31, 199] width 52 height 61
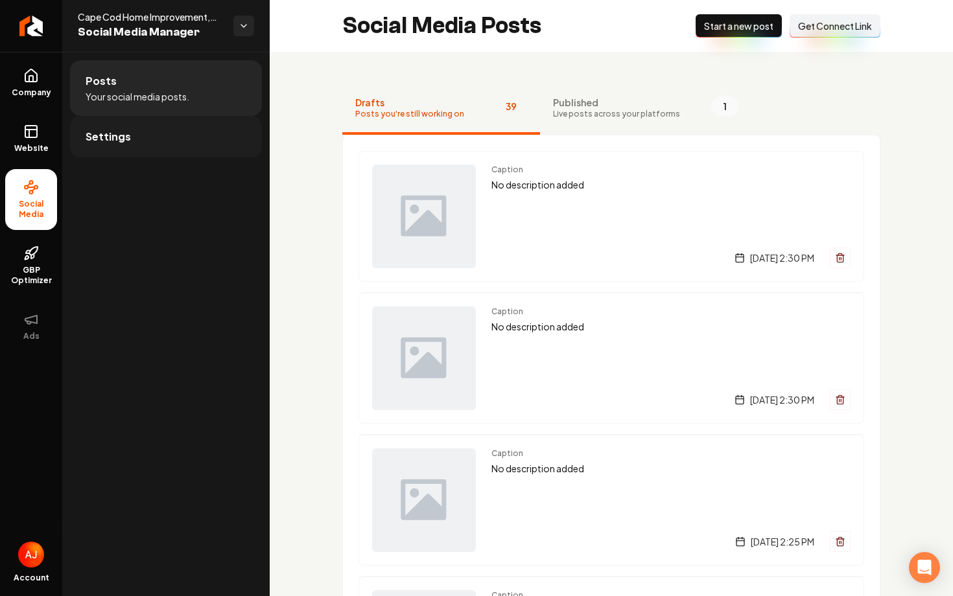
click at [137, 141] on link "Settings" at bounding box center [166, 136] width 192 height 41
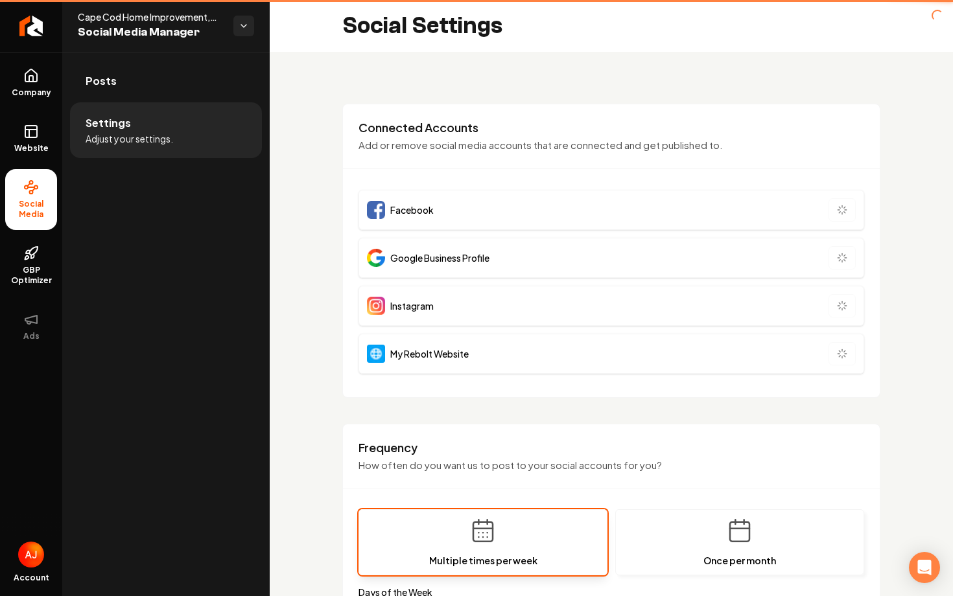
type input "**********"
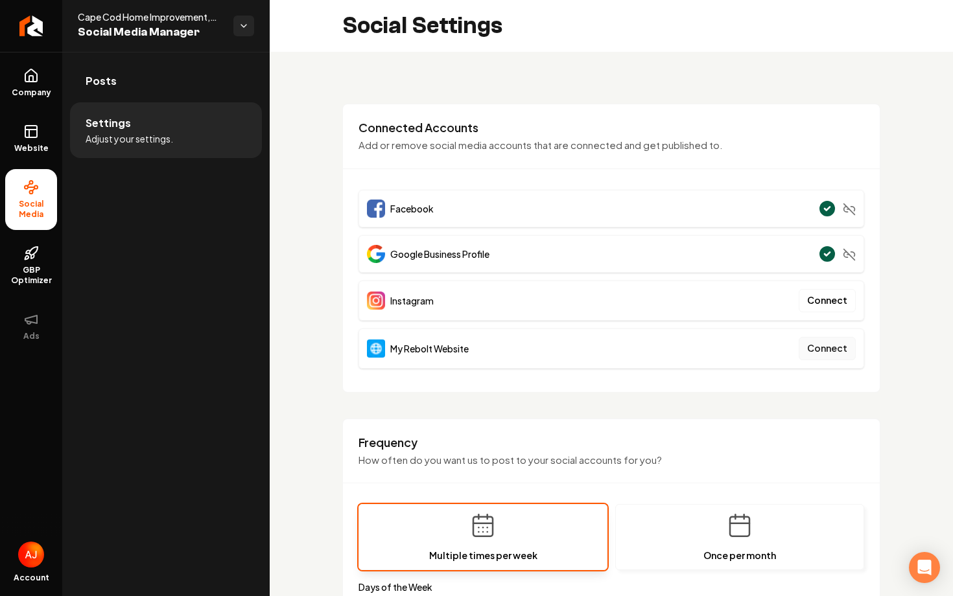
click at [834, 359] on button "Connect" at bounding box center [826, 348] width 57 height 23
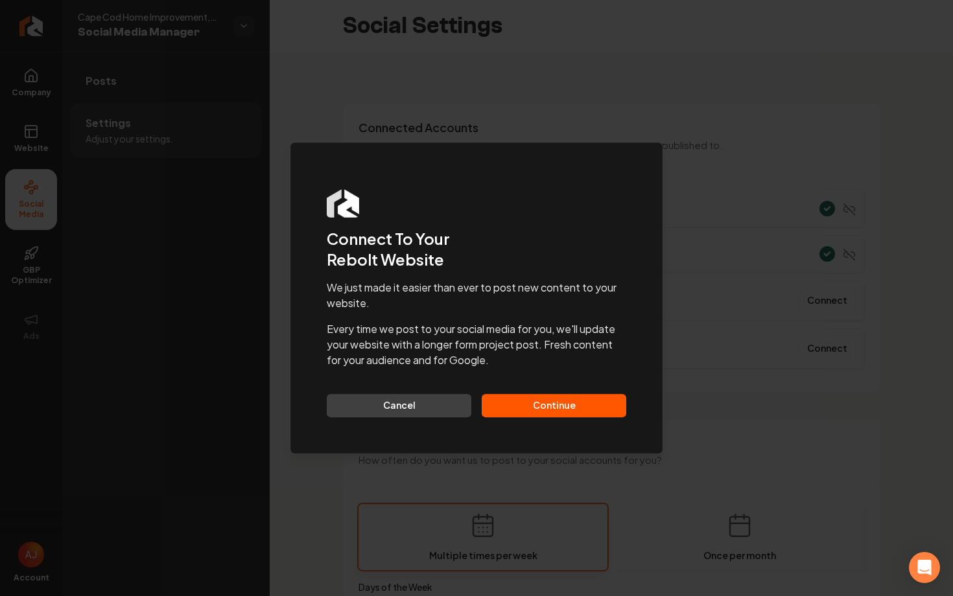
click at [544, 402] on button "Continue" at bounding box center [553, 405] width 145 height 23
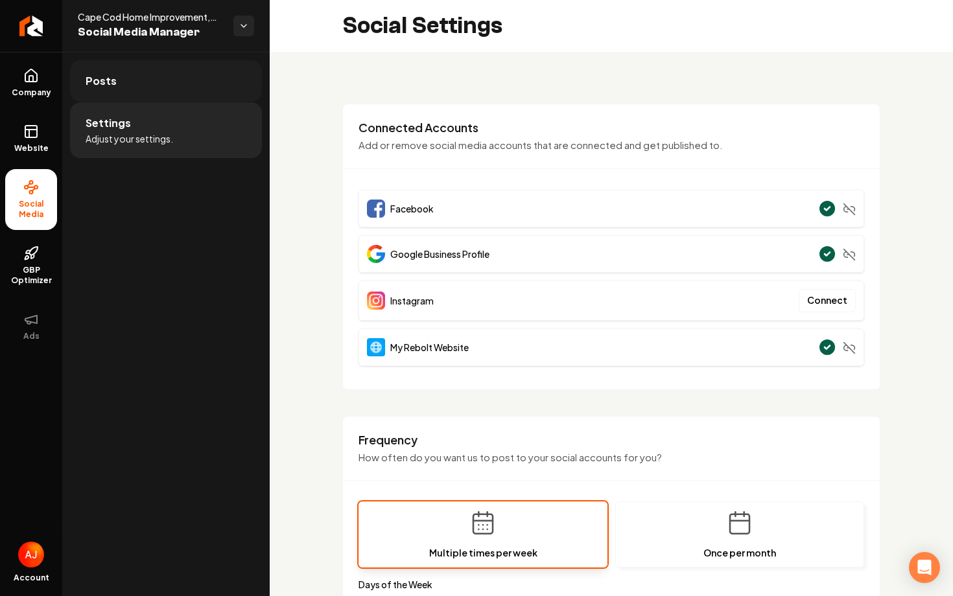
click at [145, 91] on link "Posts" at bounding box center [166, 80] width 192 height 41
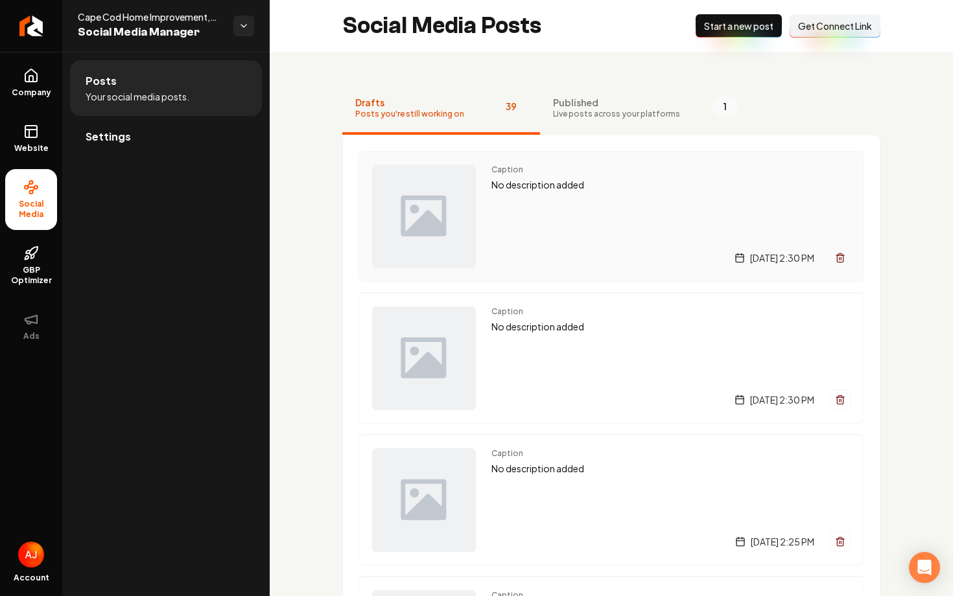
click at [584, 195] on div "Caption No description added [DATE] 2:30 PM" at bounding box center [670, 217] width 359 height 104
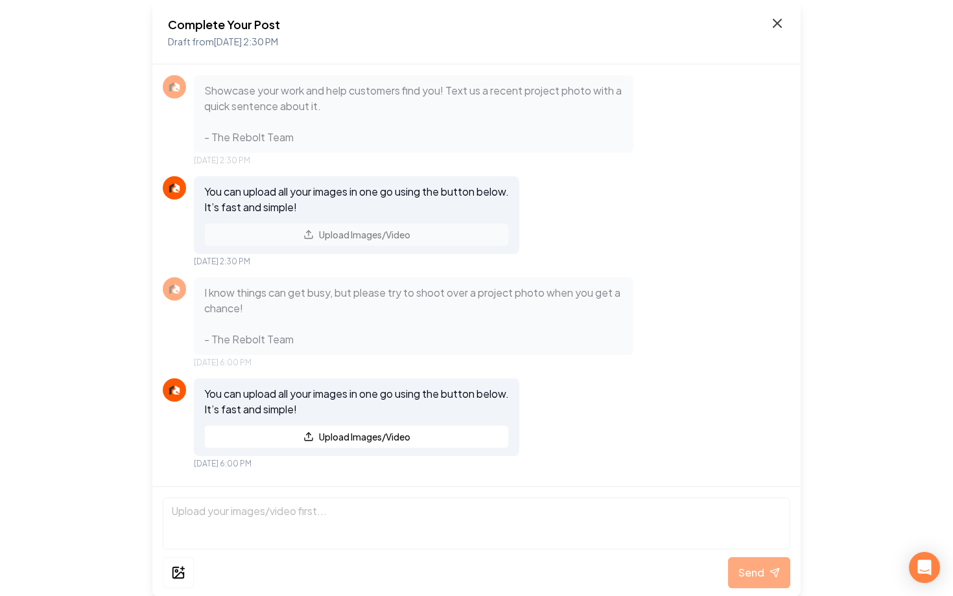
click at [777, 25] on icon at bounding box center [777, 24] width 16 height 16
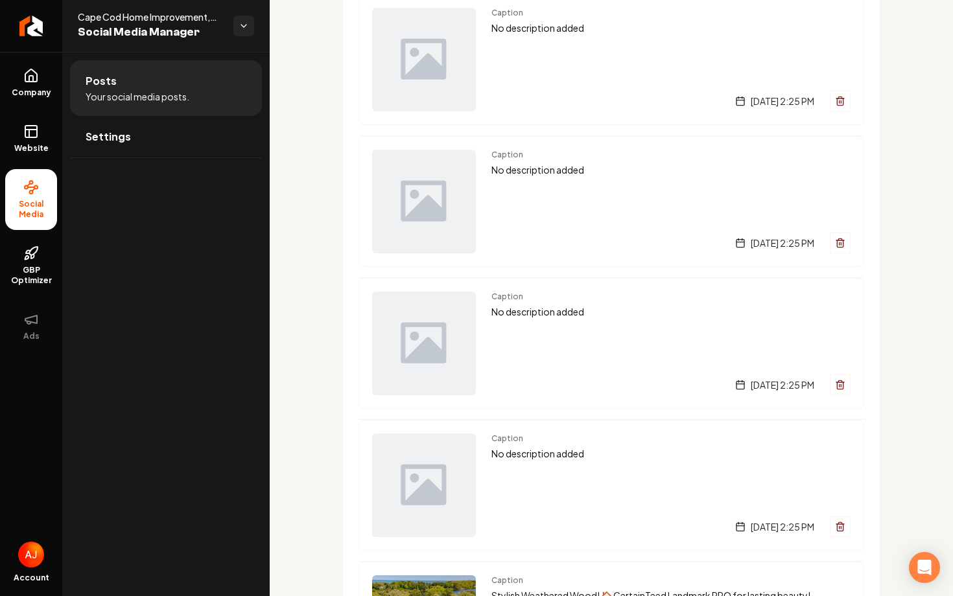
scroll to position [991, 0]
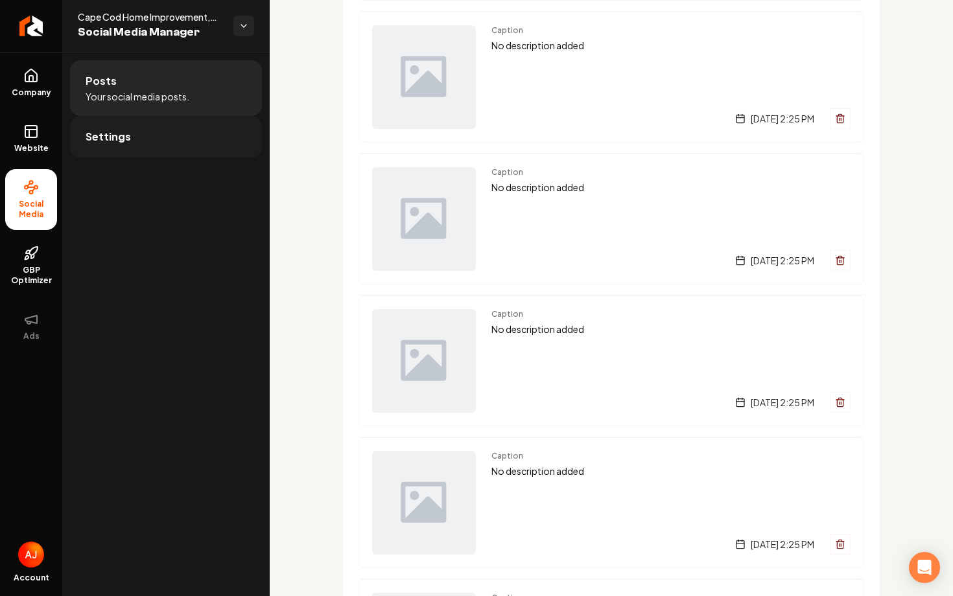
click at [143, 146] on link "Settings" at bounding box center [166, 136] width 192 height 41
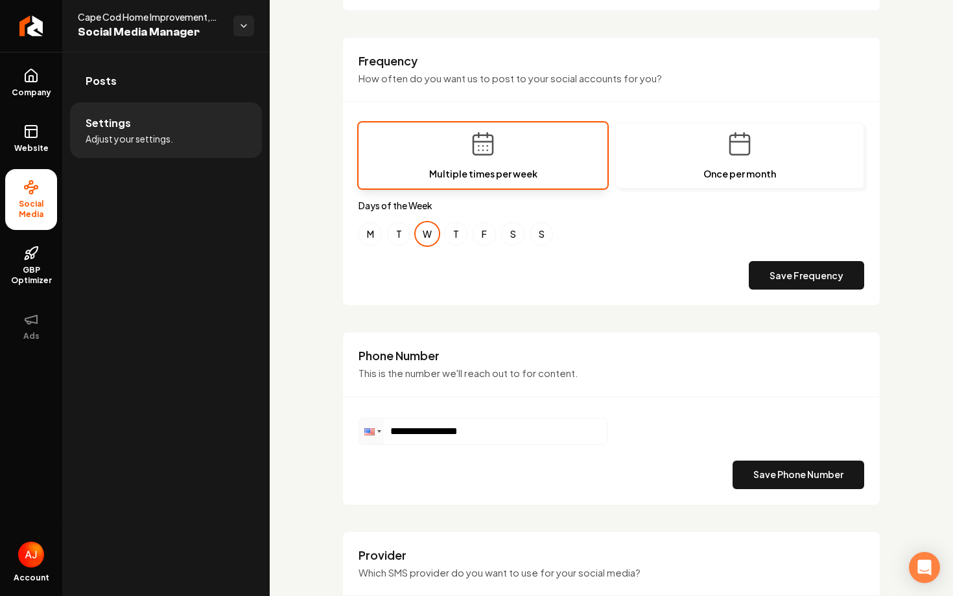
scroll to position [364, 0]
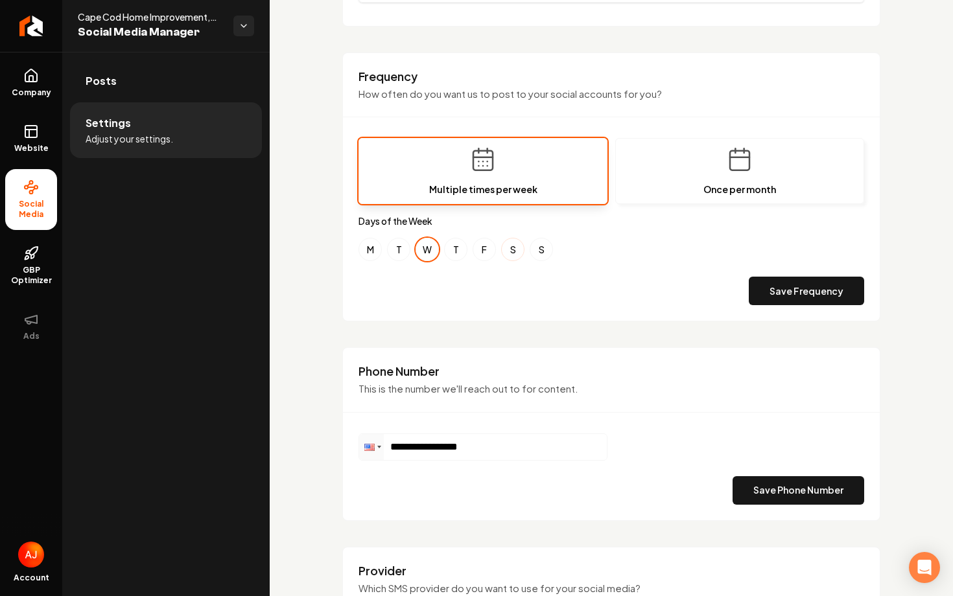
click at [507, 251] on button "S" at bounding box center [512, 249] width 23 height 23
click at [785, 295] on button "Save Frequency" at bounding box center [805, 291] width 115 height 29
